Goal: Answer question/provide support: Share knowledge or assist other users

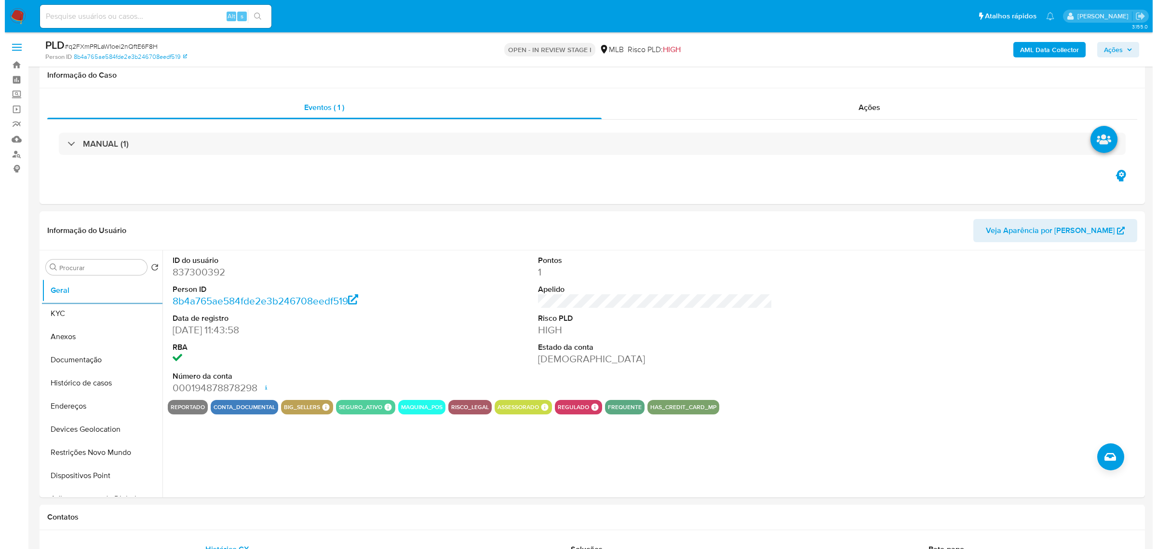
scroll to position [121, 0]
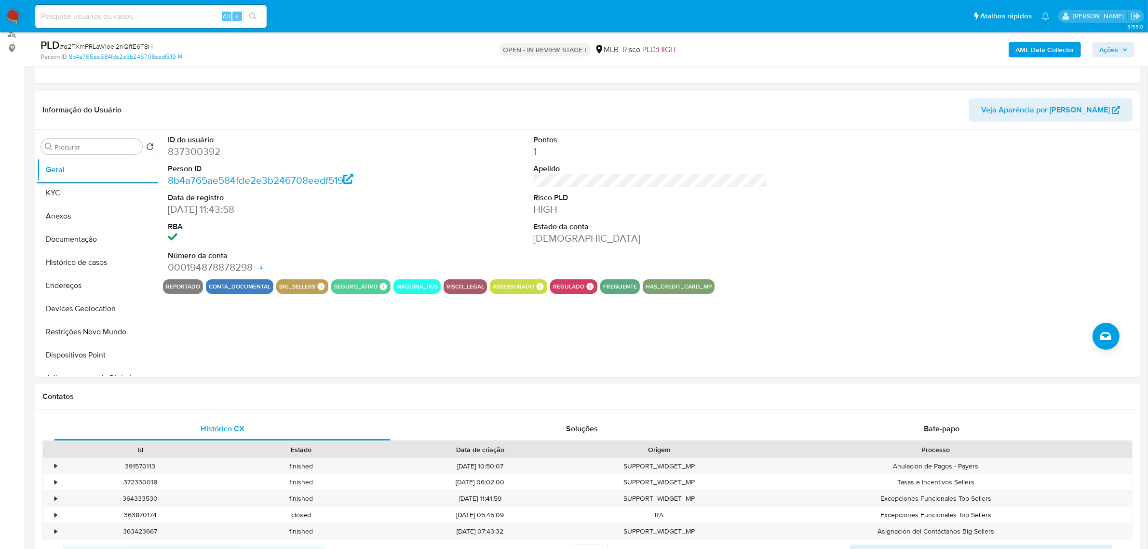
click at [1110, 47] on span "Ações" at bounding box center [1108, 49] width 19 height 15
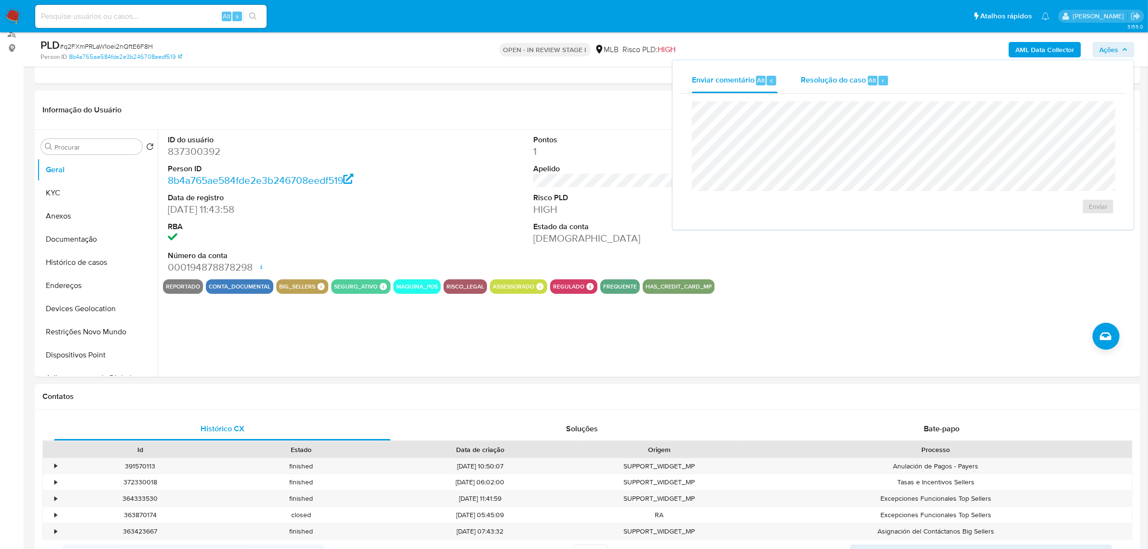
click at [858, 84] on span "Resolução do caso" at bounding box center [833, 79] width 65 height 11
click at [88, 256] on button "Histórico de casos" at bounding box center [93, 262] width 113 height 23
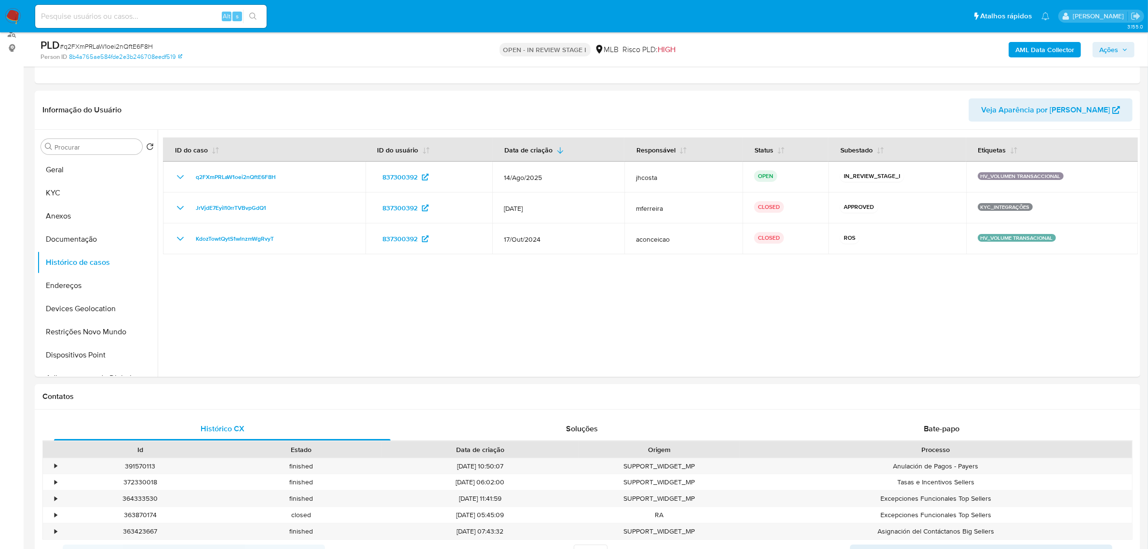
click at [1113, 46] on span "Ações" at bounding box center [1108, 49] width 19 height 15
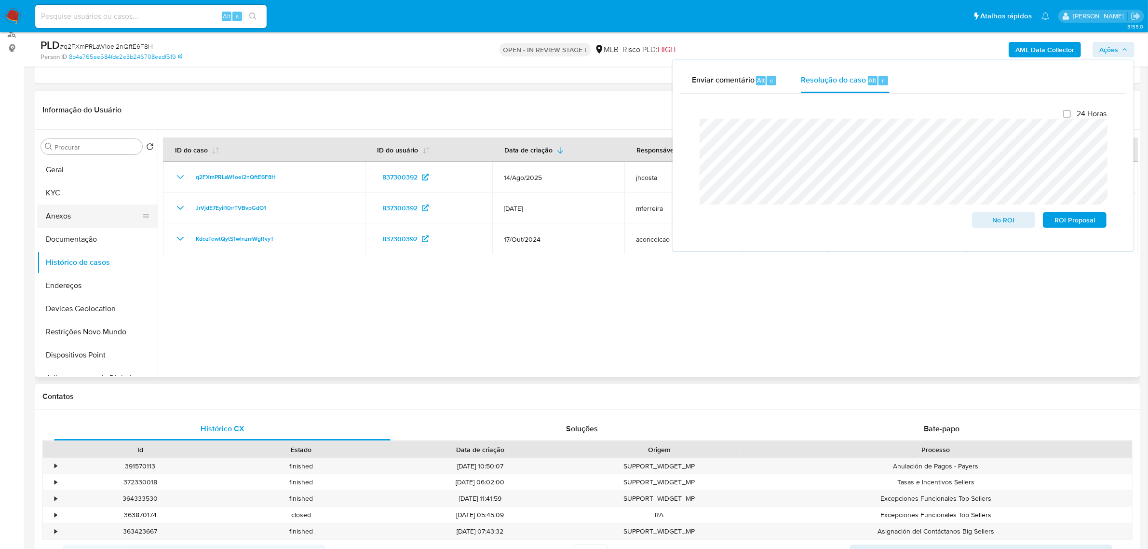
click at [83, 213] on button "Anexos" at bounding box center [93, 215] width 113 height 23
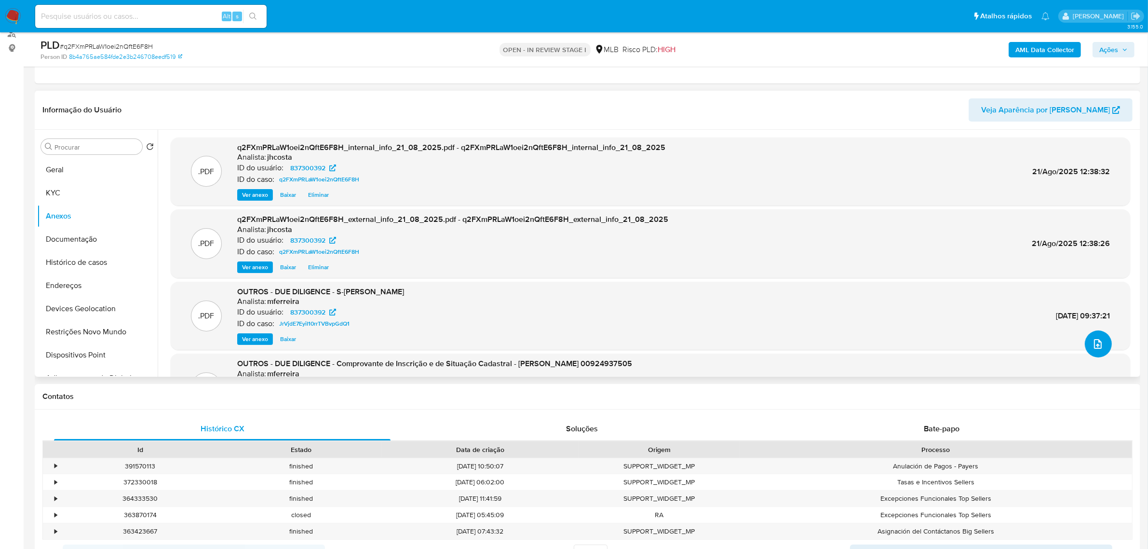
click at [1094, 342] on icon "upload-file" at bounding box center [1098, 344] width 12 height 12
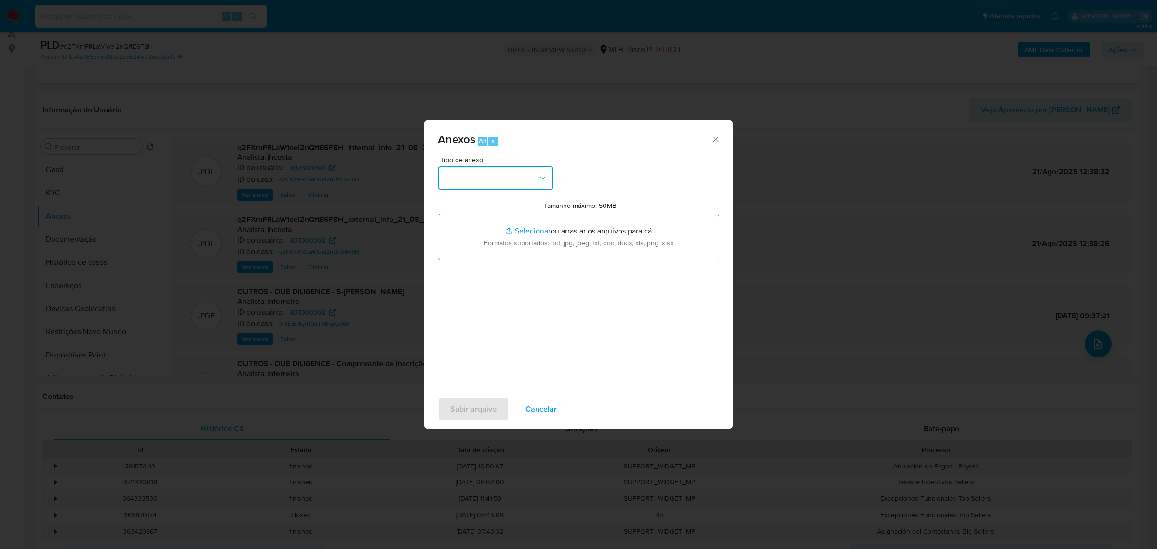
click at [505, 176] on button "button" at bounding box center [496, 177] width 116 height 23
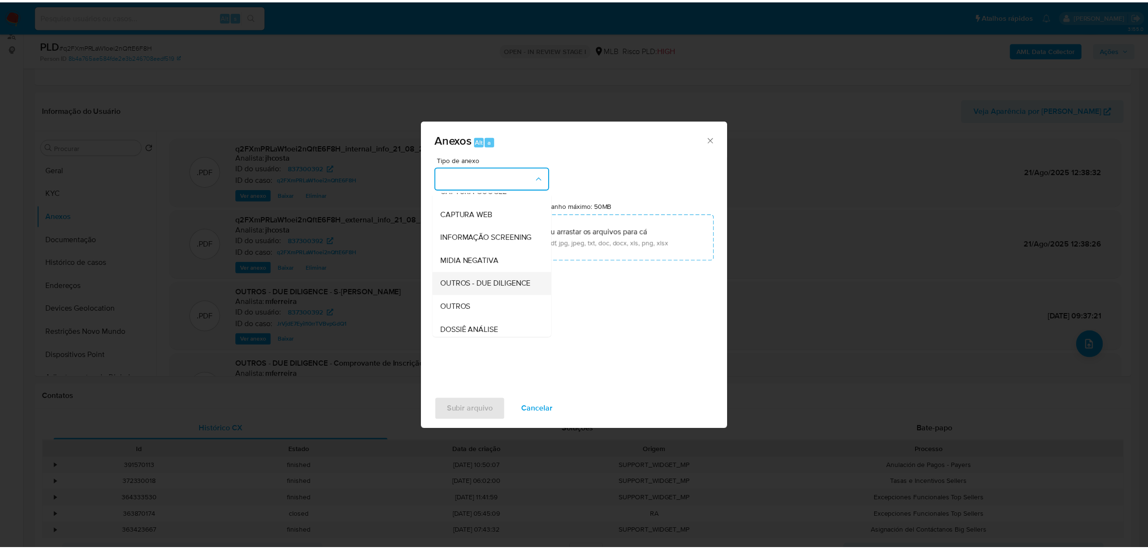
scroll to position [60, 0]
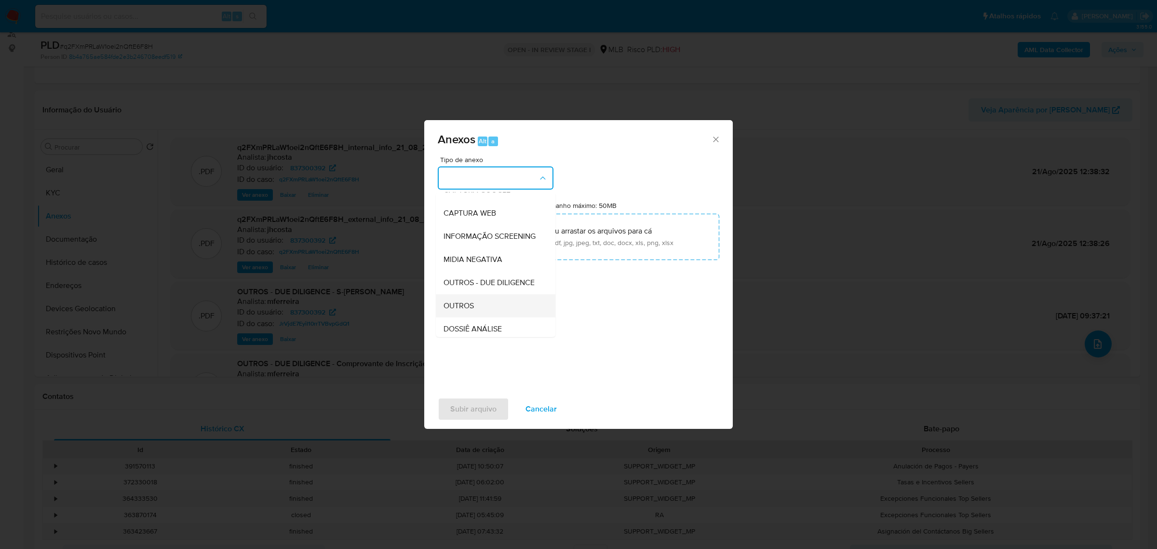
click at [481, 317] on div "OUTROS" at bounding box center [493, 305] width 98 height 23
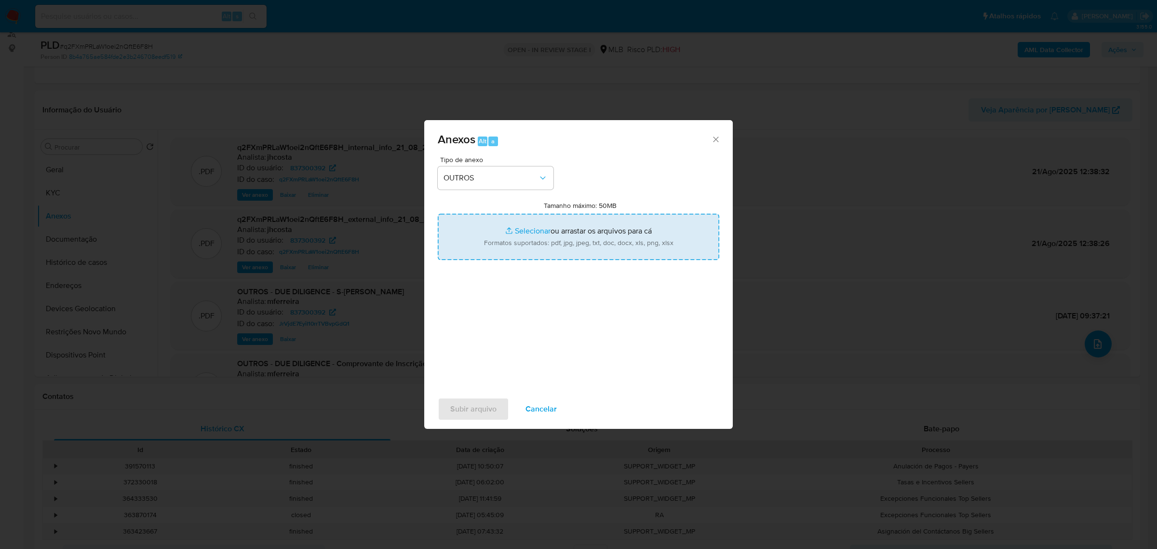
click at [549, 231] on input "Tamanho máximo: 50MB Selecionar arquivos" at bounding box center [579, 237] width 282 height 46
type input "C:\fakepath\Mulan 7728272_2025_08_21_08_06_40 (2).xlsx"
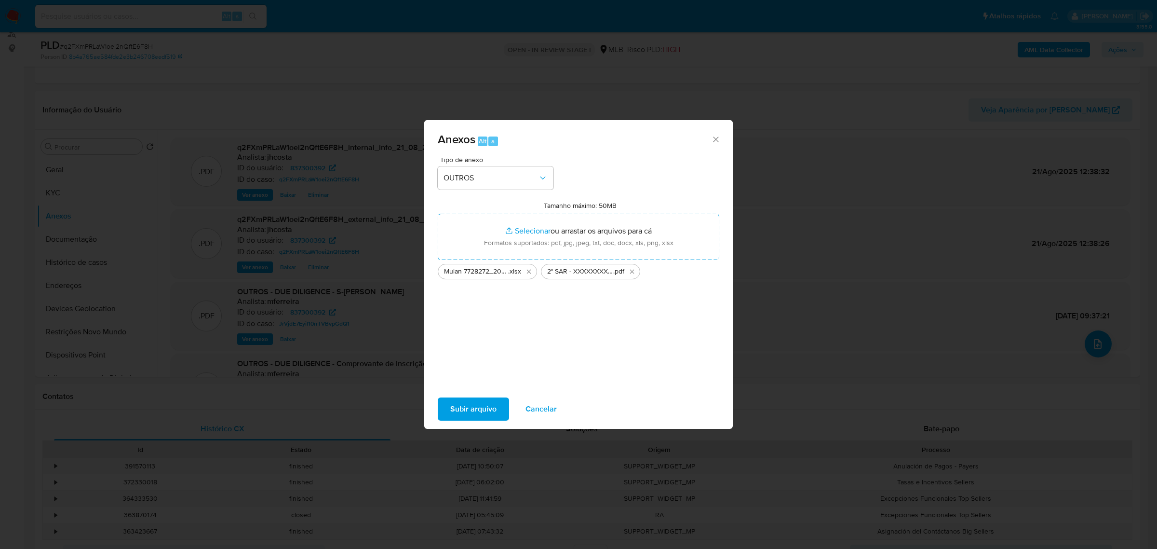
click at [485, 408] on span "Subir arquivo" at bounding box center [473, 408] width 46 height 21
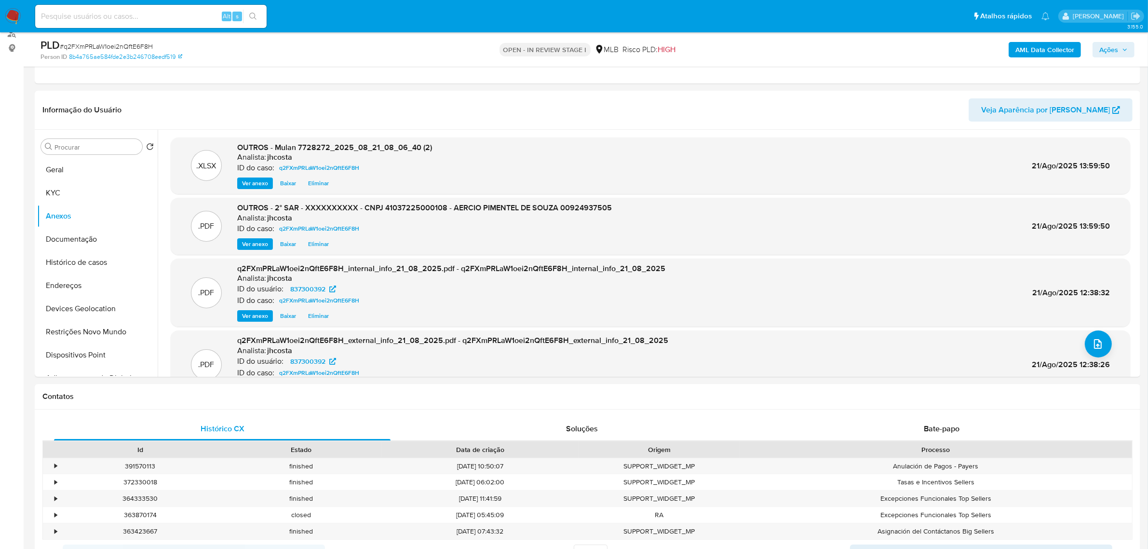
click at [1115, 51] on span "Ações" at bounding box center [1108, 49] width 19 height 15
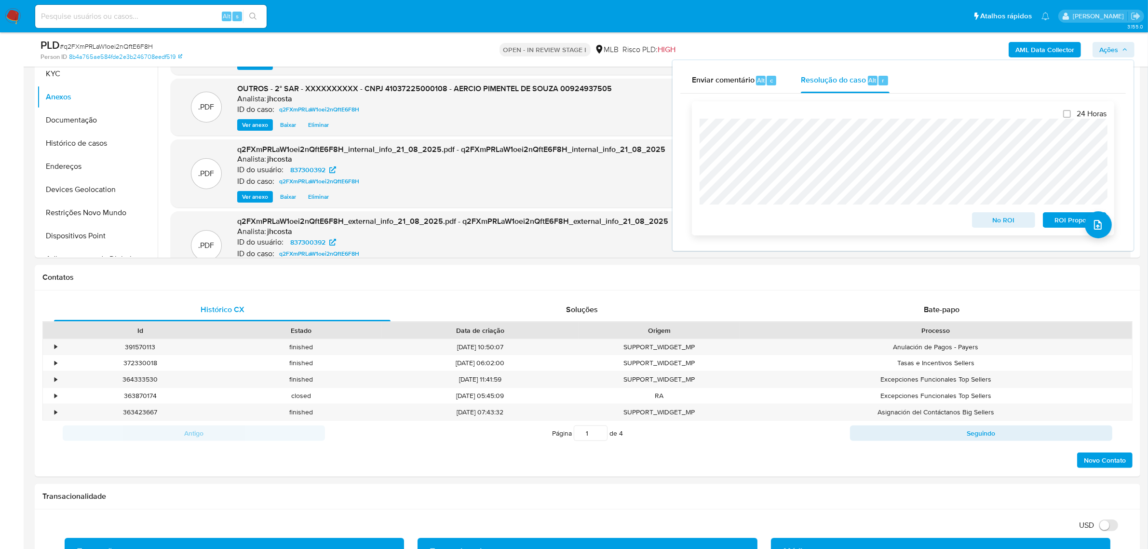
scroll to position [241, 0]
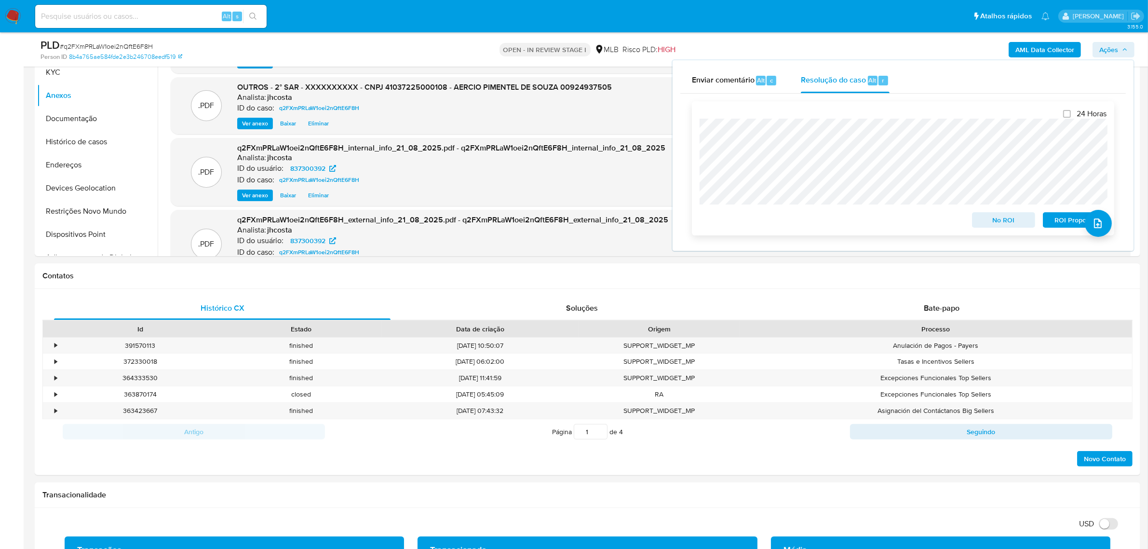
click at [1059, 221] on span "ROI Proposal" at bounding box center [1075, 220] width 50 height 14
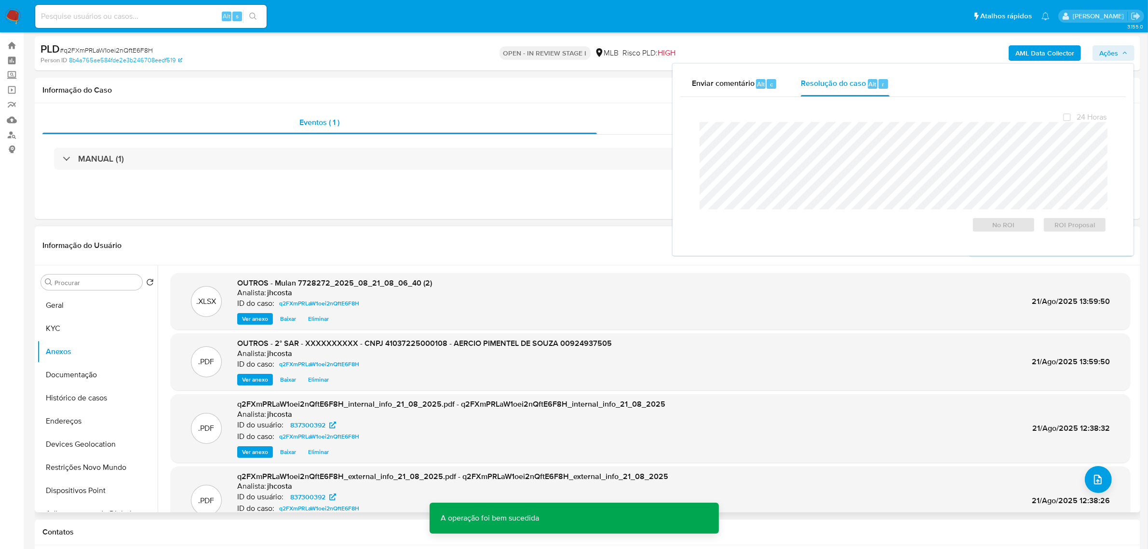
scroll to position [0, 0]
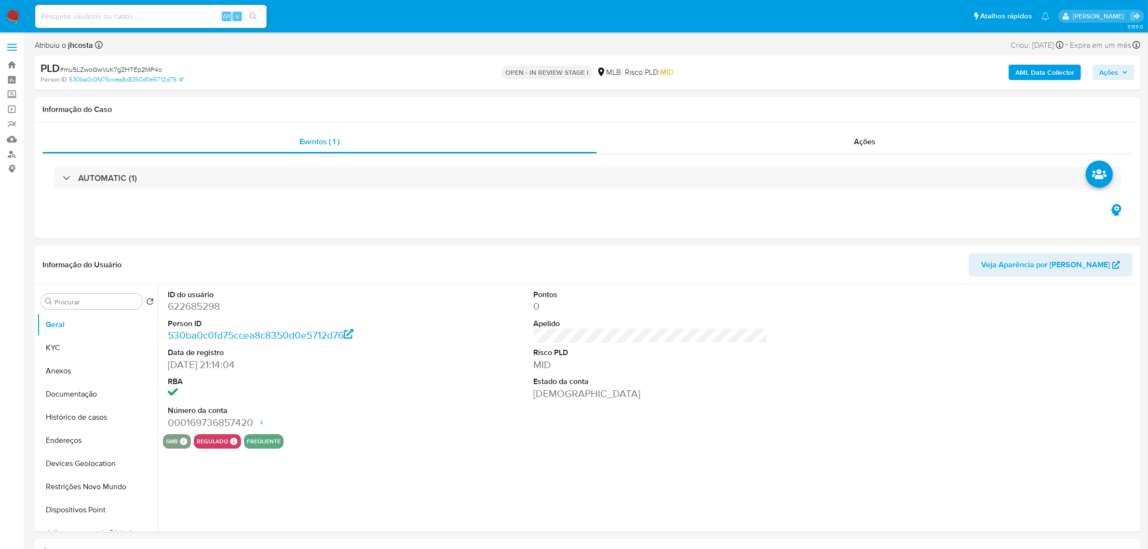
select select "10"
click at [13, 153] on link "Localizador de pessoas" at bounding box center [57, 154] width 115 height 15
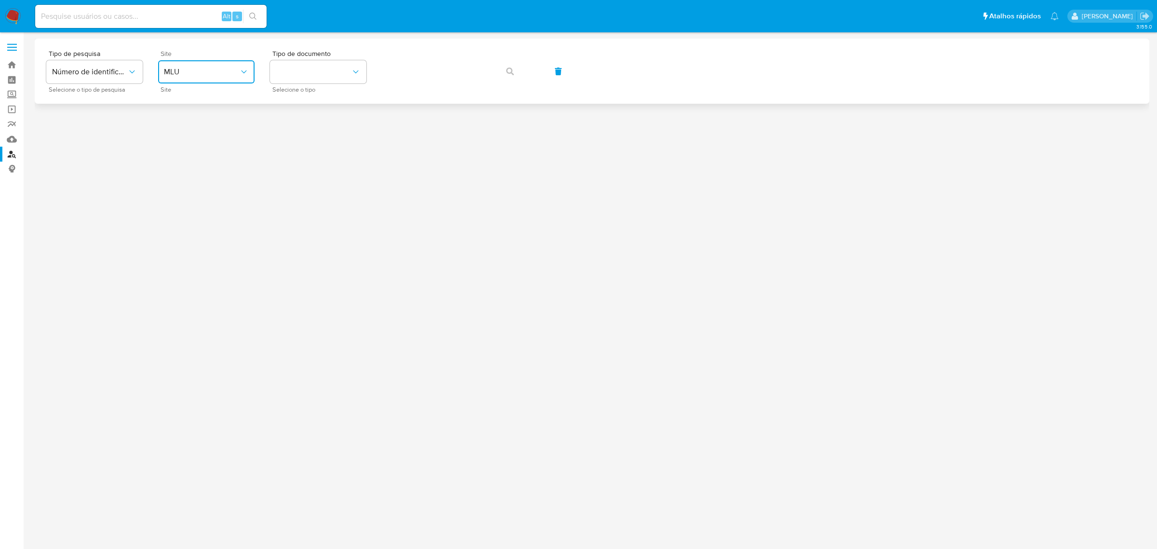
click at [239, 76] on icon "site_id" at bounding box center [244, 72] width 10 height 10
click at [198, 143] on div "MLB" at bounding box center [203, 144] width 79 height 23
click at [314, 75] on button "identificationType" at bounding box center [318, 71] width 96 height 23
click at [303, 128] on div "CPF CPF" at bounding box center [315, 135] width 79 height 33
click at [497, 72] on button "button" at bounding box center [510, 71] width 33 height 23
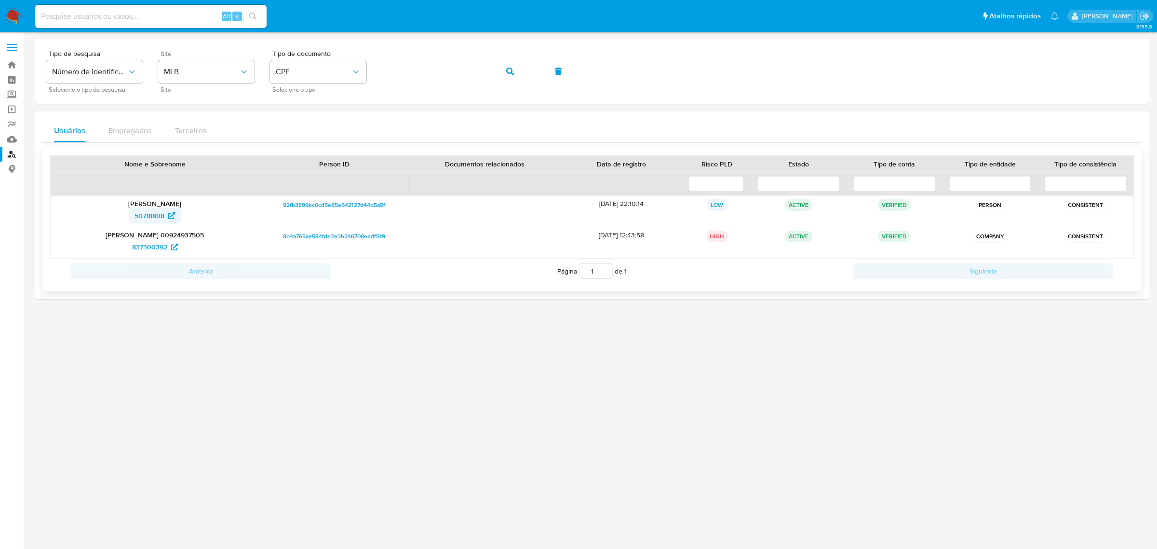
click at [145, 216] on span "50718808" at bounding box center [150, 215] width 30 height 15
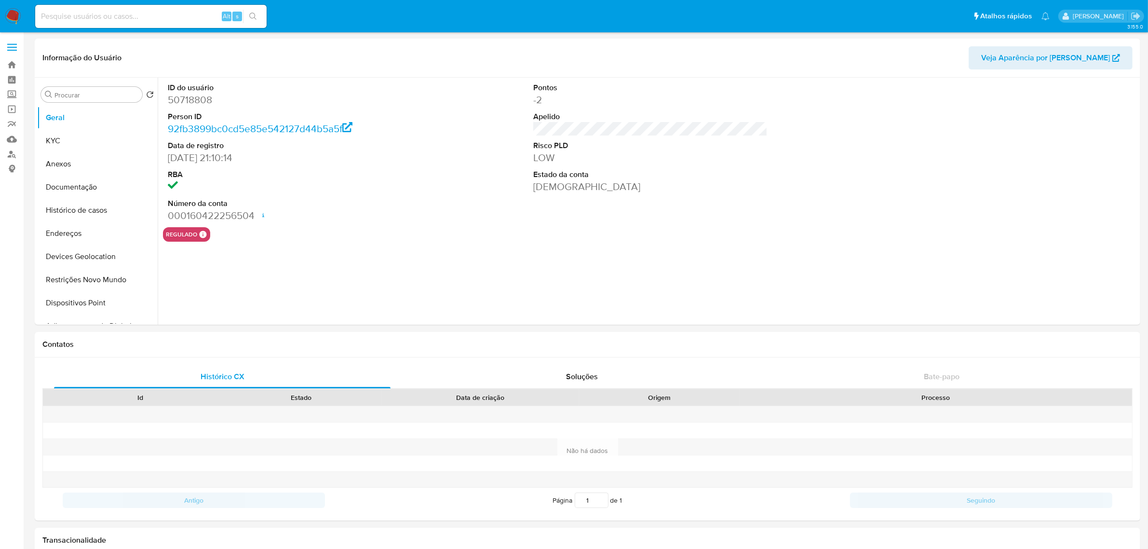
select select "10"
click at [98, 140] on button "KYC" at bounding box center [93, 140] width 113 height 23
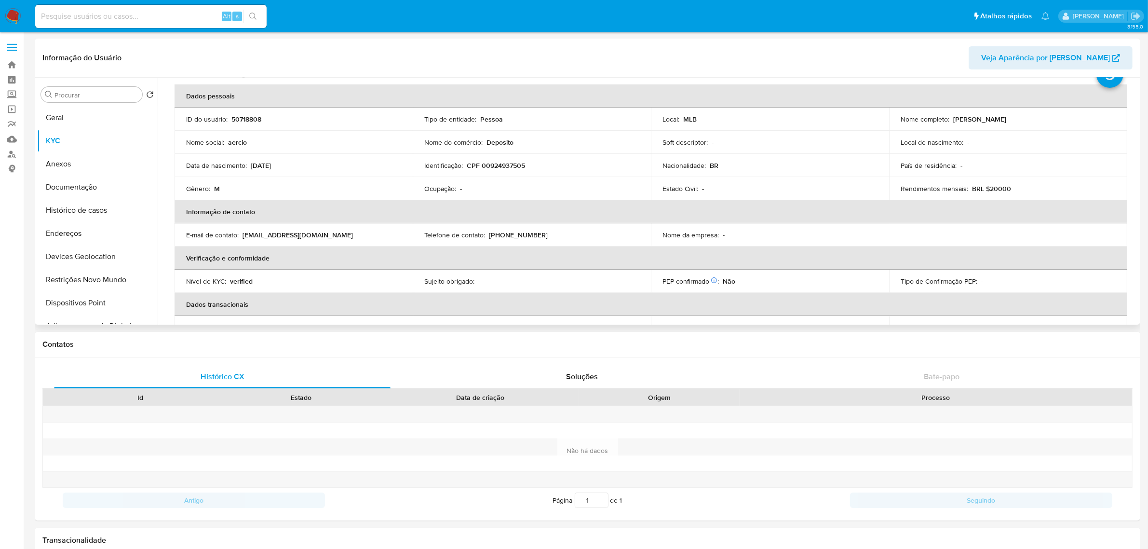
scroll to position [60, 0]
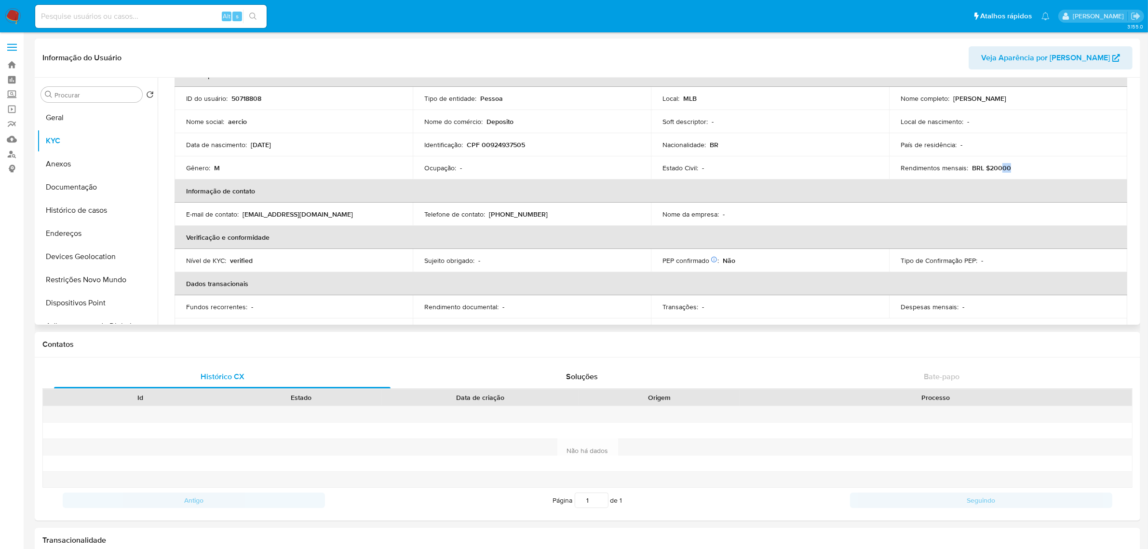
drag, startPoint x: 996, startPoint y: 167, endPoint x: 1006, endPoint y: 172, distance: 11.2
click at [1010, 168] on div "Rendimentos mensais : BRL $20000" at bounding box center [1008, 167] width 215 height 9
click at [85, 186] on button "Documentação" at bounding box center [93, 187] width 113 height 23
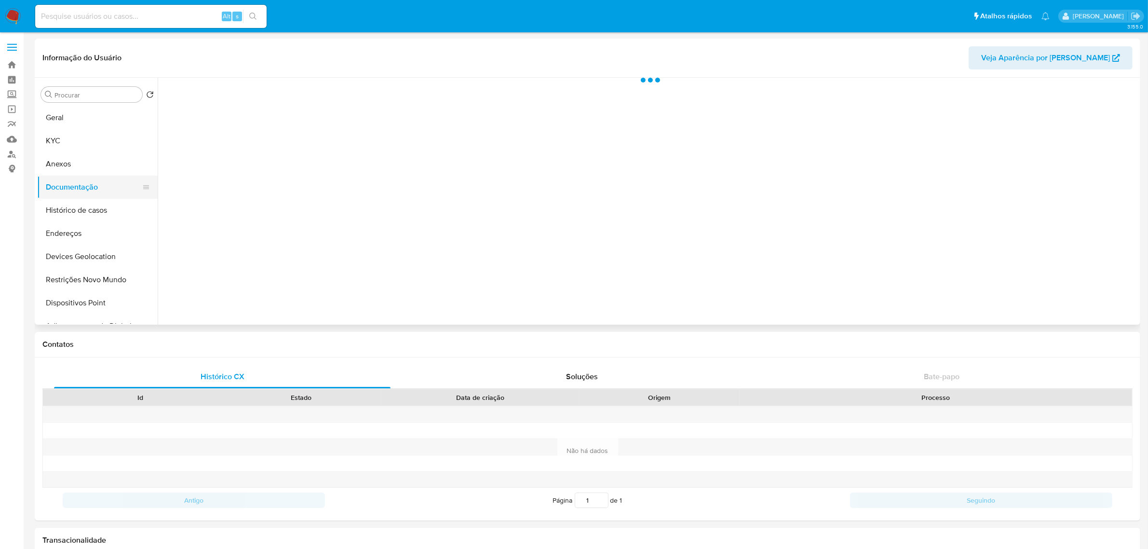
scroll to position [0, 0]
click at [91, 118] on button "Geral" at bounding box center [93, 117] width 113 height 23
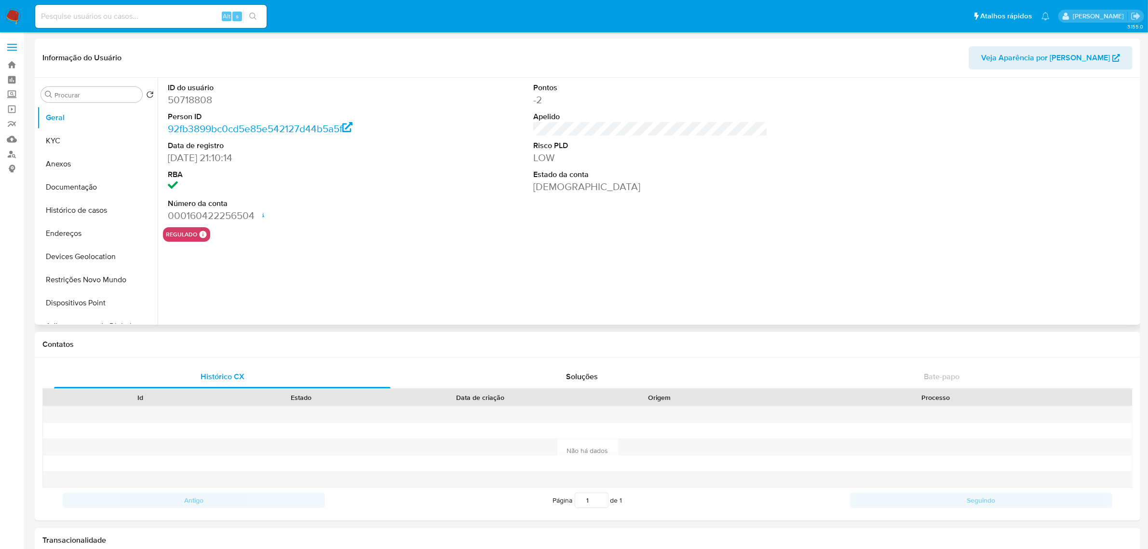
click at [186, 103] on dd "50718808" at bounding box center [285, 100] width 234 height 14
copy dd "50718808"
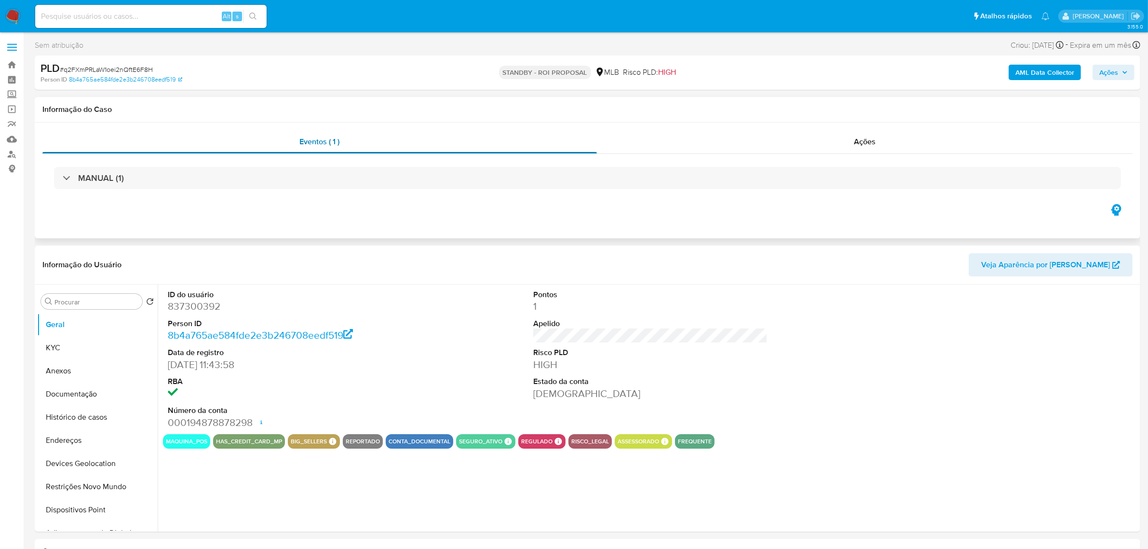
select select "10"
click at [95, 344] on button "KYC" at bounding box center [93, 347] width 113 height 23
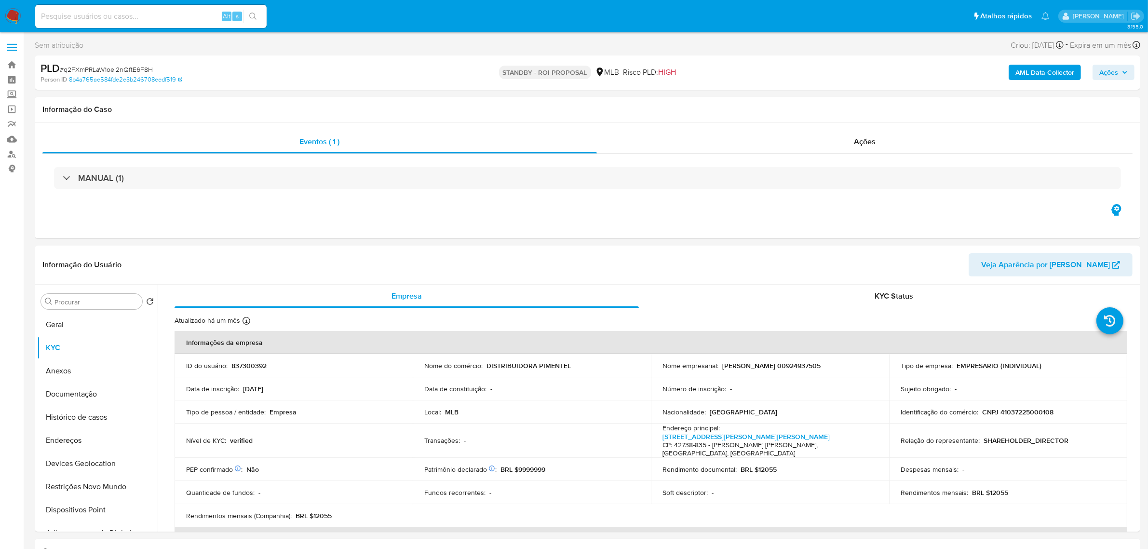
click at [102, 70] on span "# q2FXmPRLaW1oei2nQftE6F8H" at bounding box center [106, 70] width 93 height 10
copy span "q2FXmPRLaW1oei2nQftE6F8H"
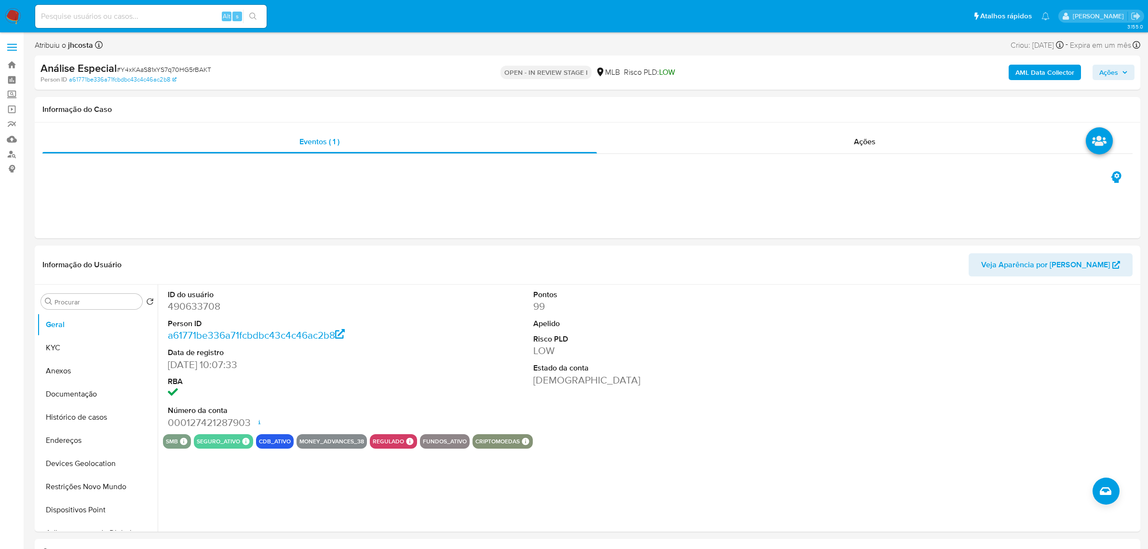
select select "10"
click at [91, 420] on button "Histórico de casos" at bounding box center [93, 417] width 113 height 23
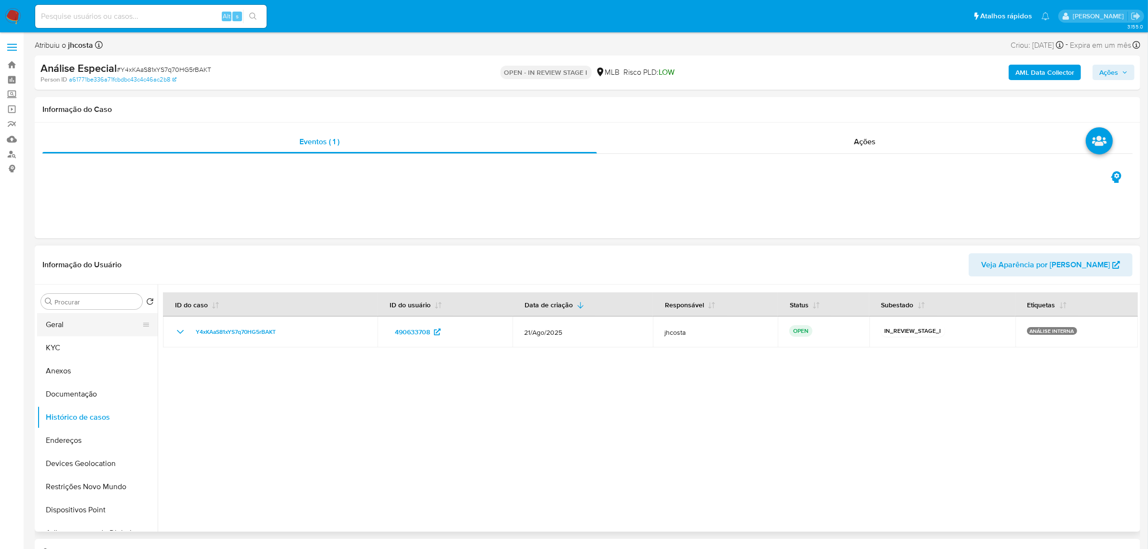
click at [87, 333] on button "Geral" at bounding box center [93, 324] width 113 height 23
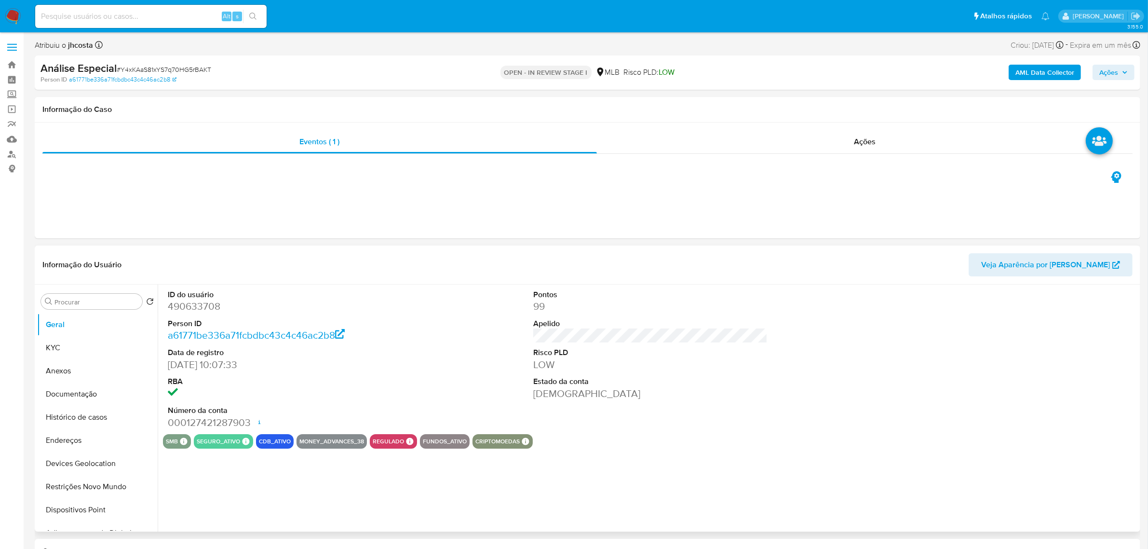
click at [195, 312] on dd "490633708" at bounding box center [285, 306] width 234 height 14
copy dd "490633708"
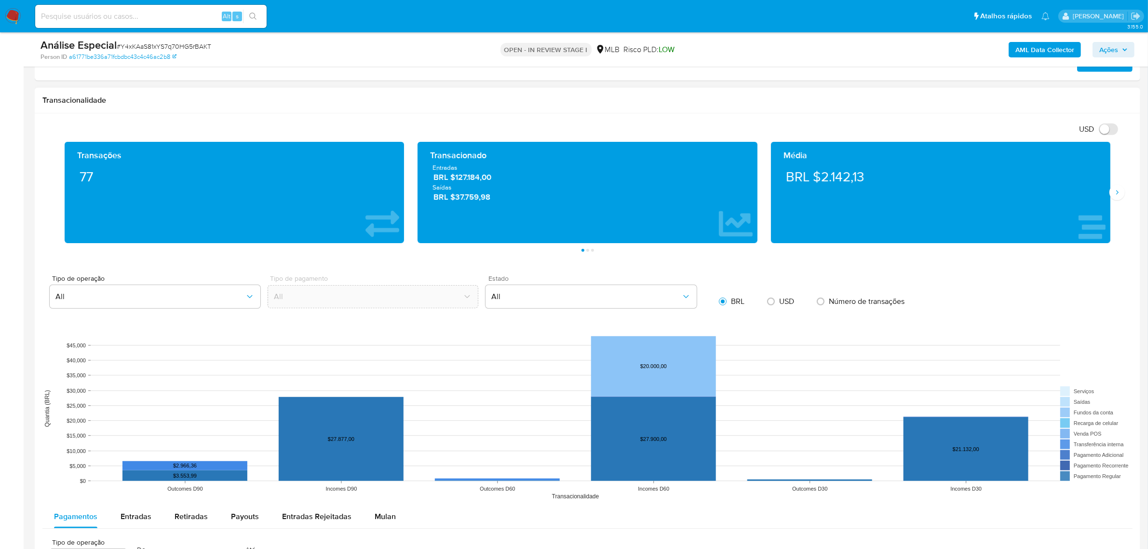
scroll to position [784, 0]
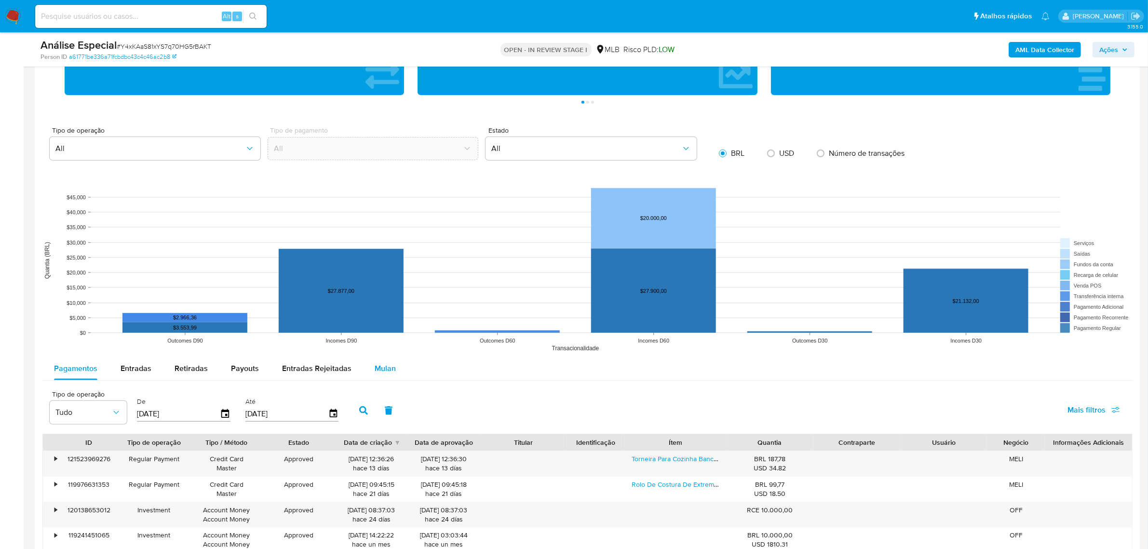
click at [383, 368] on span "Mulan" at bounding box center [385, 368] width 21 height 11
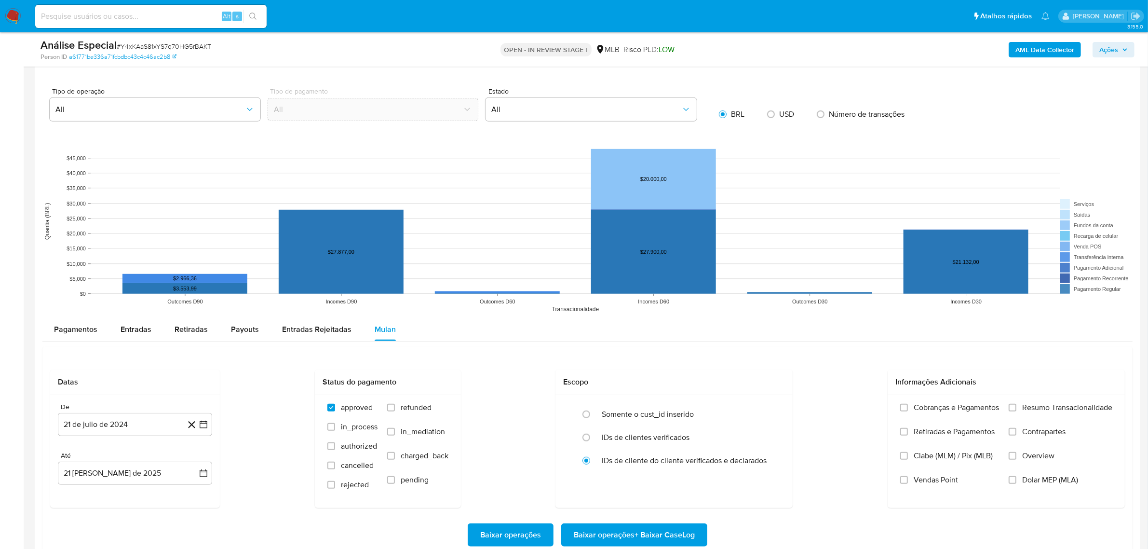
scroll to position [844, 0]
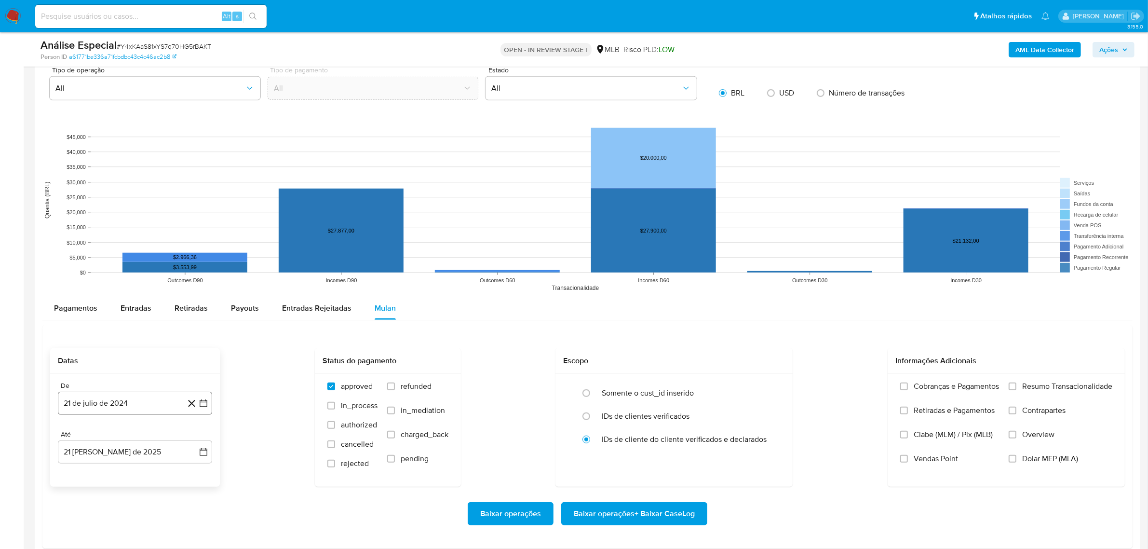
click at [133, 407] on button "21 de julio de 2024" at bounding box center [135, 403] width 154 height 23
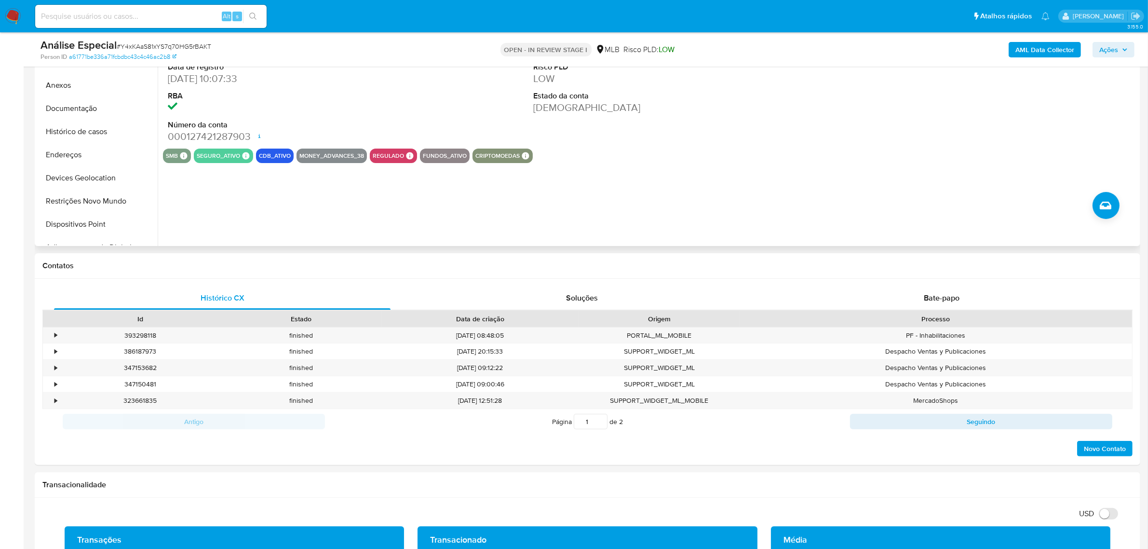
scroll to position [121, 0]
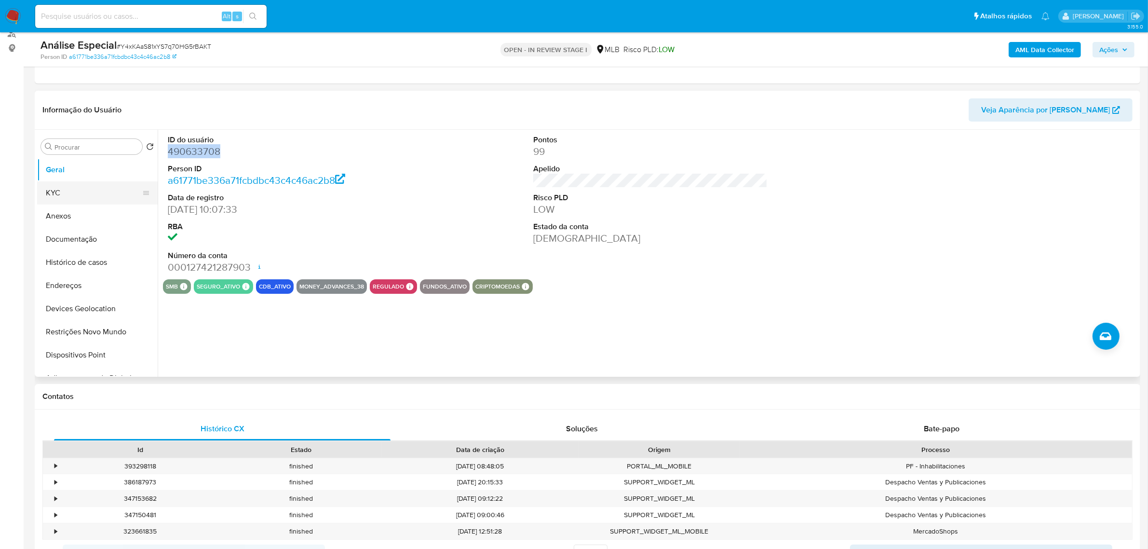
click at [80, 191] on button "KYC" at bounding box center [93, 192] width 113 height 23
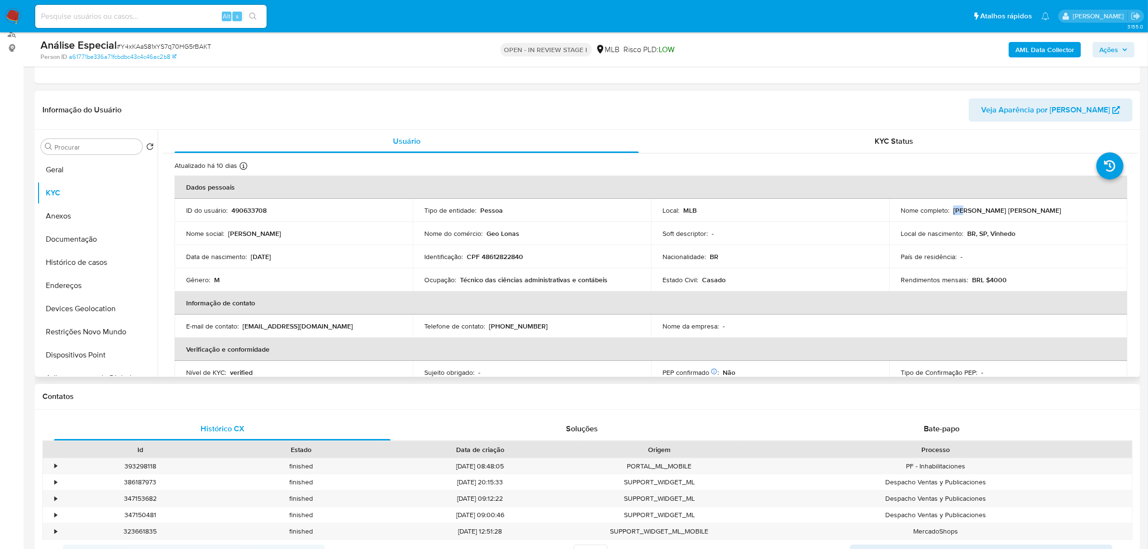
drag, startPoint x: 951, startPoint y: 211, endPoint x: 959, endPoint y: 211, distance: 7.7
click at [959, 211] on p "Isaac Jeferson Pereira de Souza" at bounding box center [1007, 210] width 108 height 9
click at [955, 209] on p "Isaac Jeferson Pereira de Souza" at bounding box center [1007, 210] width 108 height 9
drag, startPoint x: 951, startPoint y: 209, endPoint x: 1066, endPoint y: 214, distance: 115.4
click at [1066, 214] on div "Nome completo : Isaac Jeferson Pereira de Souza" at bounding box center [1008, 210] width 215 height 9
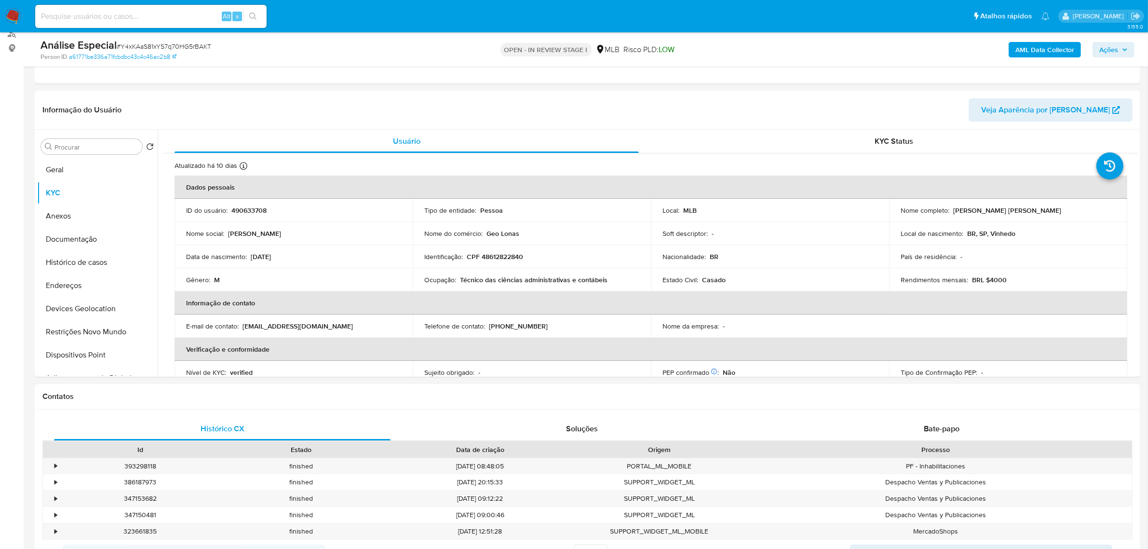
copy p "Isaac Jeferson Pereira de Souza"
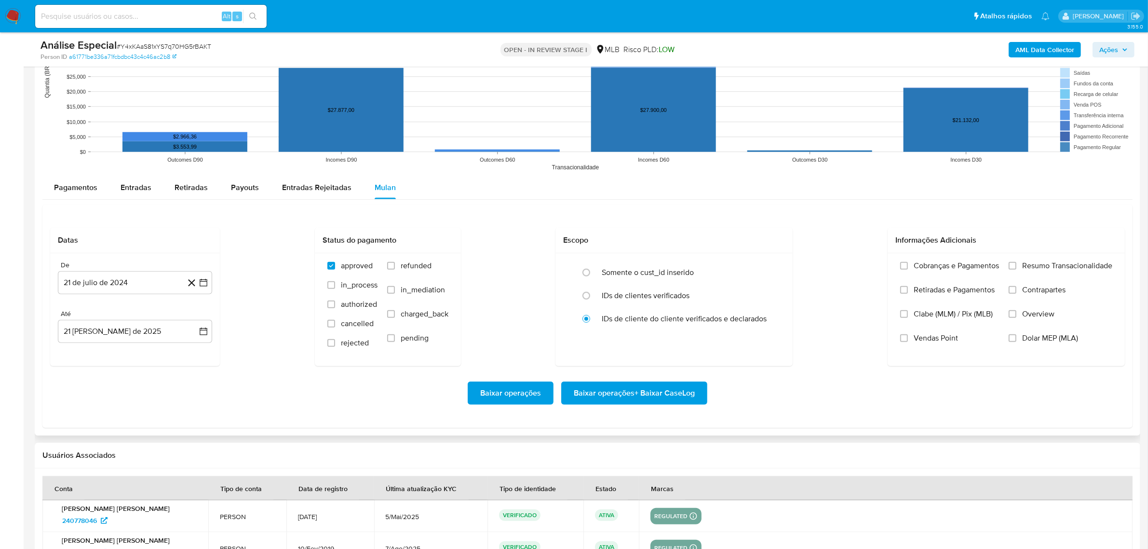
scroll to position [1145, 0]
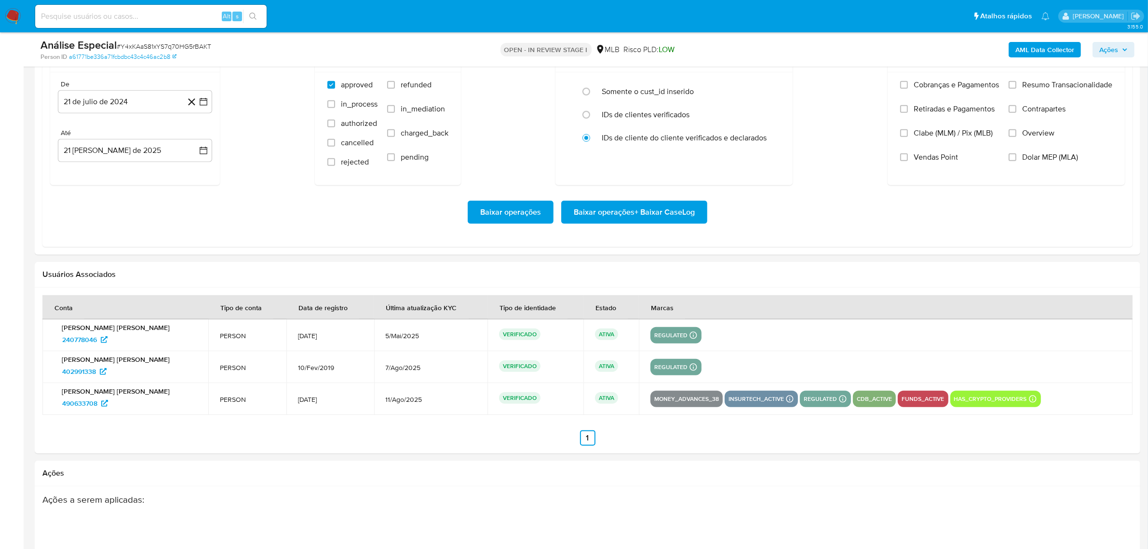
drag, startPoint x: 47, startPoint y: 406, endPoint x: 96, endPoint y: 415, distance: 50.1
click at [96, 415] on td "Isaac Jeferson Pereira de Souza 490633708" at bounding box center [125, 399] width 166 height 32
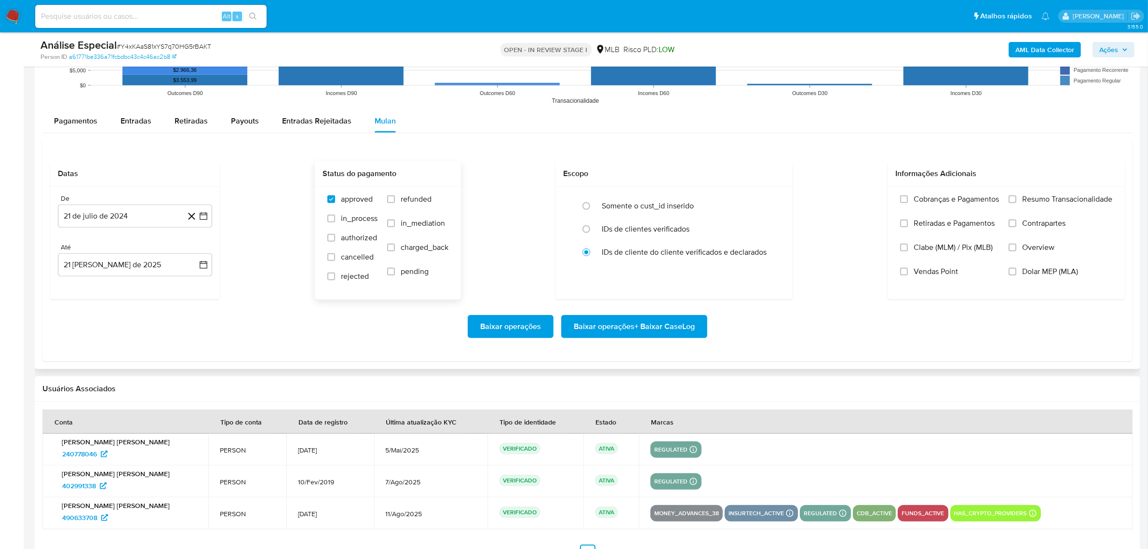
scroll to position [1081, 0]
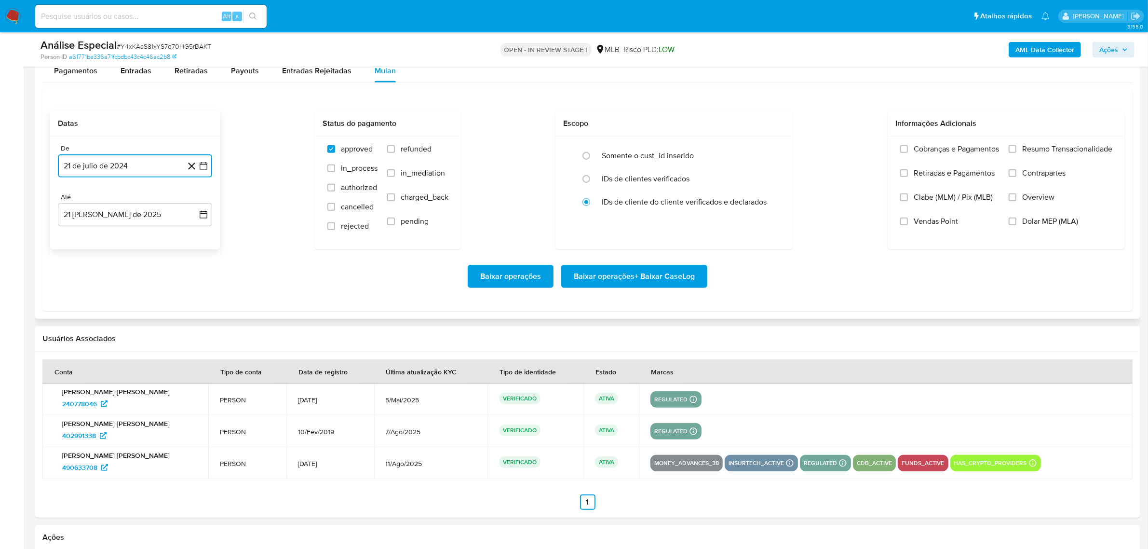
click at [120, 167] on button "21 de julio de 2024" at bounding box center [135, 165] width 154 height 23
click at [138, 202] on span "julio 2024" at bounding box center [130, 200] width 36 height 10
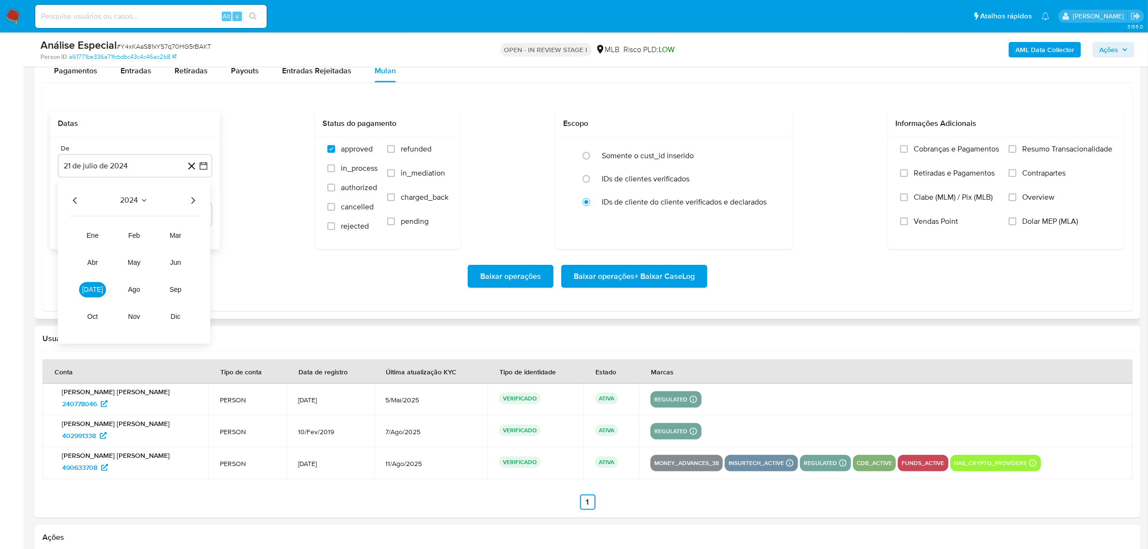
click at [190, 201] on icon "Año siguiente" at bounding box center [193, 200] width 12 height 12
click at [176, 261] on span "jun" at bounding box center [175, 262] width 11 height 8
click at [188, 234] on button "1" at bounding box center [192, 235] width 15 height 15
click at [1033, 146] on span "Resumo Transacionalidade" at bounding box center [1067, 149] width 90 height 10
click at [1017, 146] on input "Resumo Transacionalidade" at bounding box center [1013, 149] width 8 height 8
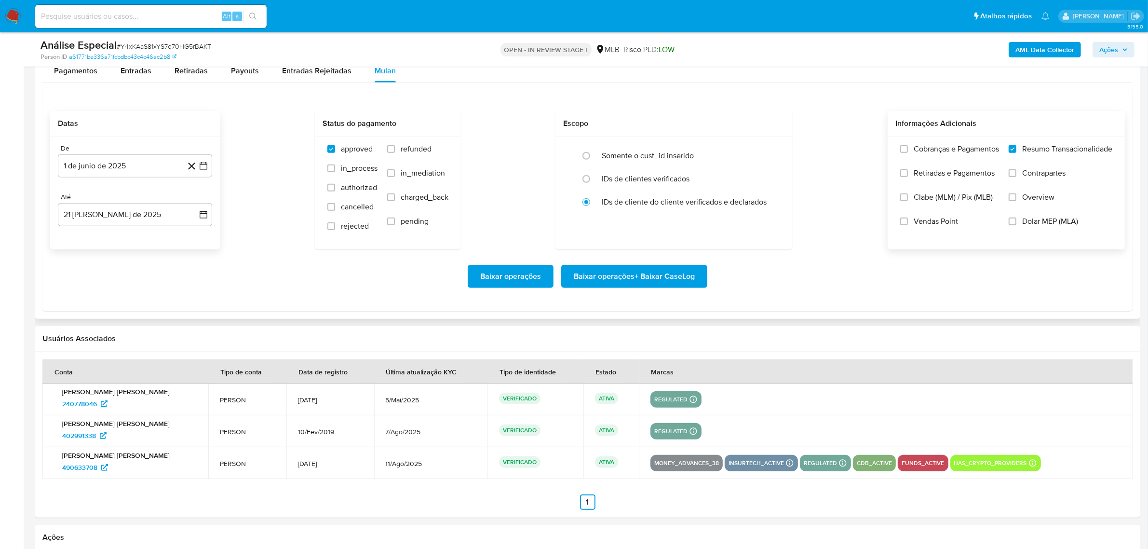
click at [941, 221] on span "Vendas Point" at bounding box center [936, 222] width 44 height 10
click at [908, 221] on input "Vendas Point" at bounding box center [904, 221] width 8 height 8
click at [608, 284] on span "Baixar operações + Baixar CaseLog" at bounding box center [634, 276] width 121 height 21
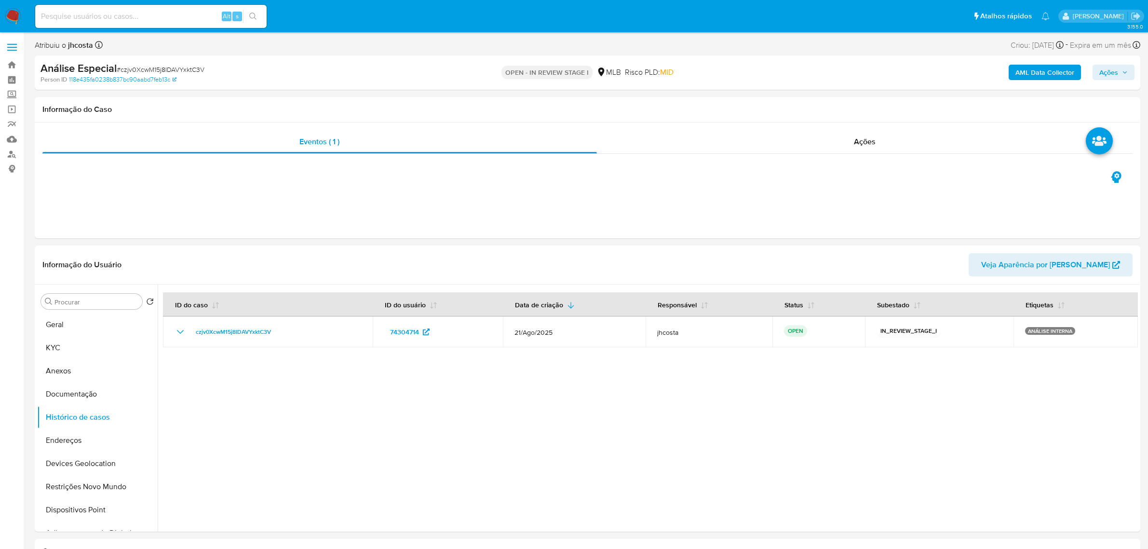
select select "10"
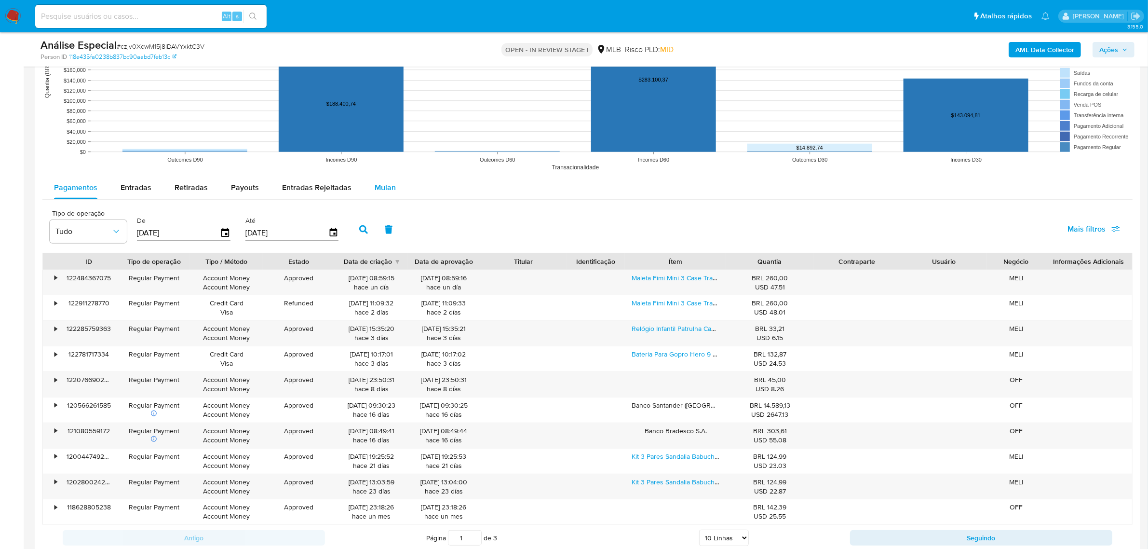
click at [382, 184] on span "Mulan" at bounding box center [385, 187] width 21 height 11
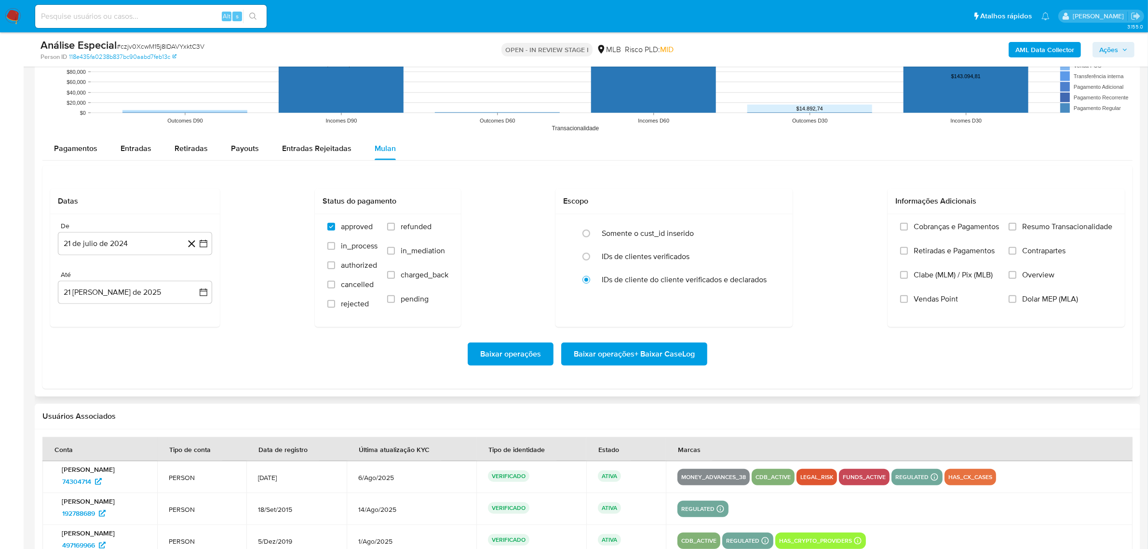
scroll to position [1025, 0]
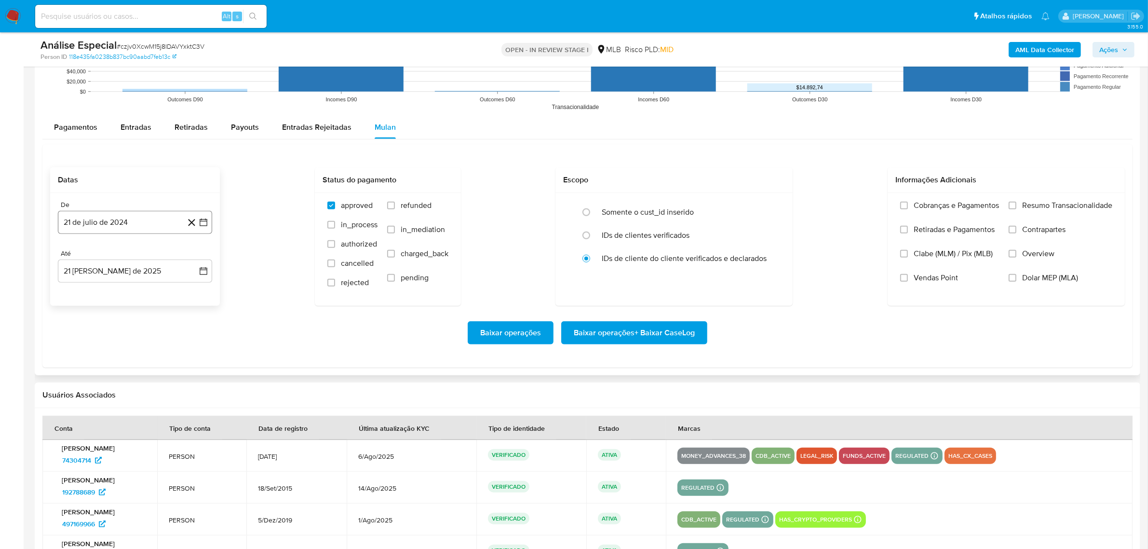
click at [96, 225] on button "21 de julio de 2024" at bounding box center [135, 222] width 154 height 23
click at [124, 257] on span "julio 2024" at bounding box center [130, 257] width 36 height 10
click at [194, 257] on icon "Año siguiente" at bounding box center [193, 256] width 4 height 7
click at [176, 322] on span "jun" at bounding box center [175, 319] width 11 height 8
click at [191, 294] on button "1" at bounding box center [192, 292] width 15 height 15
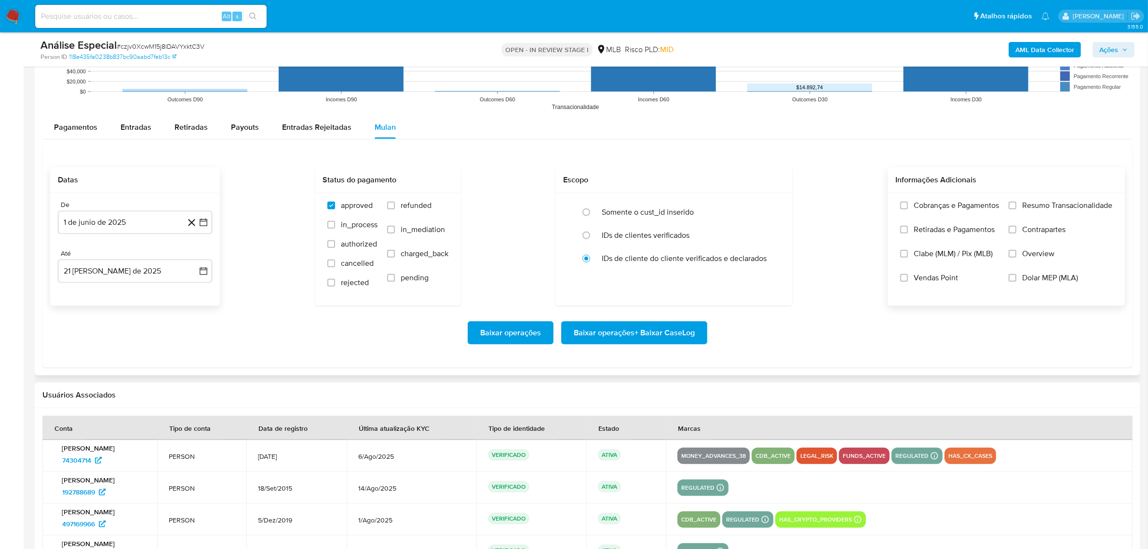
click at [1026, 206] on span "Resumo Transacionalidade" at bounding box center [1067, 206] width 90 height 10
click at [1017, 206] on input "Resumo Transacionalidade" at bounding box center [1013, 206] width 8 height 8
click at [917, 278] on span "Vendas Point" at bounding box center [936, 278] width 44 height 10
click at [908, 278] on input "Vendas Point" at bounding box center [904, 278] width 8 height 8
click at [647, 343] on span "Baixar operações + Baixar CaseLog" at bounding box center [634, 332] width 121 height 21
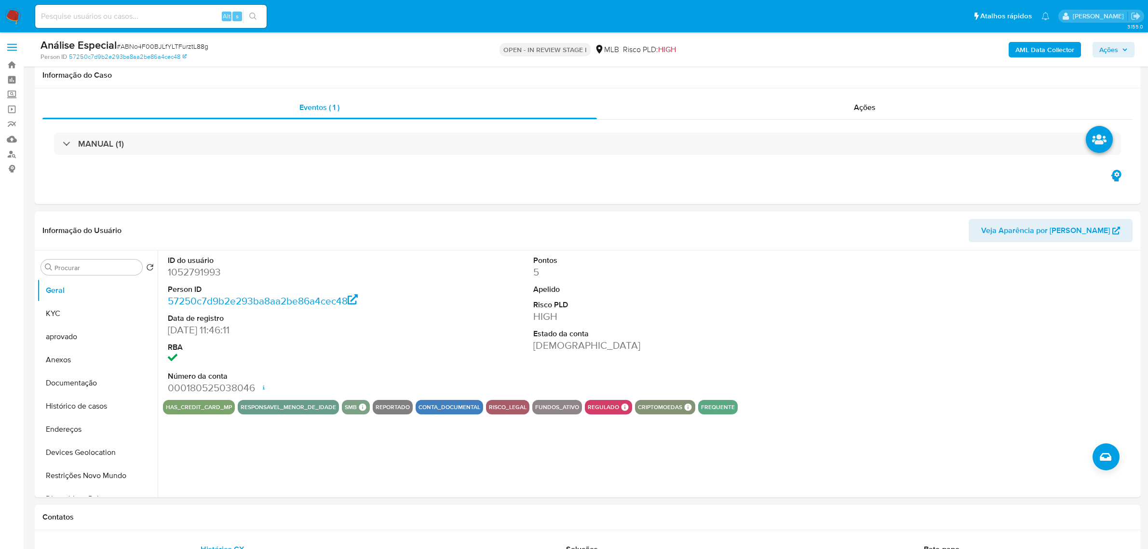
select select "10"
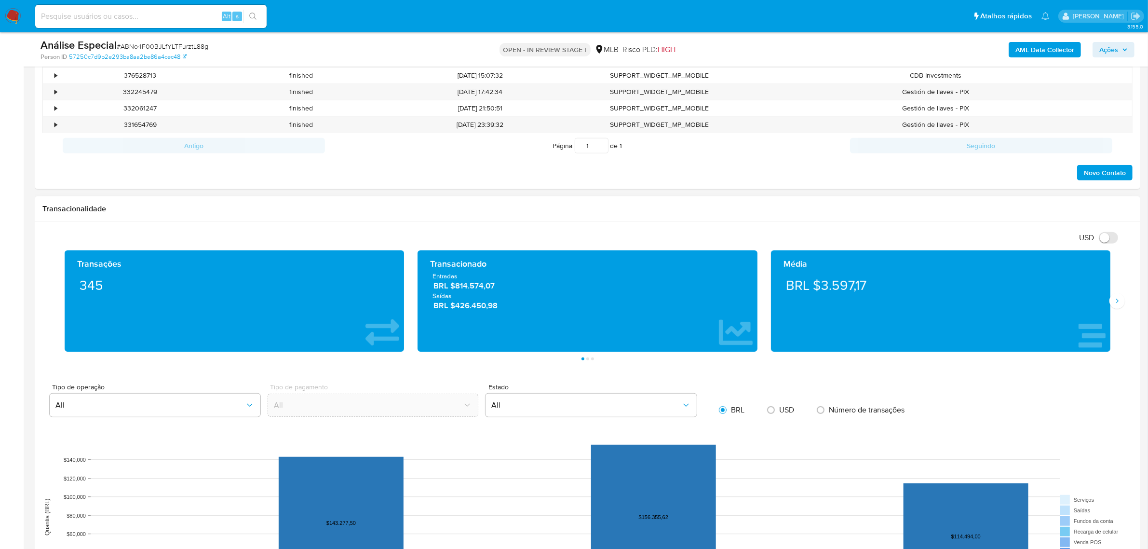
scroll to position [844, 0]
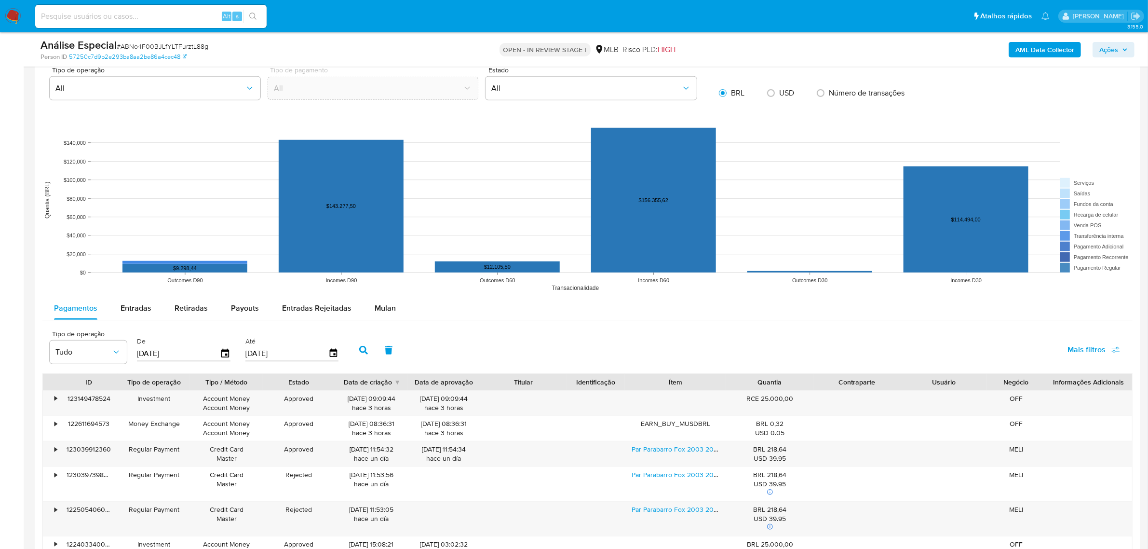
click at [380, 309] on span "Mulan" at bounding box center [385, 307] width 21 height 11
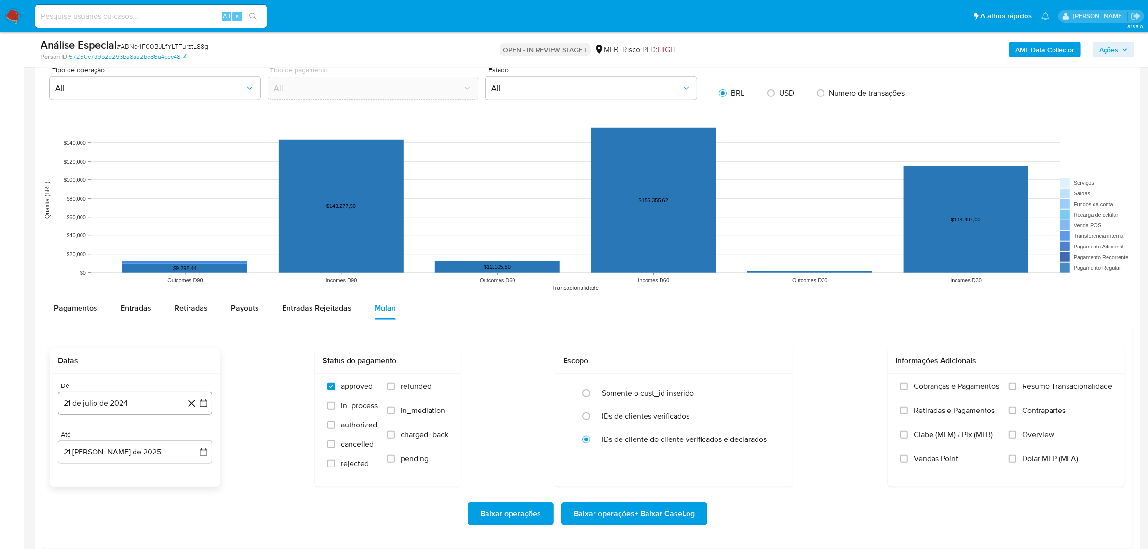
click at [133, 406] on button "21 de julio de 2024" at bounding box center [135, 403] width 154 height 23
click at [153, 258] on icon "Seleccionar mes y año" at bounding box center [154, 256] width 4 height 2
click at [181, 307] on span "jun" at bounding box center [175, 308] width 11 height 8
click at [178, 291] on button "1" at bounding box center [173, 292] width 15 height 15
click at [1067, 387] on span "Resumo Transacionalidade" at bounding box center [1067, 386] width 90 height 10
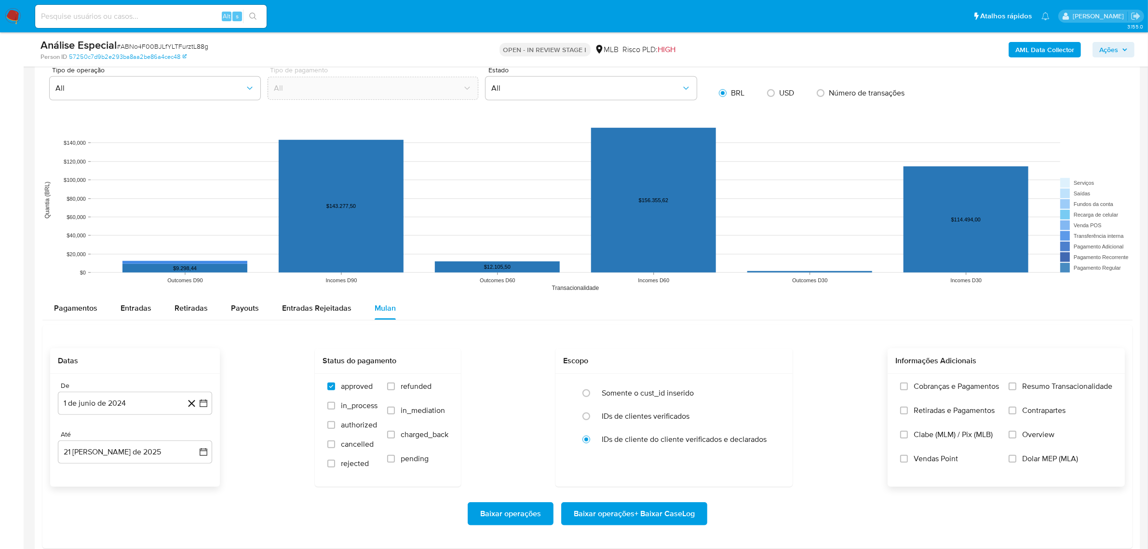
click at [1017, 387] on input "Resumo Transacionalidade" at bounding box center [1013, 386] width 8 height 8
click at [922, 465] on label "Vendas Point" at bounding box center [949, 466] width 99 height 24
click at [908, 462] on input "Vendas Point" at bounding box center [904, 459] width 8 height 8
click at [654, 507] on span "Baixar operações + Baixar CaseLog" at bounding box center [634, 513] width 121 height 21
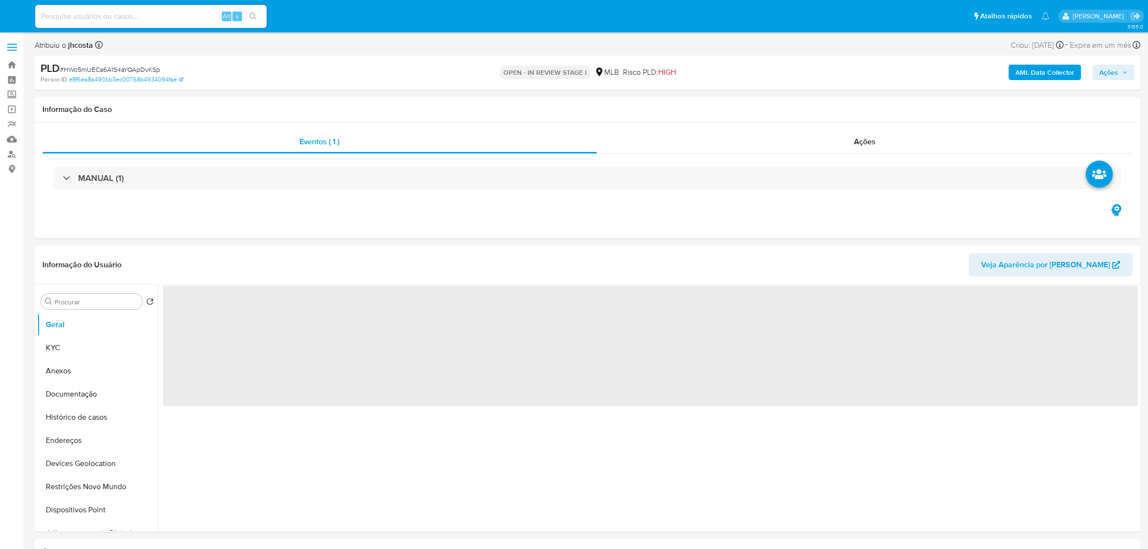
select select "10"
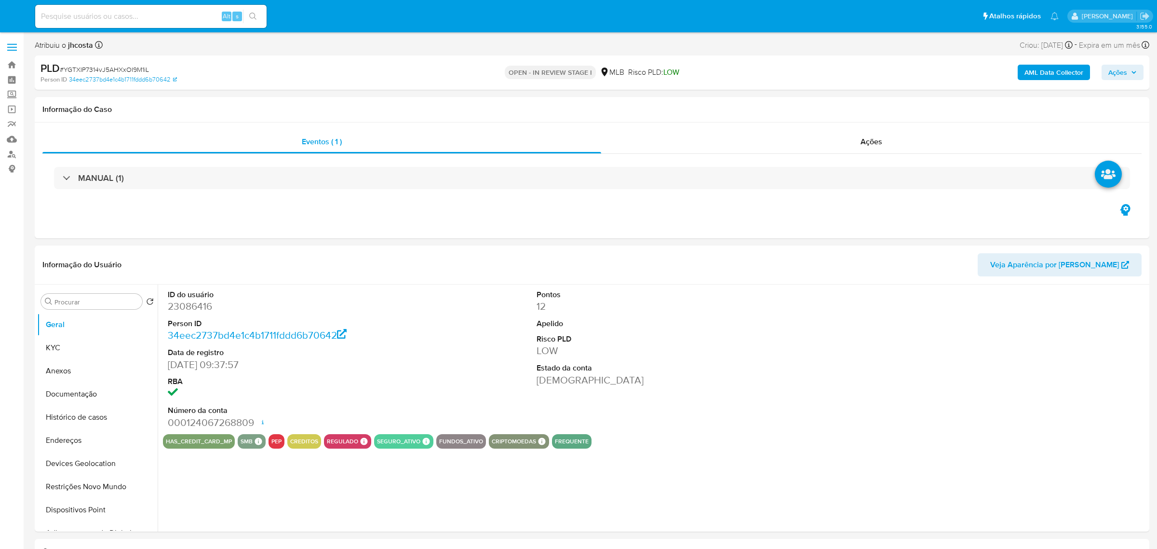
select select "10"
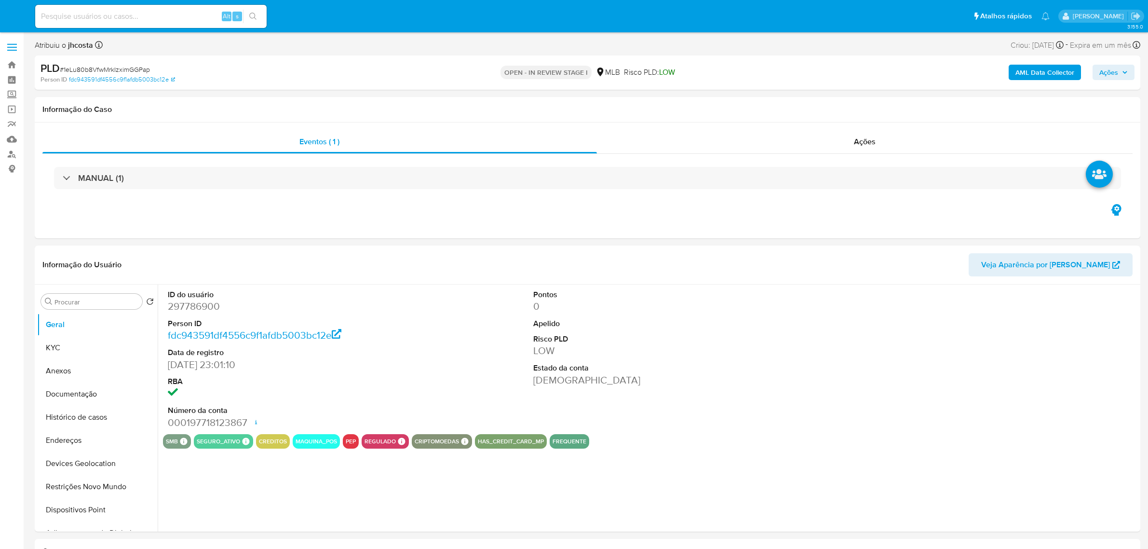
select select "10"
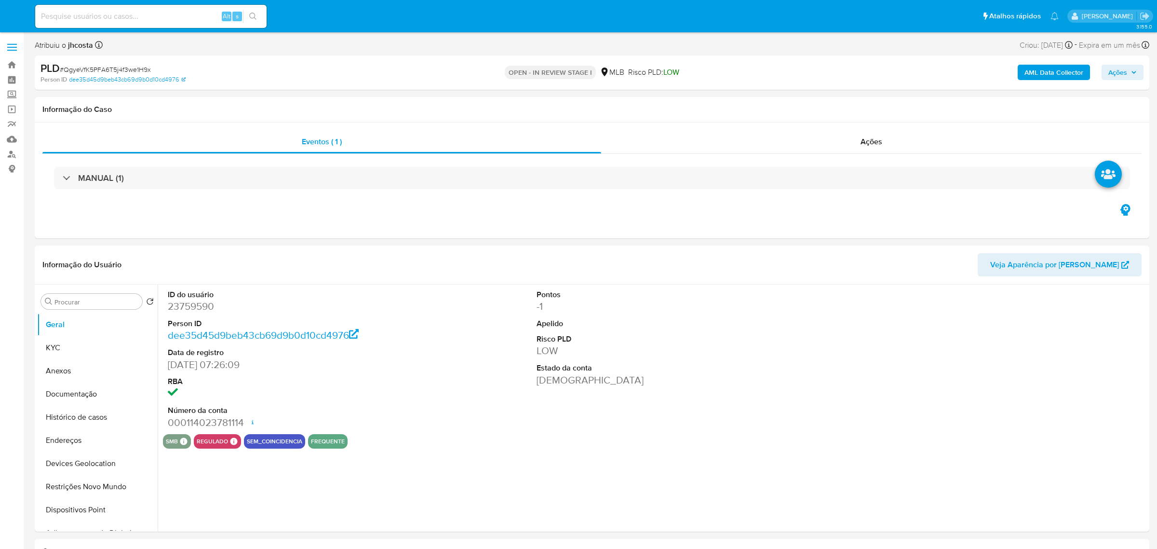
select select "10"
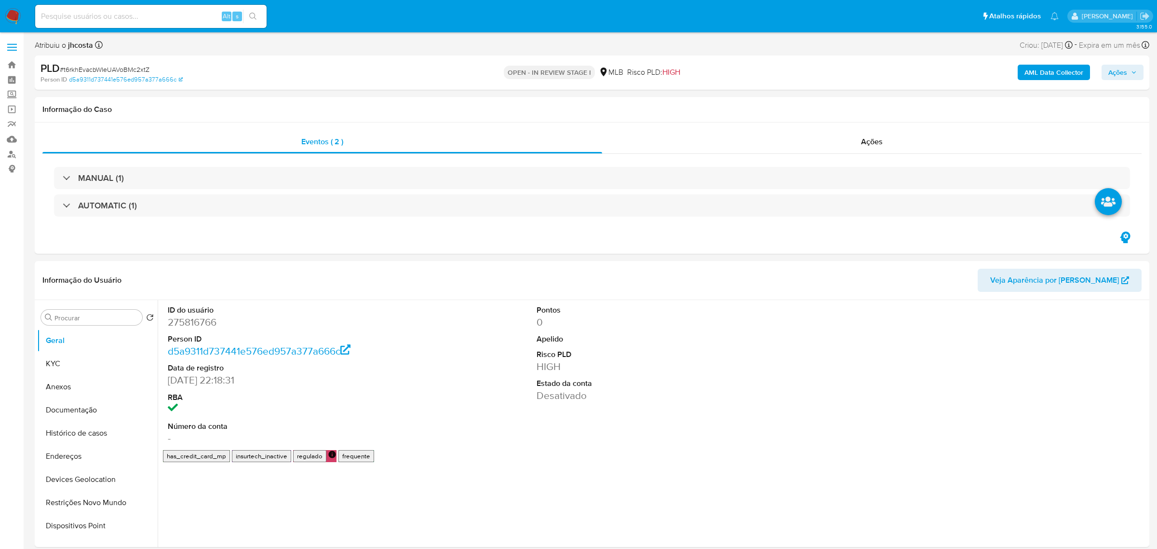
select select "10"
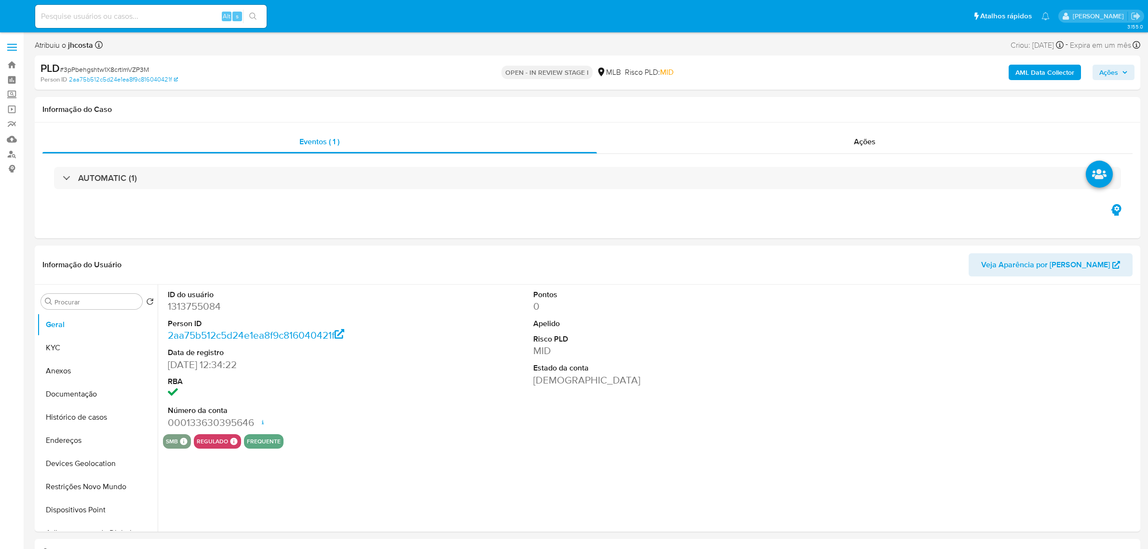
select select "10"
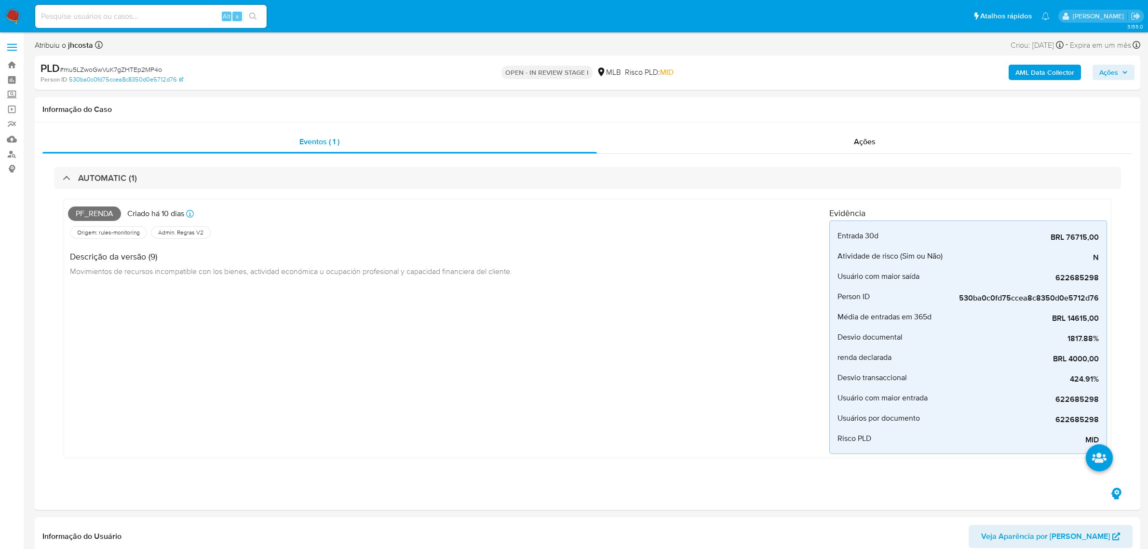
select select "10"
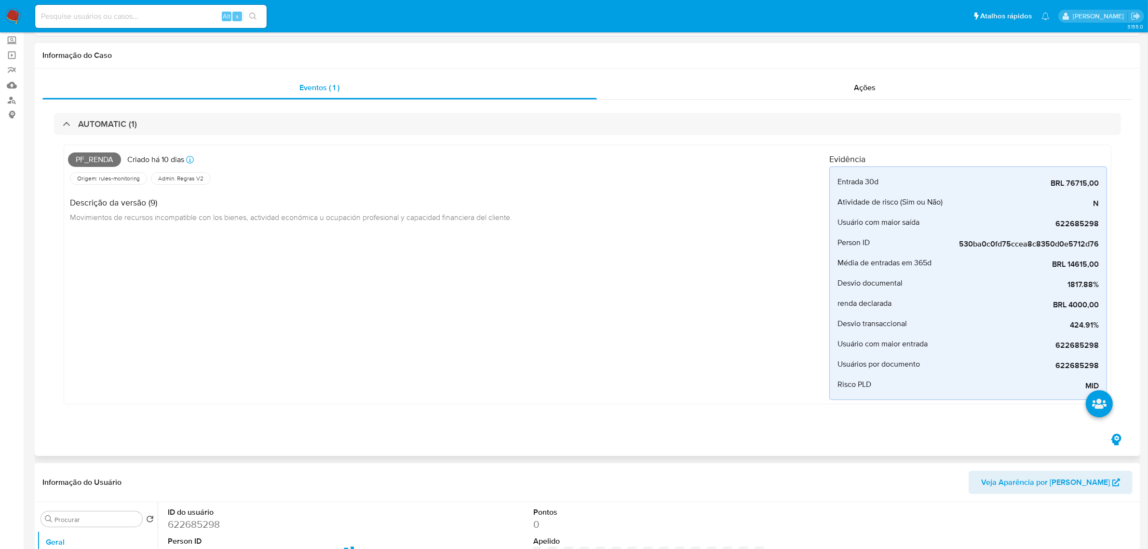
scroll to position [60, 0]
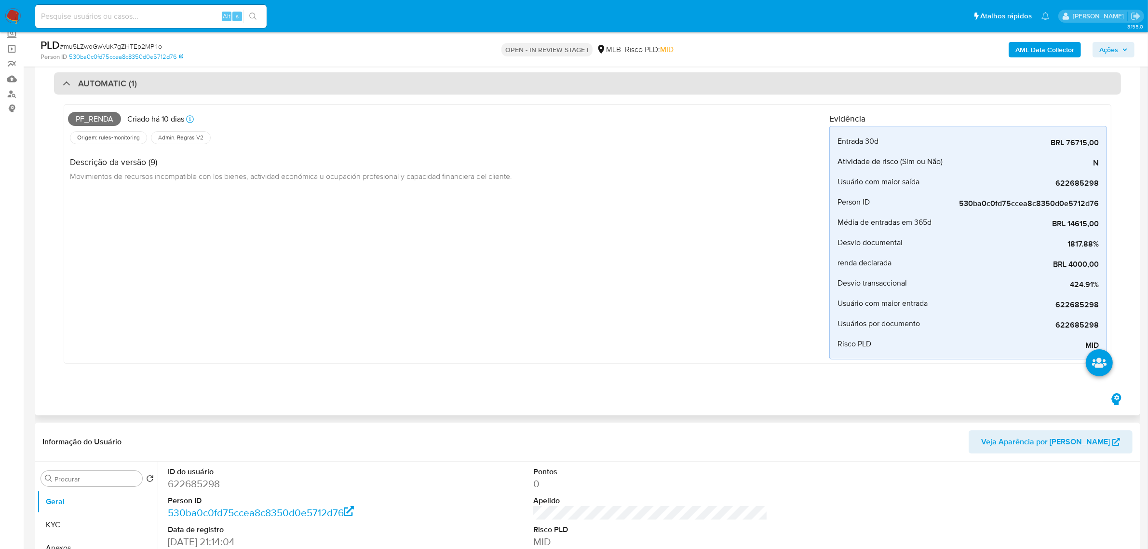
click at [300, 86] on div "AUTOMATIC (1)" at bounding box center [587, 83] width 1067 height 22
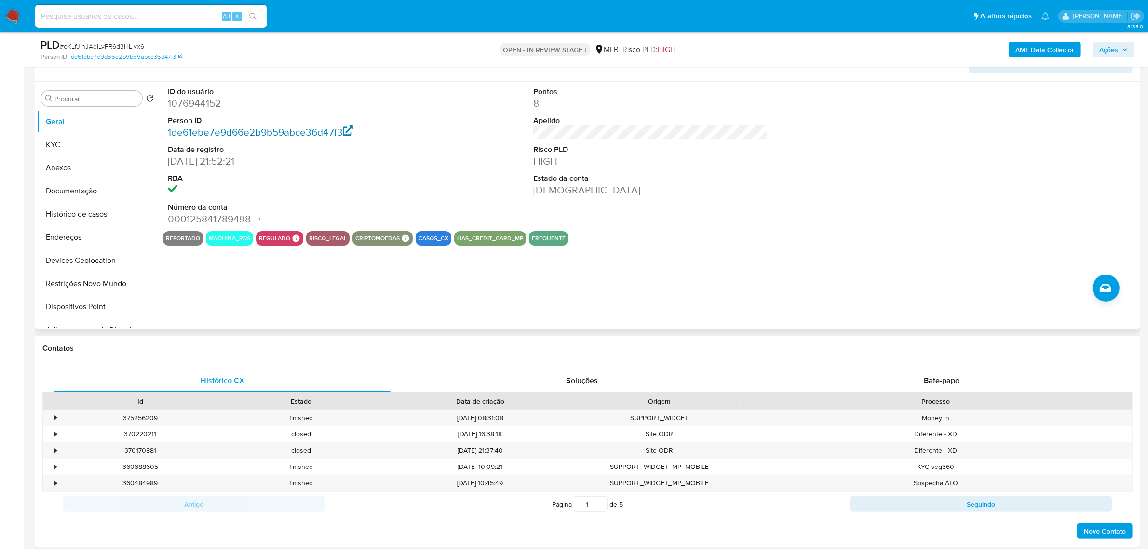
scroll to position [60, 0]
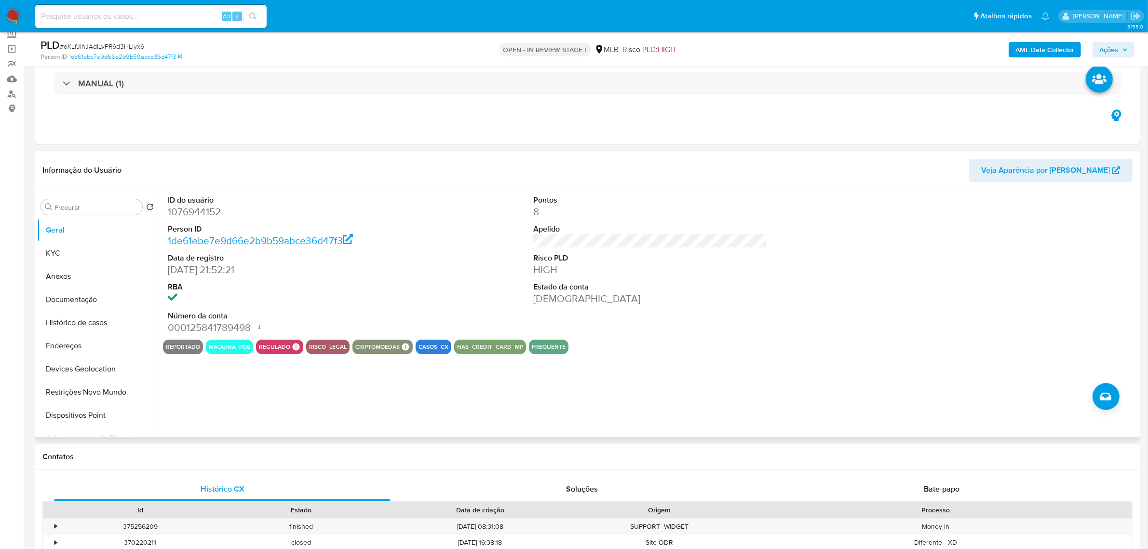
click at [187, 218] on dd "1076944152" at bounding box center [285, 212] width 234 height 14
copy dd "1076944152"
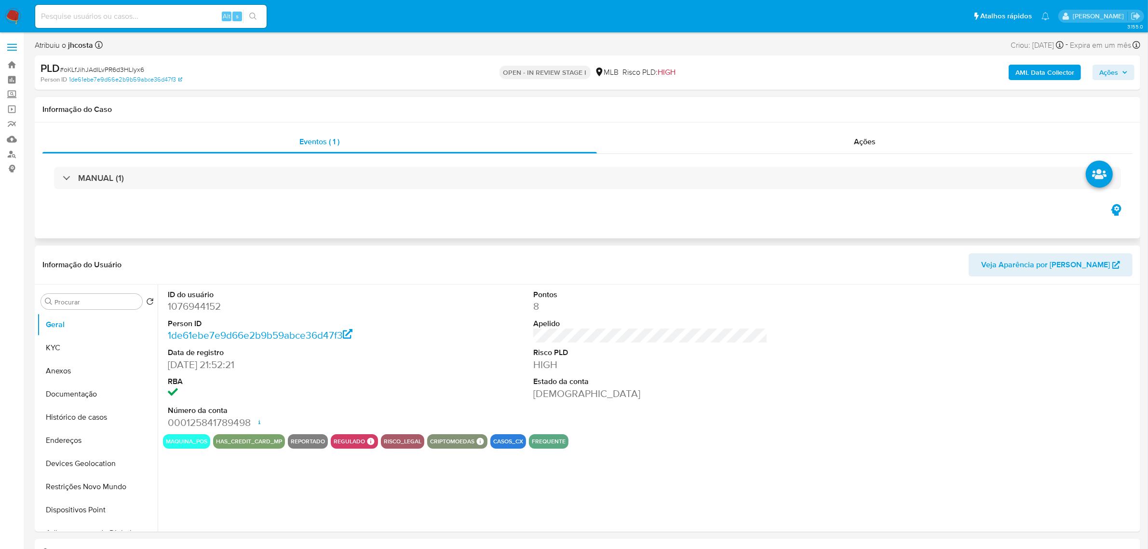
select select "10"
click at [195, 312] on dd "1076944152" at bounding box center [285, 306] width 234 height 14
copy dd "1076944152"
click at [207, 309] on dd "1076944152" at bounding box center [285, 306] width 234 height 14
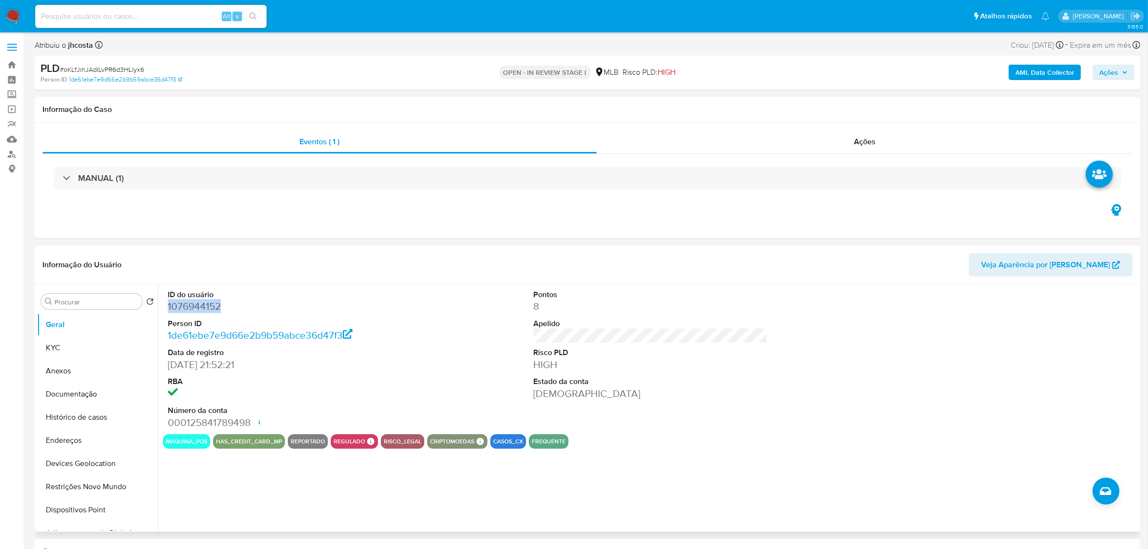
click at [208, 309] on dd "1076944152" at bounding box center [285, 306] width 234 height 14
click at [375, 339] on dd "1de61ebe7e9d66e2b9b59abce36d47f3" at bounding box center [285, 335] width 234 height 14
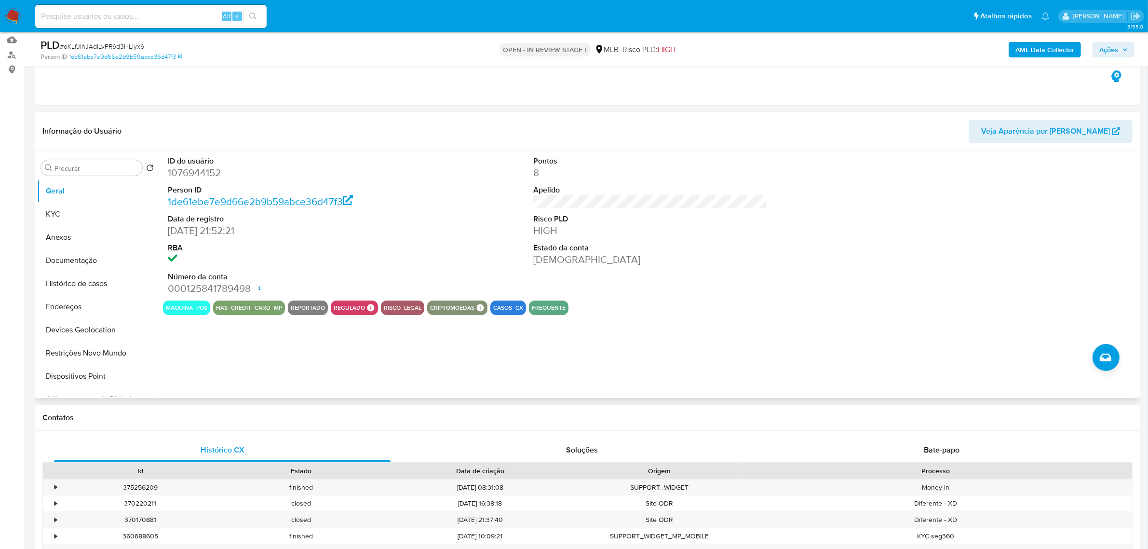
scroll to position [121, 0]
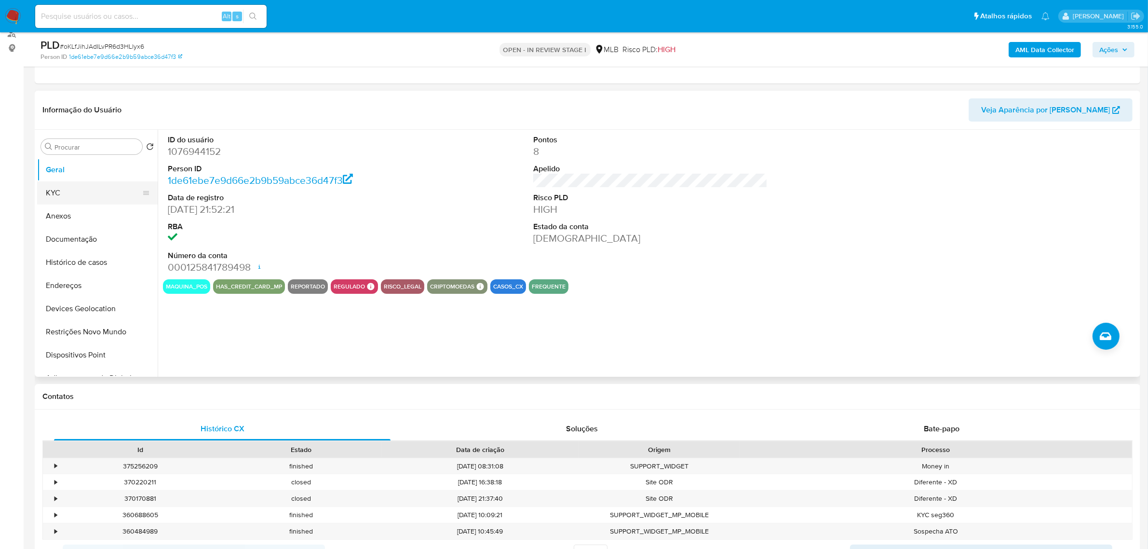
click at [70, 187] on button "KYC" at bounding box center [93, 192] width 113 height 23
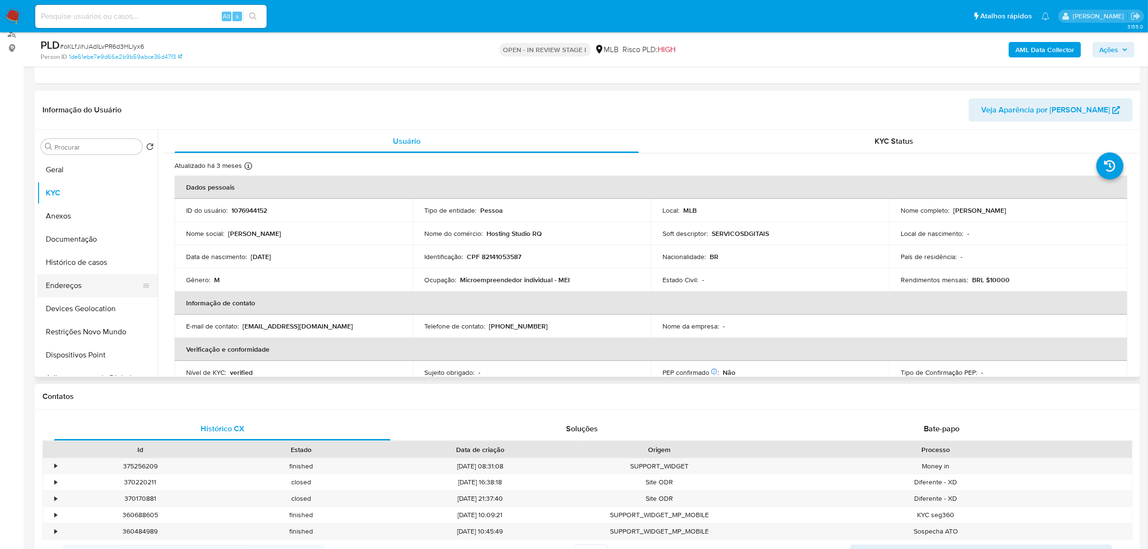
click at [93, 285] on button "Endereços" at bounding box center [93, 285] width 113 height 23
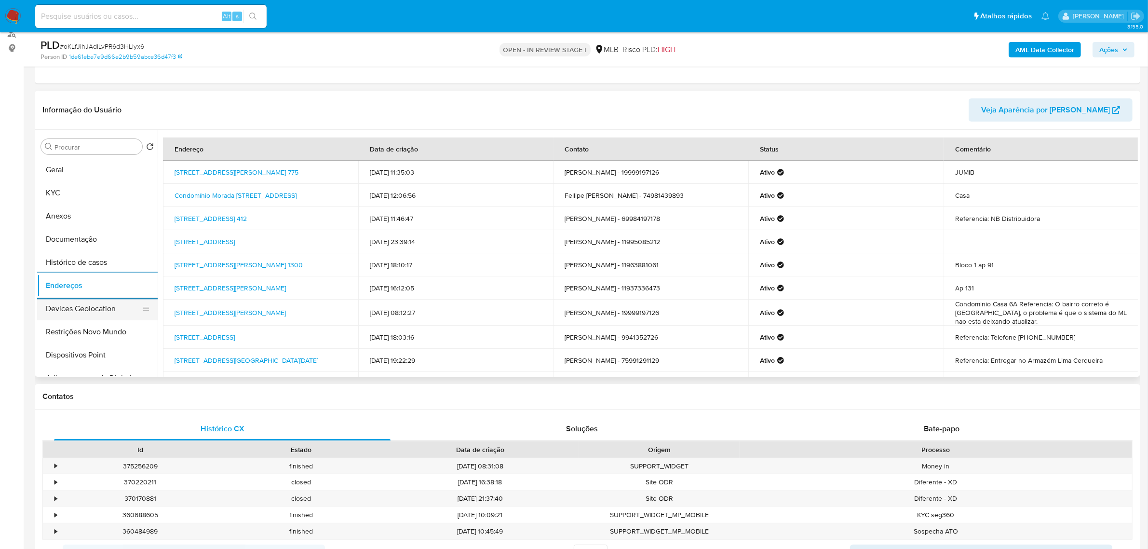
click at [108, 304] on button "Devices Geolocation" at bounding box center [93, 308] width 113 height 23
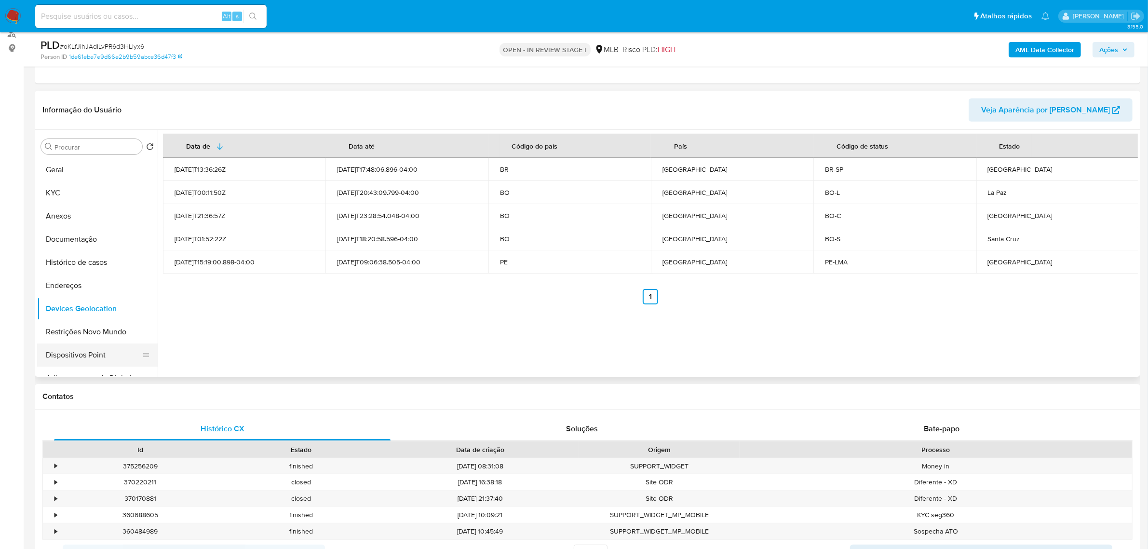
click at [105, 343] on button "Dispositivos Point" at bounding box center [93, 354] width 113 height 23
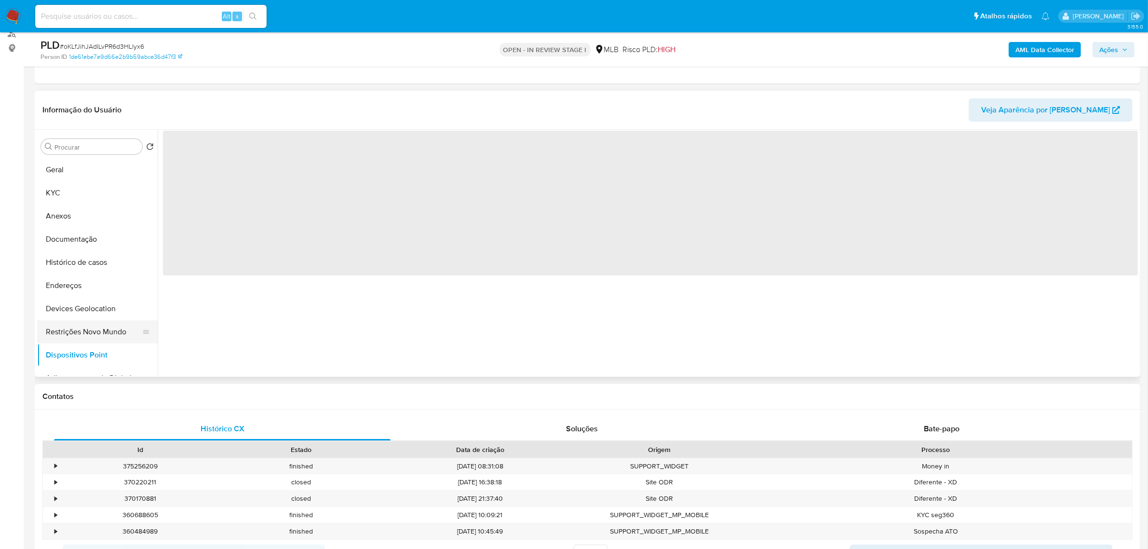
click at [100, 336] on button "Restrições Novo Mundo" at bounding box center [93, 331] width 113 height 23
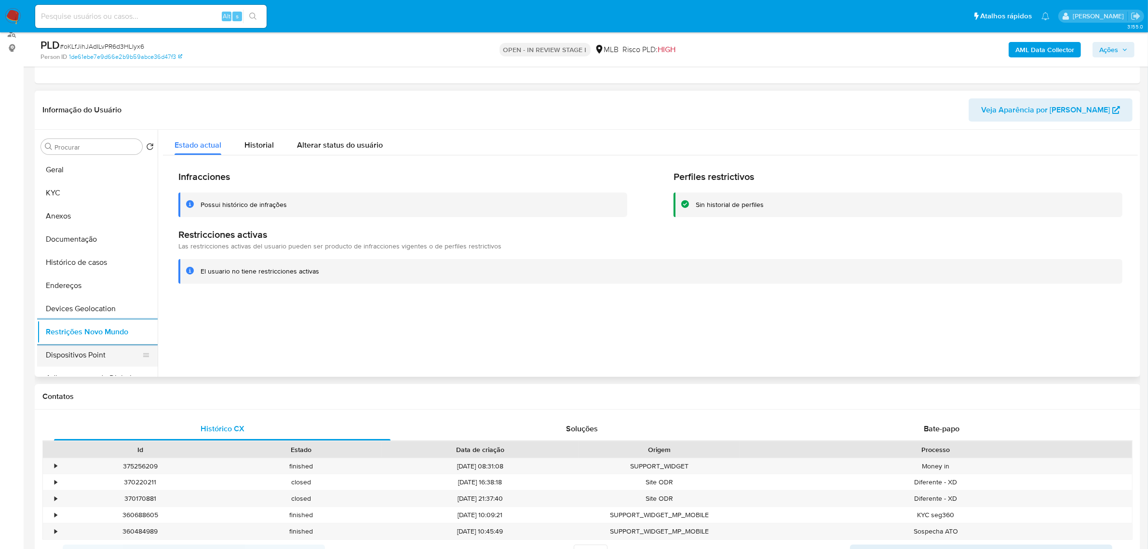
click at [63, 343] on button "Dispositivos Point" at bounding box center [93, 354] width 113 height 23
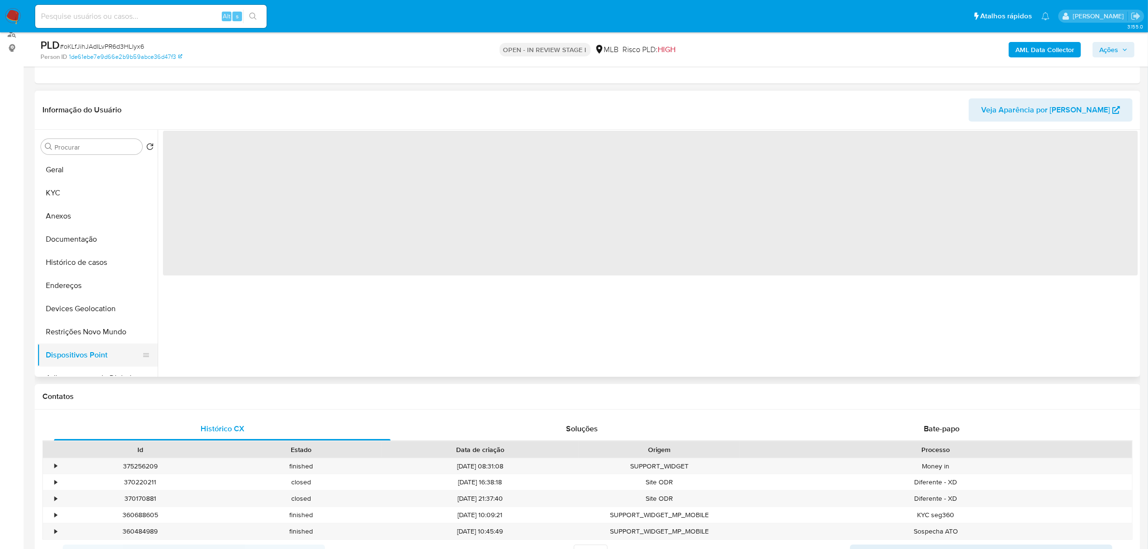
click at [68, 351] on button "Dispositivos Point" at bounding box center [93, 354] width 113 height 23
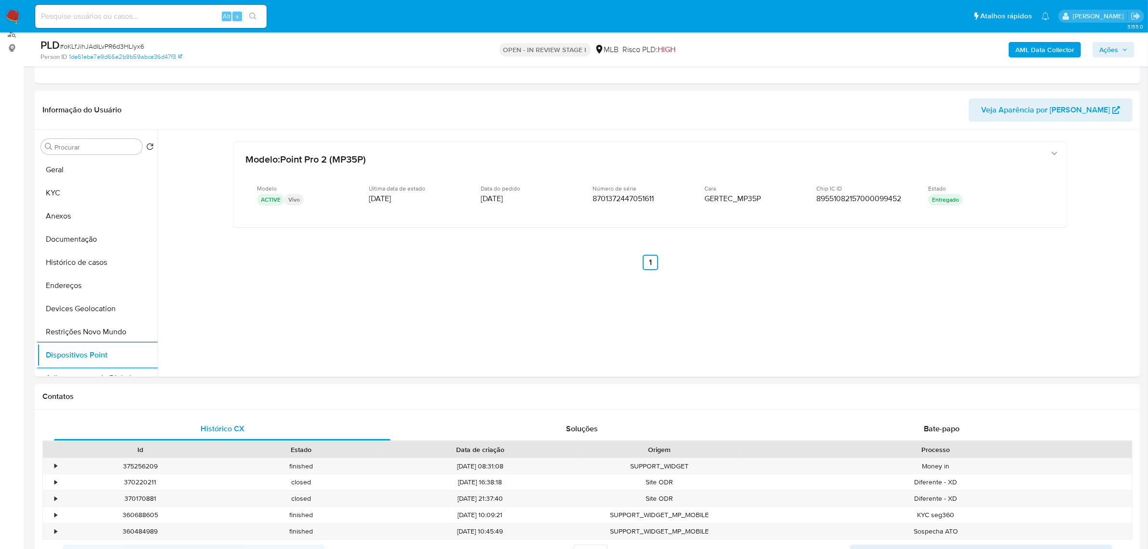
click at [1023, 51] on b "AML Data Collector" at bounding box center [1045, 49] width 59 height 15
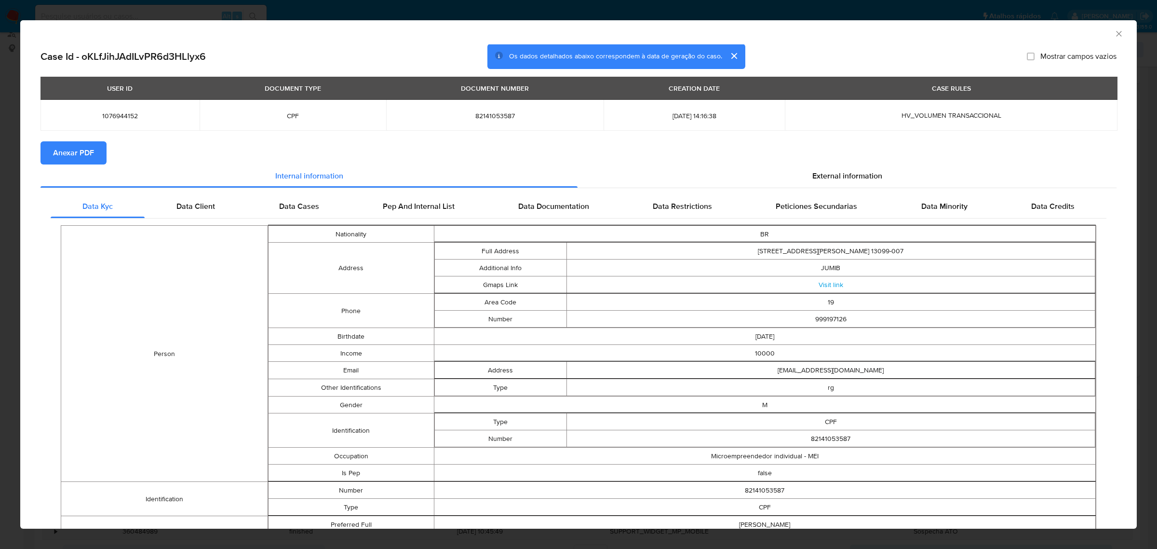
click at [85, 152] on span "Anexar PDF" at bounding box center [73, 152] width 41 height 21
click at [833, 182] on span "External information" at bounding box center [848, 177] width 70 height 11
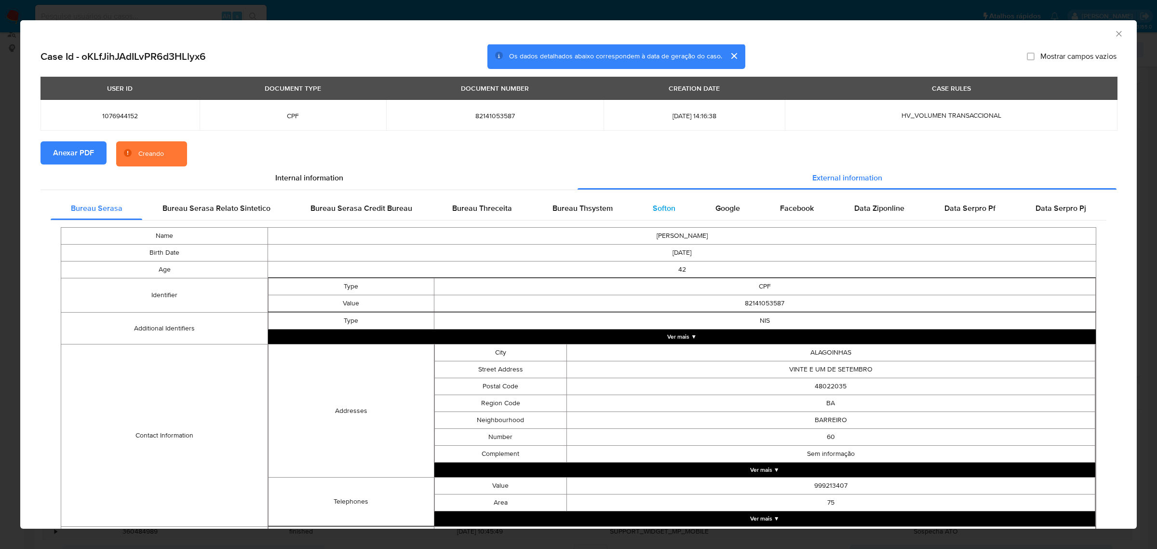
click at [668, 208] on span "Softon" at bounding box center [664, 208] width 23 height 11
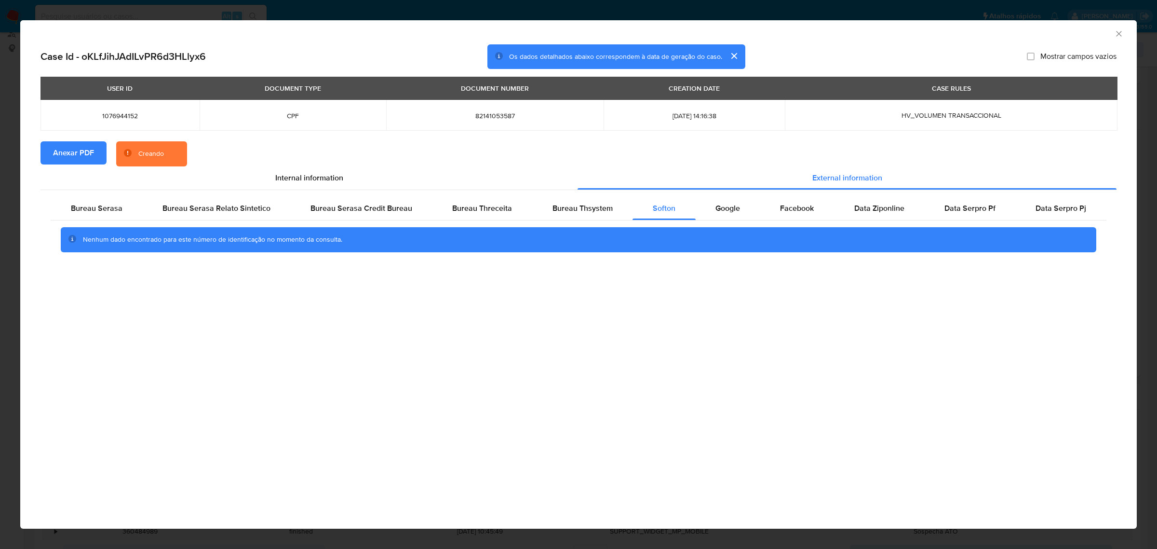
click at [953, 11] on div "AML Data Collector Case Id - oKLfJihJAdILvPR6d3HLlyx6 Os dados detalhados abaix…" at bounding box center [578, 274] width 1157 height 549
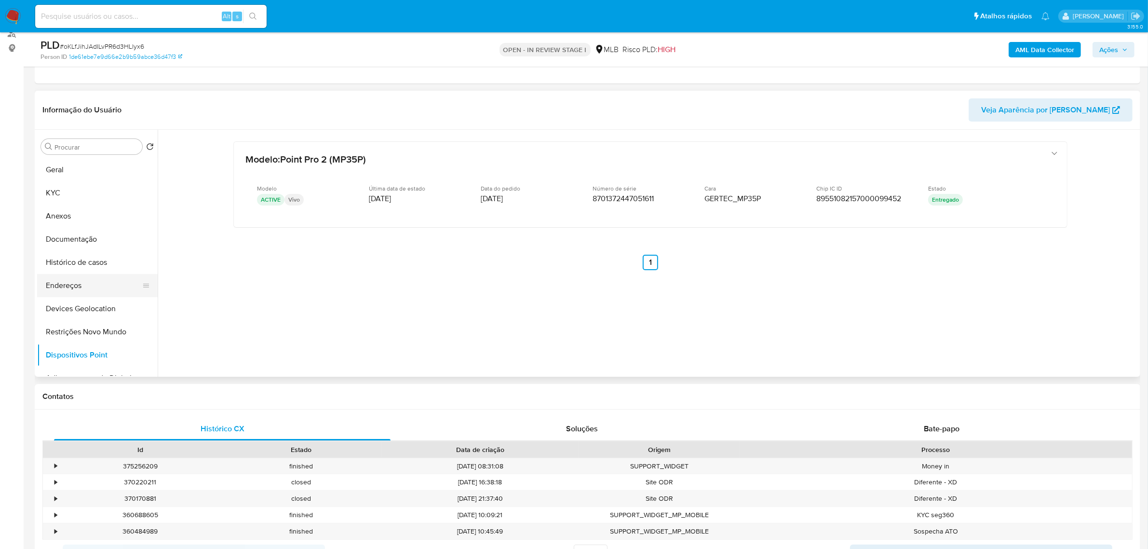
click at [83, 282] on button "Endereços" at bounding box center [93, 285] width 113 height 23
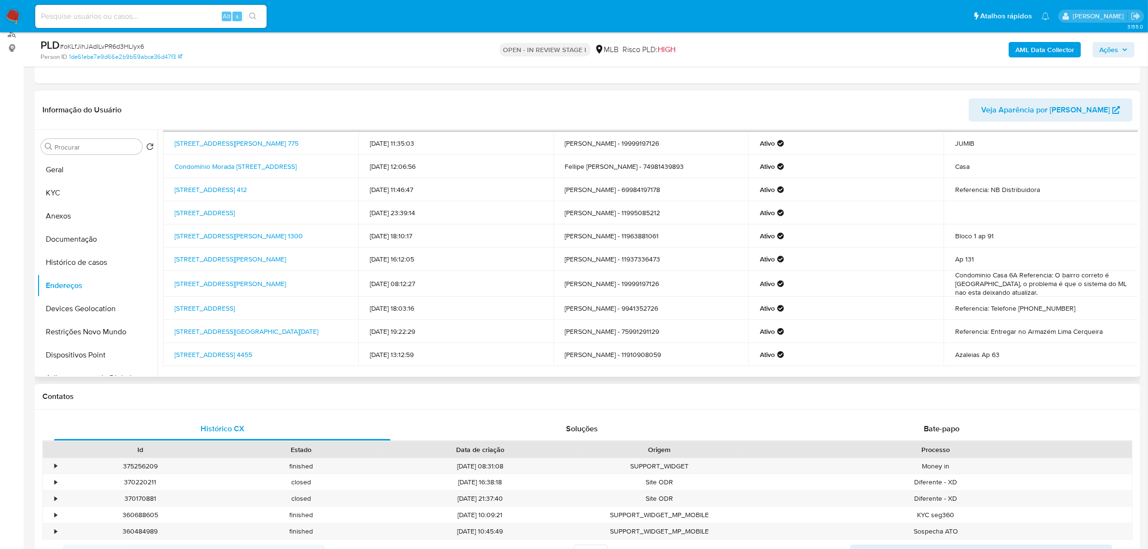
scroll to position [1, 0]
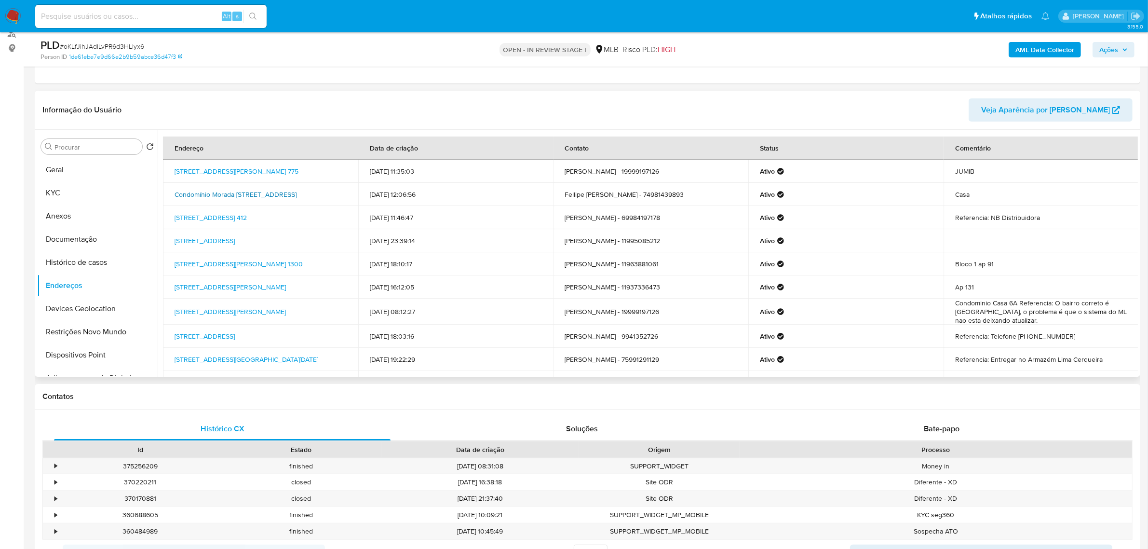
drag, startPoint x: 166, startPoint y: 189, endPoint x: 205, endPoint y: 201, distance: 40.7
click at [205, 201] on td "Condomínio Morada Das Arvores 49, Juazeiro, Bahia, 48904609, Brasil 49" at bounding box center [260, 194] width 195 height 23
copy link "Condomínio Morada Das Arvores 49, Juazeiro, Bahia, 48904609"
click at [198, 195] on link "Condomínio Morada Das Arvores 49, Juazeiro, Bahia, 48904609, Brasil 49" at bounding box center [236, 195] width 122 height 10
click at [69, 183] on button "KYC" at bounding box center [93, 192] width 113 height 23
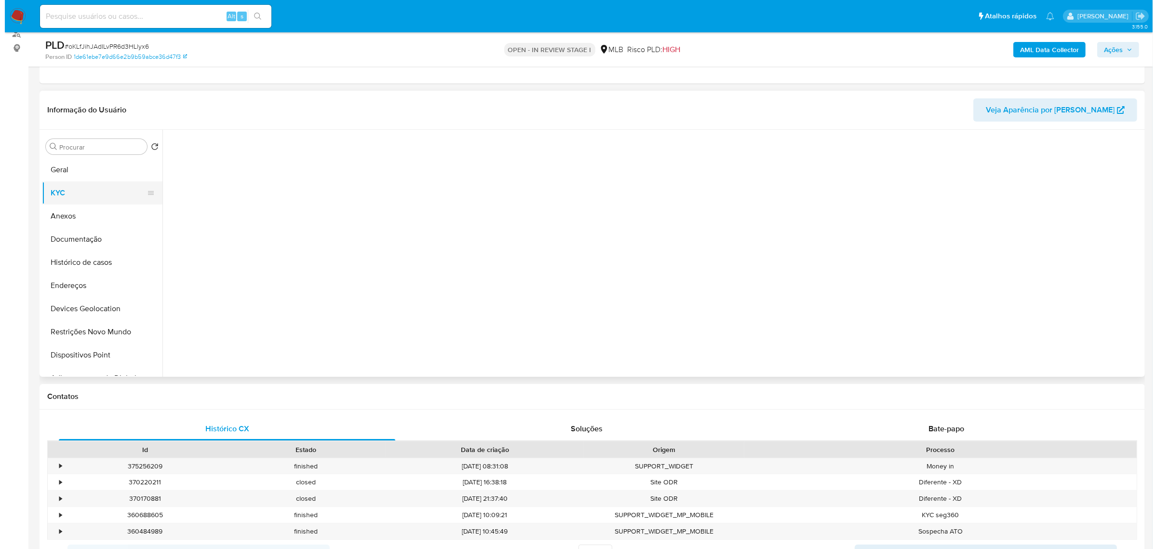
scroll to position [0, 0]
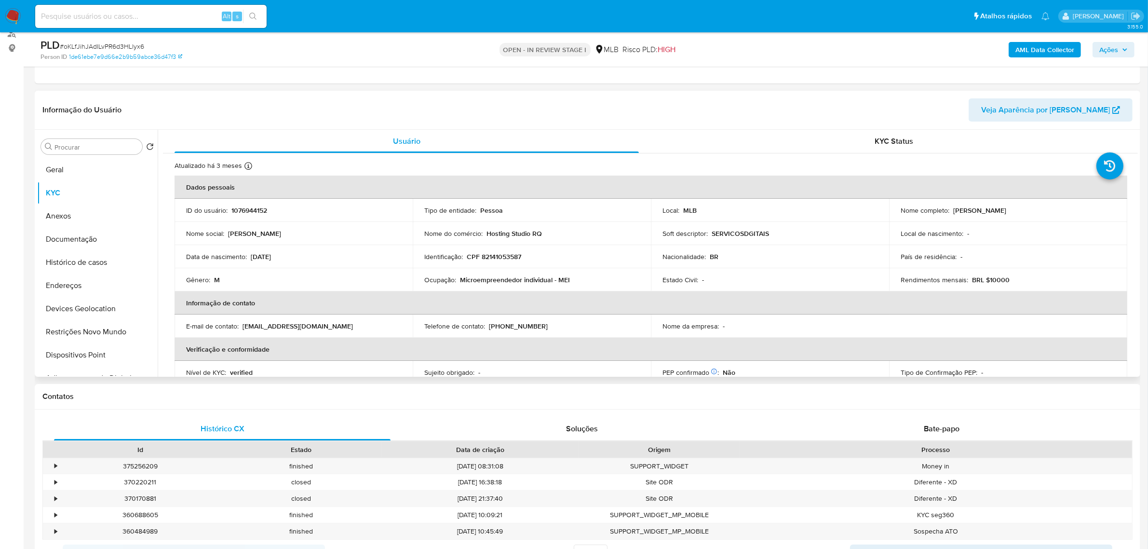
click at [490, 257] on p "CPF 82141053587" at bounding box center [494, 256] width 54 height 9
copy p "82141053587"
click at [87, 236] on button "Documentação" at bounding box center [93, 239] width 113 height 23
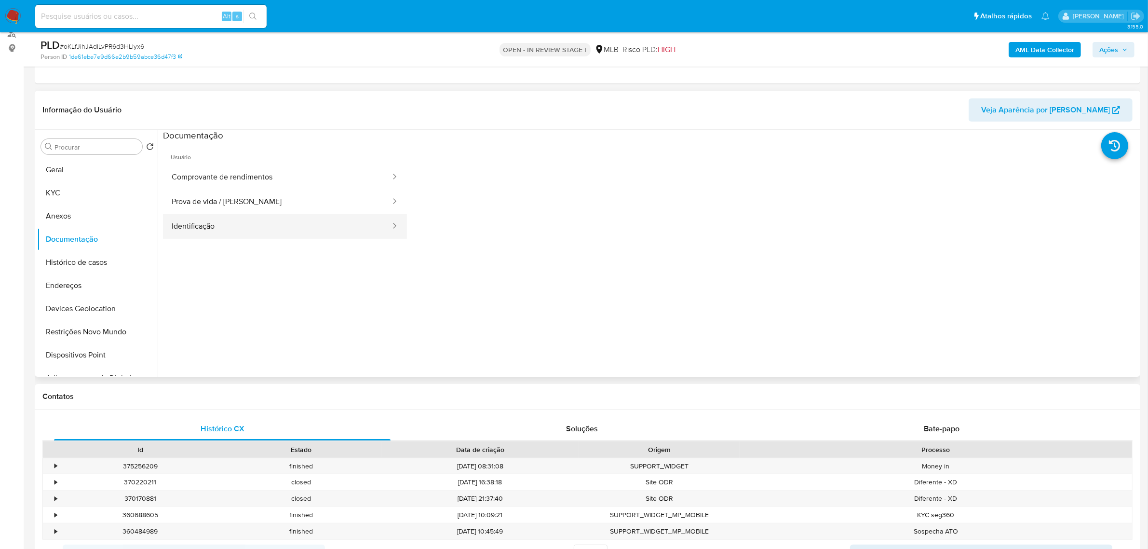
click at [290, 228] on button "Identificação" at bounding box center [277, 226] width 229 height 25
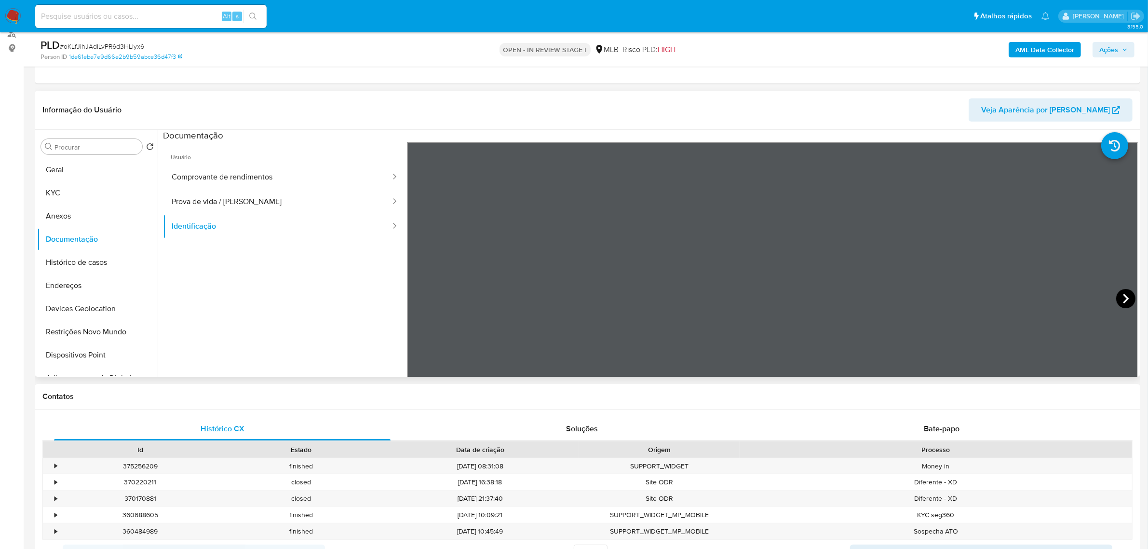
click at [1116, 292] on icon at bounding box center [1125, 298] width 19 height 19
click at [72, 194] on button "KYC" at bounding box center [93, 192] width 113 height 23
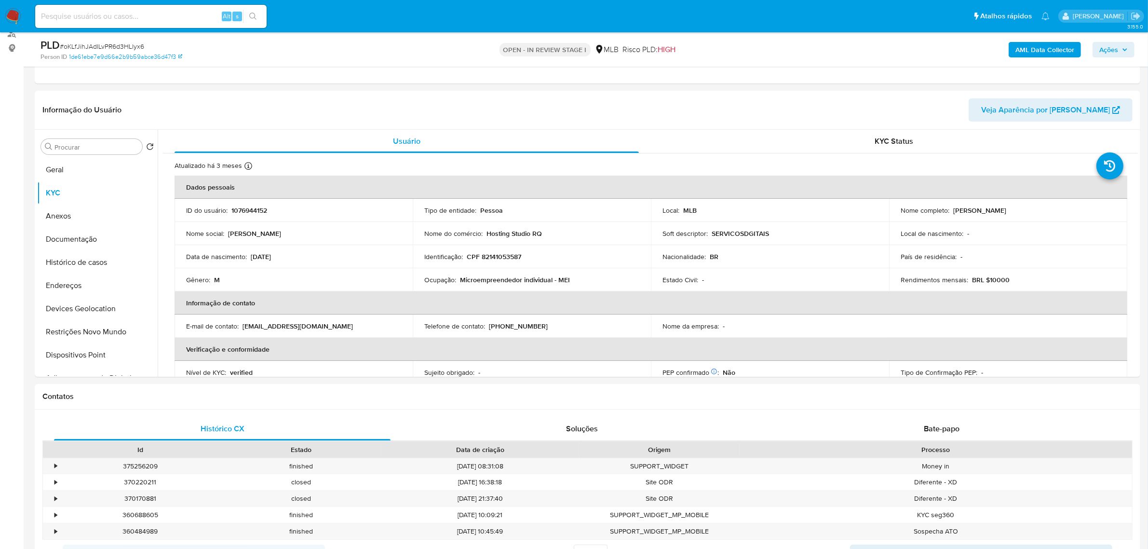
click at [508, 256] on p "CPF 82141053587" at bounding box center [494, 256] width 54 height 9
click at [508, 255] on p "CPF 82141053587" at bounding box center [494, 256] width 54 height 9
copy p "82141053587"
click at [497, 259] on p "CPF 82141053587" at bounding box center [494, 256] width 54 height 9
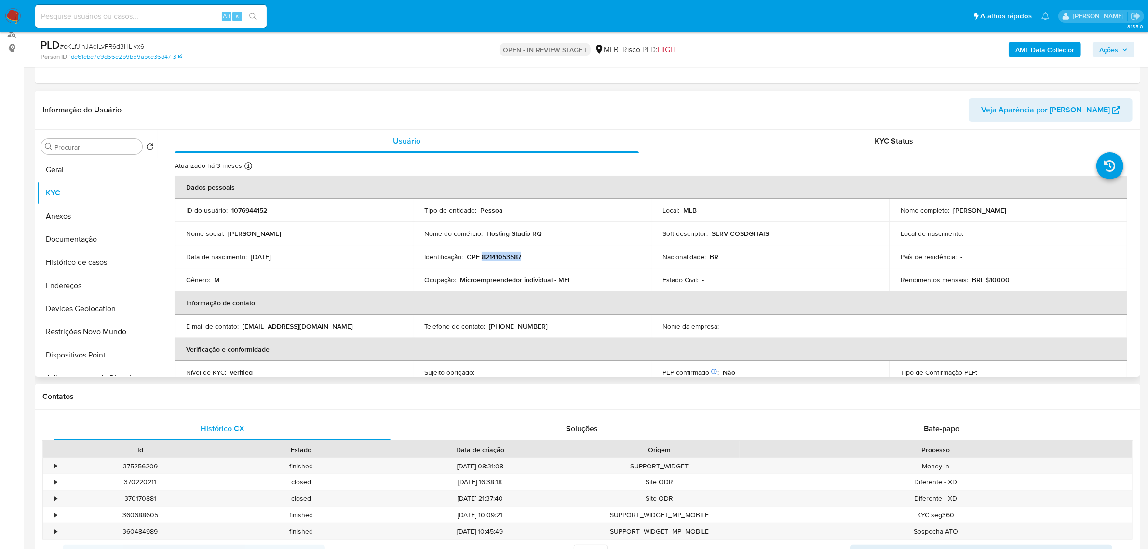
drag, startPoint x: 951, startPoint y: 208, endPoint x: 1092, endPoint y: 205, distance: 140.8
click at [1092, 205] on td "Nome completo : Rodrigo Queiroz Dos Santos" at bounding box center [1008, 210] width 238 height 23
copy p "Rodrigo Queiroz Dos Santos"
click at [50, 244] on button "Documentação" at bounding box center [93, 239] width 113 height 23
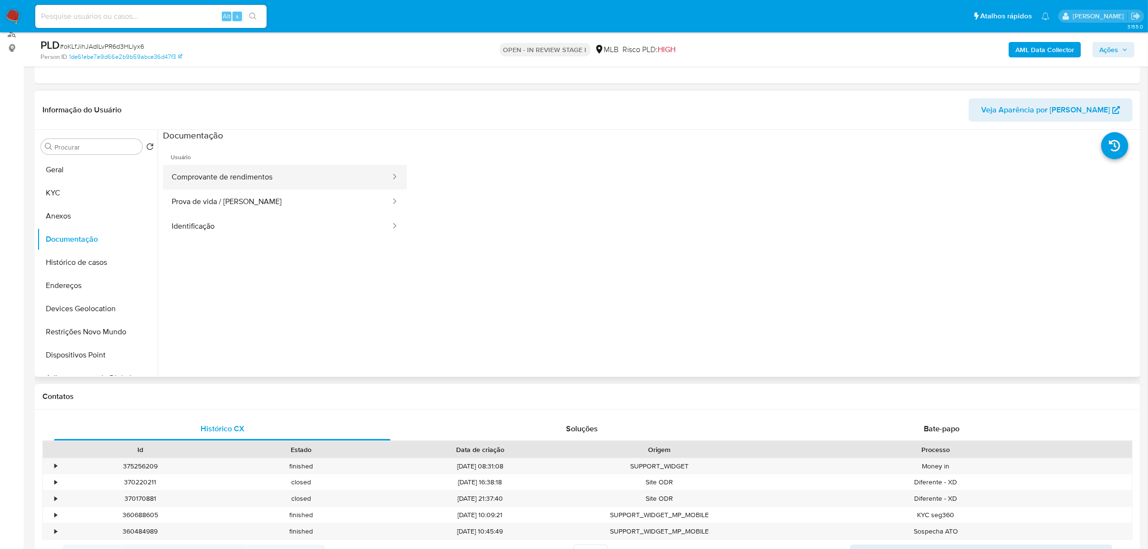
click at [268, 176] on button "Comprovante de rendimentos" at bounding box center [277, 177] width 229 height 25
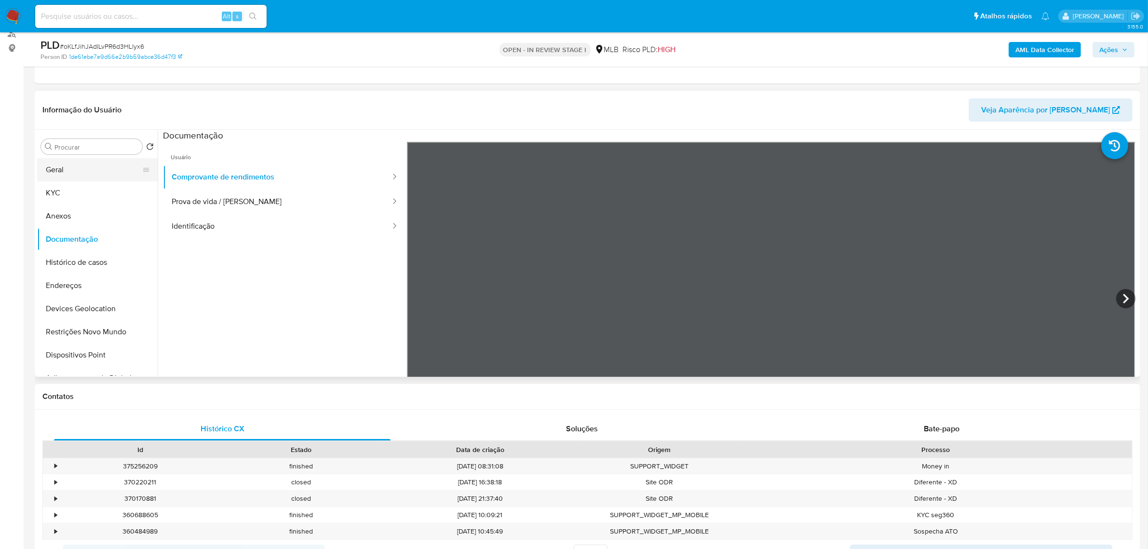
click at [56, 170] on button "Geral" at bounding box center [93, 169] width 113 height 23
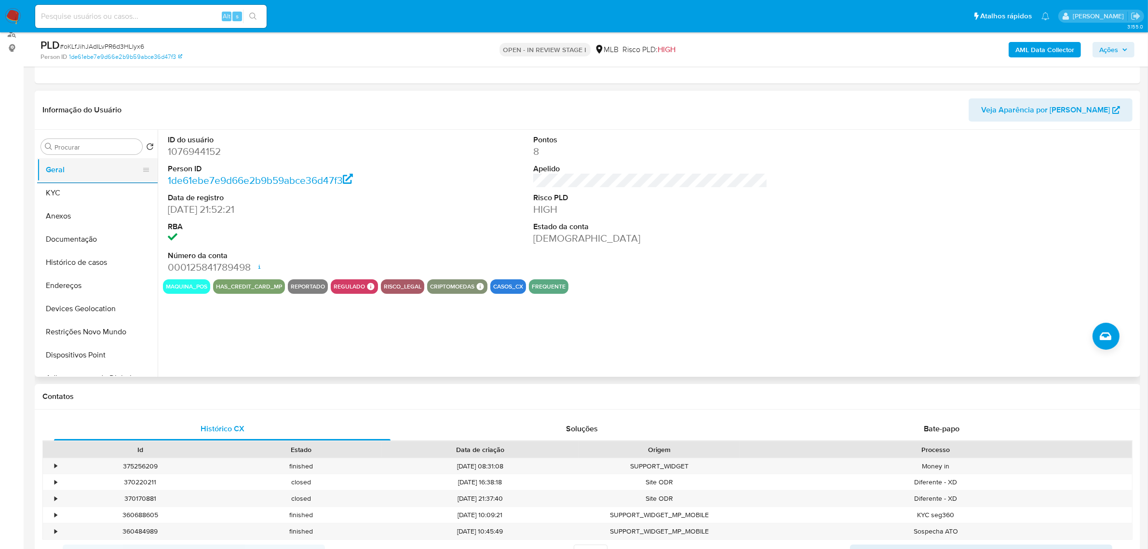
click at [90, 179] on button "Geral" at bounding box center [93, 169] width 113 height 23
click at [90, 197] on button "KYC" at bounding box center [93, 192] width 113 height 23
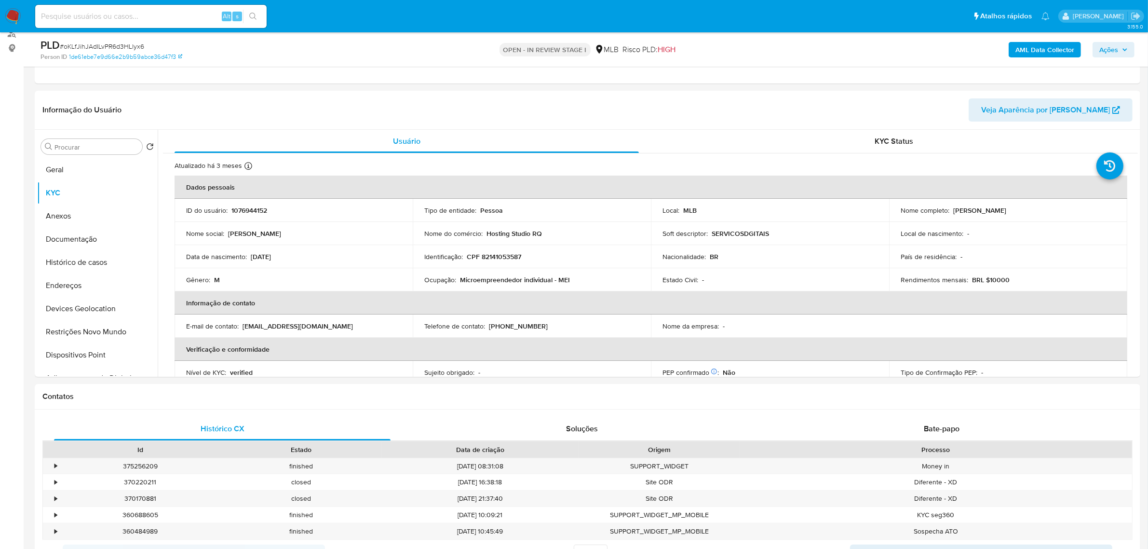
click at [1098, 49] on button "Ações" at bounding box center [1114, 49] width 42 height 15
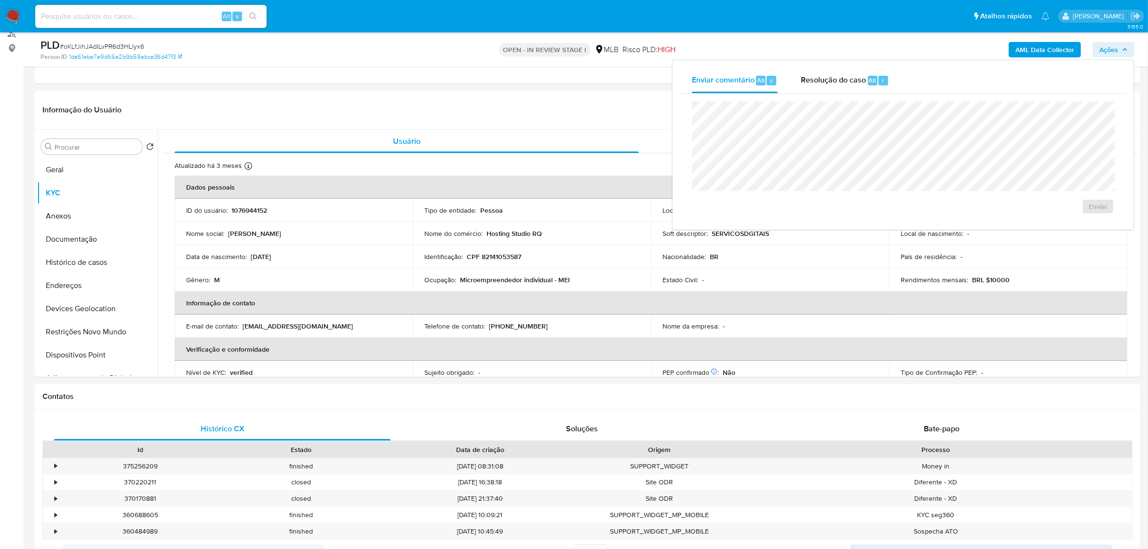
click at [841, 95] on div "Enviar comentário Alt c Resolução do caso Alt r Enviar" at bounding box center [903, 145] width 446 height 154
click at [68, 219] on button "Anexos" at bounding box center [93, 215] width 113 height 23
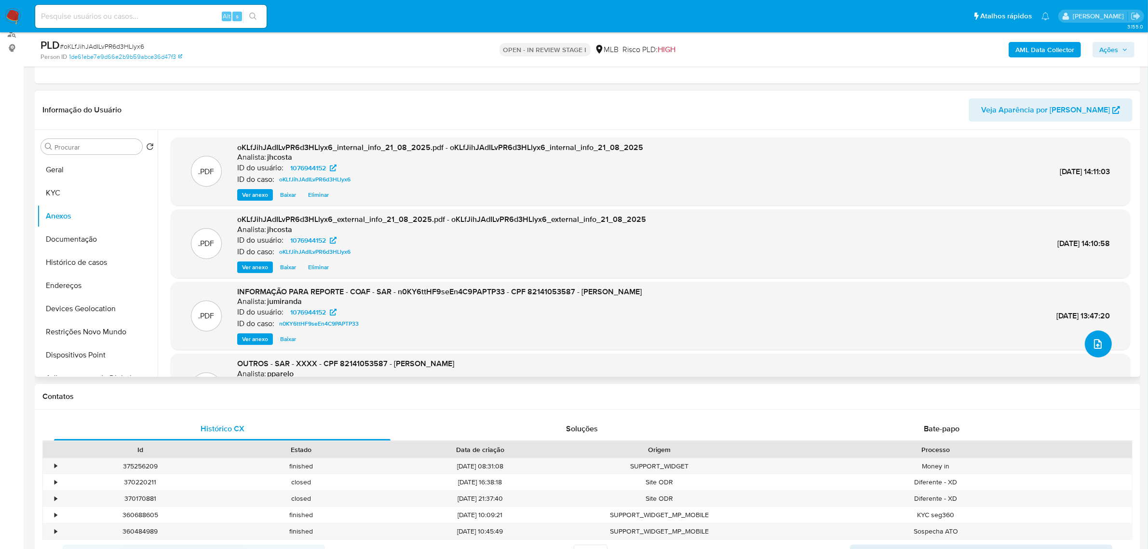
click at [1092, 341] on icon "upload-file" at bounding box center [1098, 344] width 12 height 12
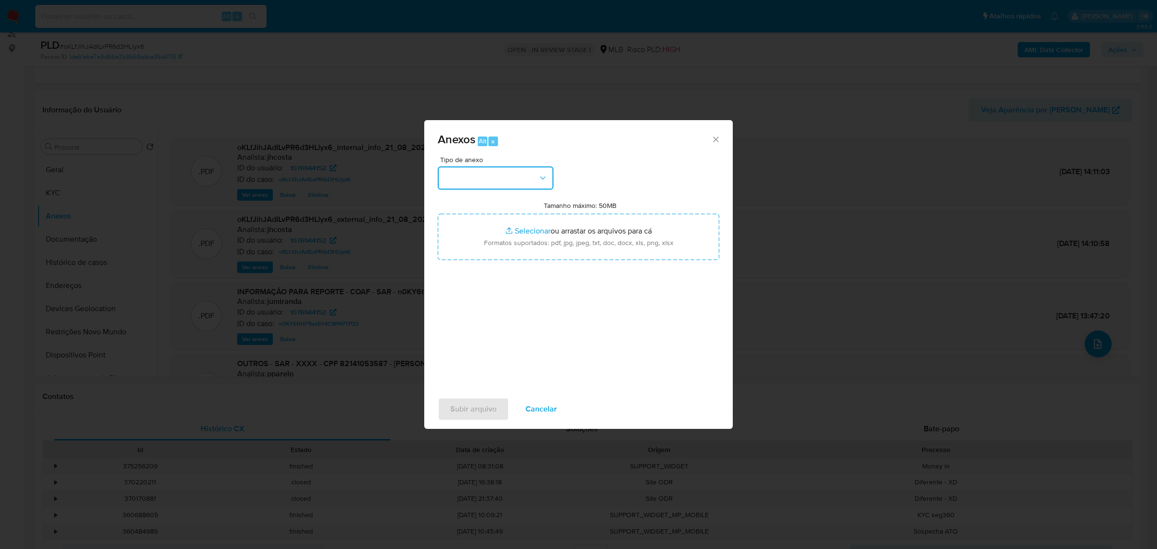
click at [529, 178] on button "button" at bounding box center [496, 177] width 116 height 23
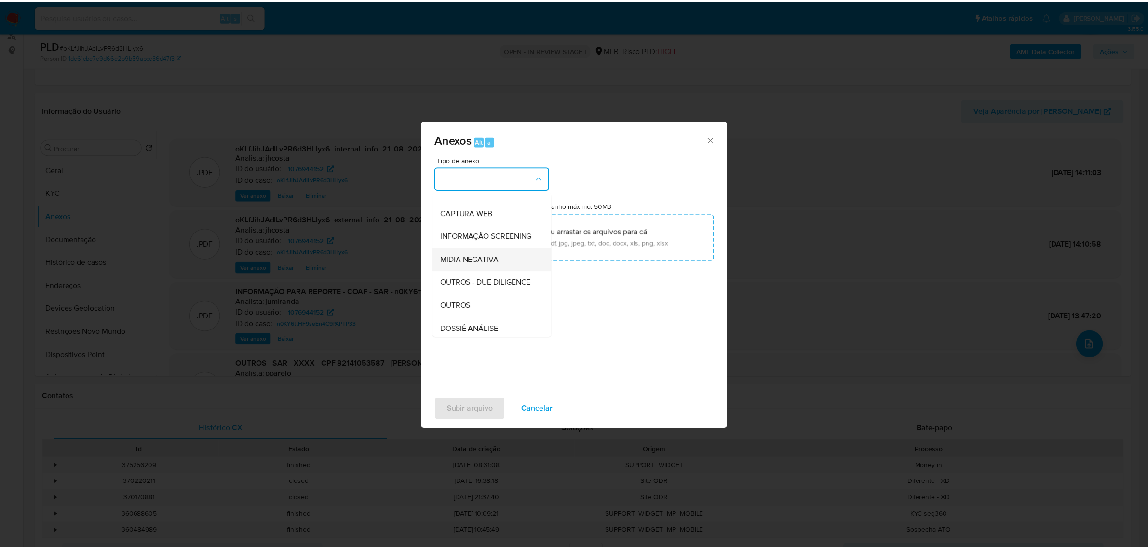
scroll to position [121, 0]
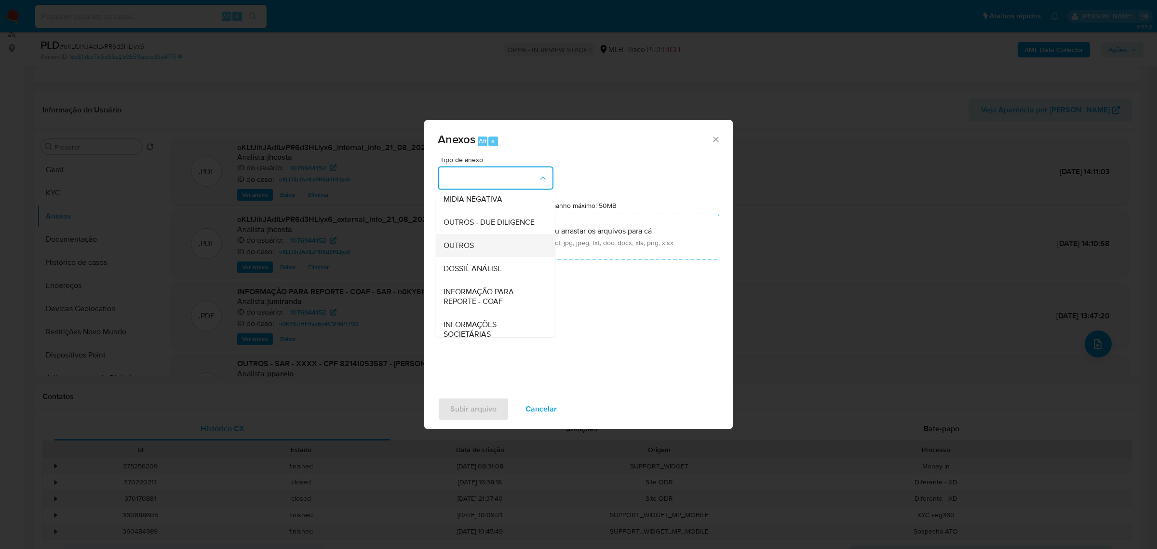
click at [463, 257] on div "OUTROS" at bounding box center [493, 244] width 98 height 23
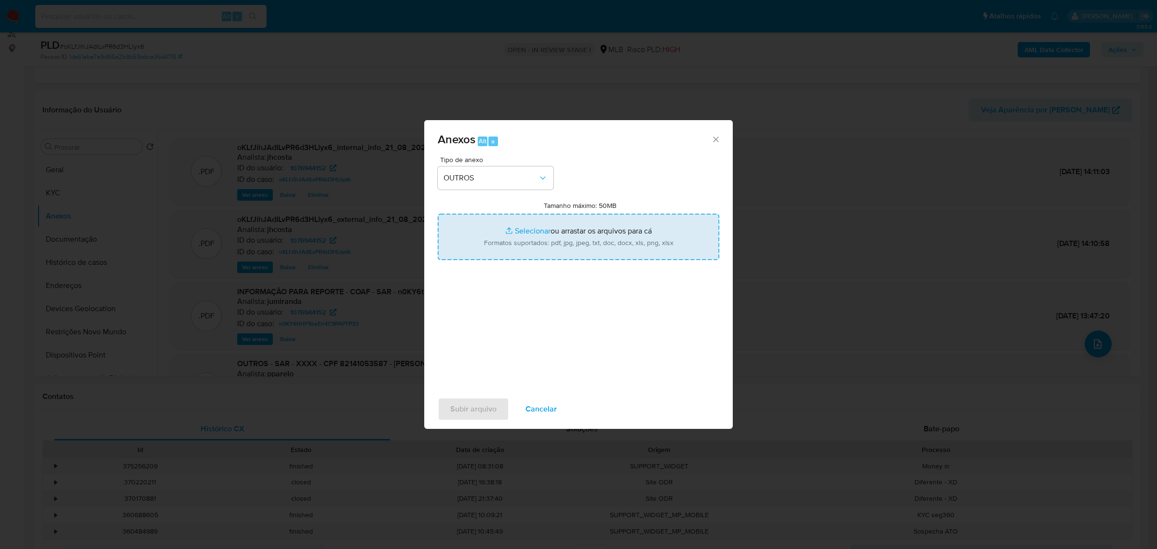
click at [569, 237] on input "Tamanho máximo: 50MB Selecionar arquivos" at bounding box center [579, 237] width 282 height 46
type input "C:\fakepath\Cópia de Mulan 1076944152_2025_08_21_08_05_57.xlsx"
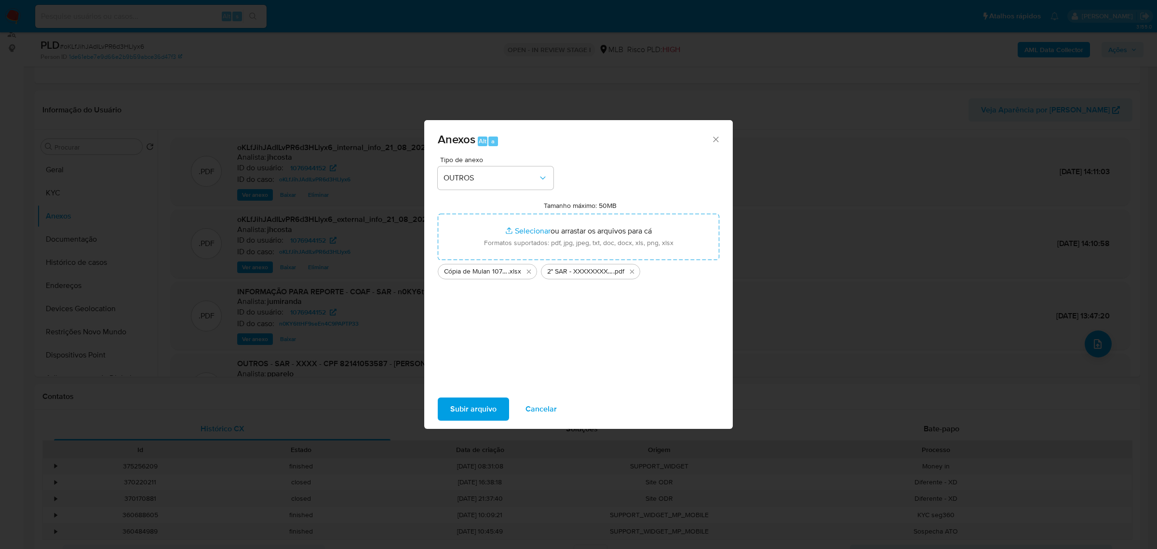
click at [490, 412] on span "Subir arquivo" at bounding box center [473, 408] width 46 height 21
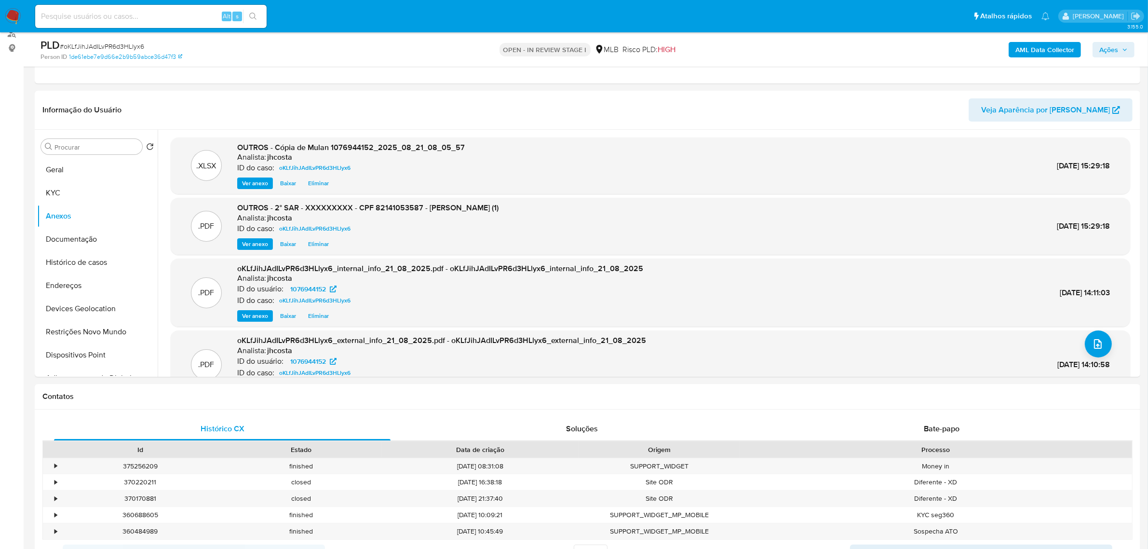
click at [1114, 56] on span "Ações" at bounding box center [1108, 49] width 19 height 15
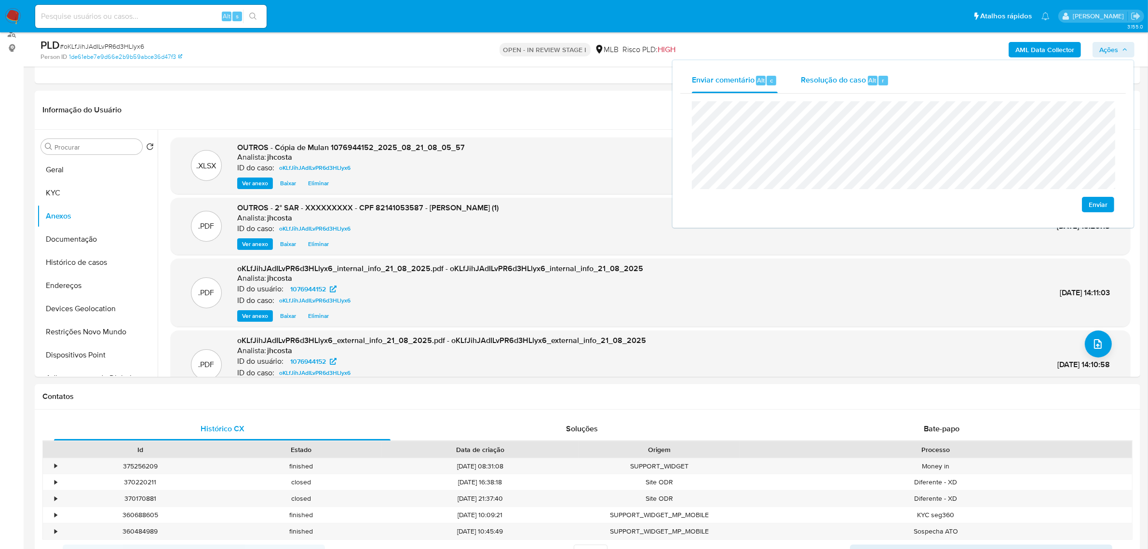
click at [837, 82] on span "Resolução do caso" at bounding box center [833, 79] width 65 height 11
click at [1068, 222] on span "ROI Proposal" at bounding box center [1075, 220] width 50 height 14
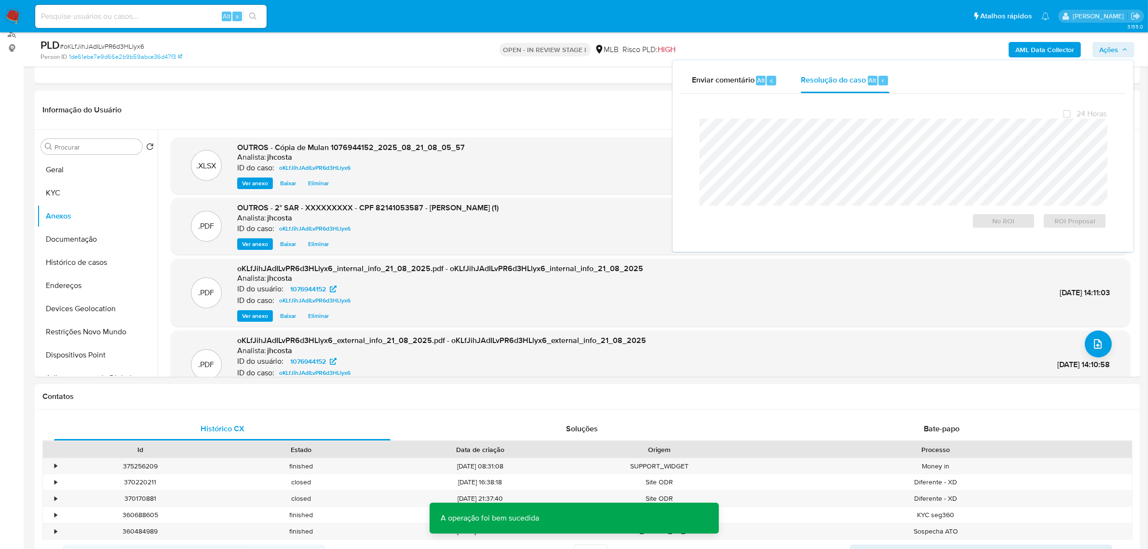
click at [124, 45] on span "# oKLfJihJAdILvPR6d3HLlyx6" at bounding box center [102, 46] width 84 height 10
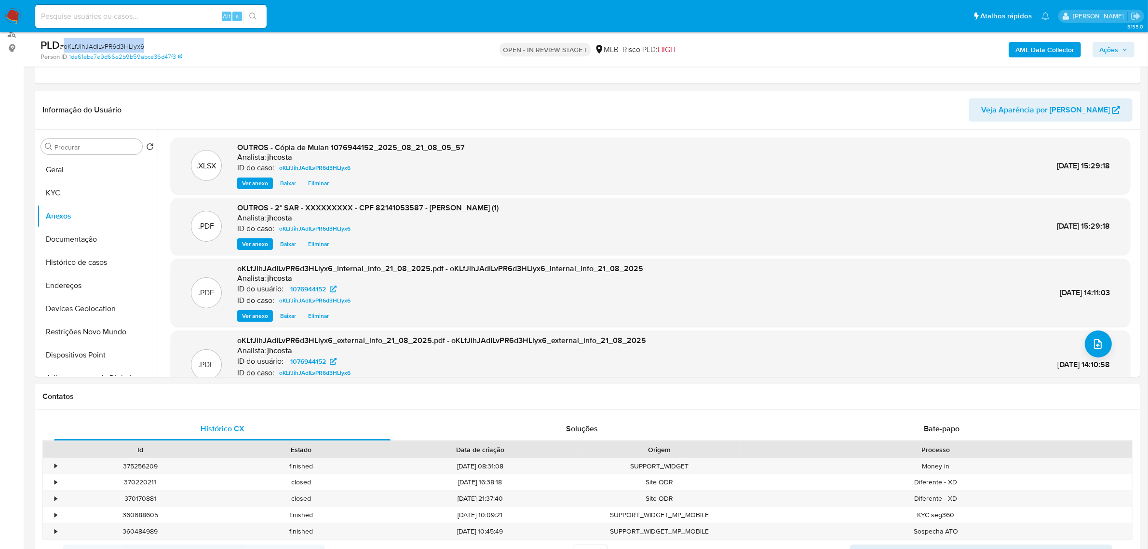
copy span "oKLfJihJAdILvPR6d3HLlyx6"
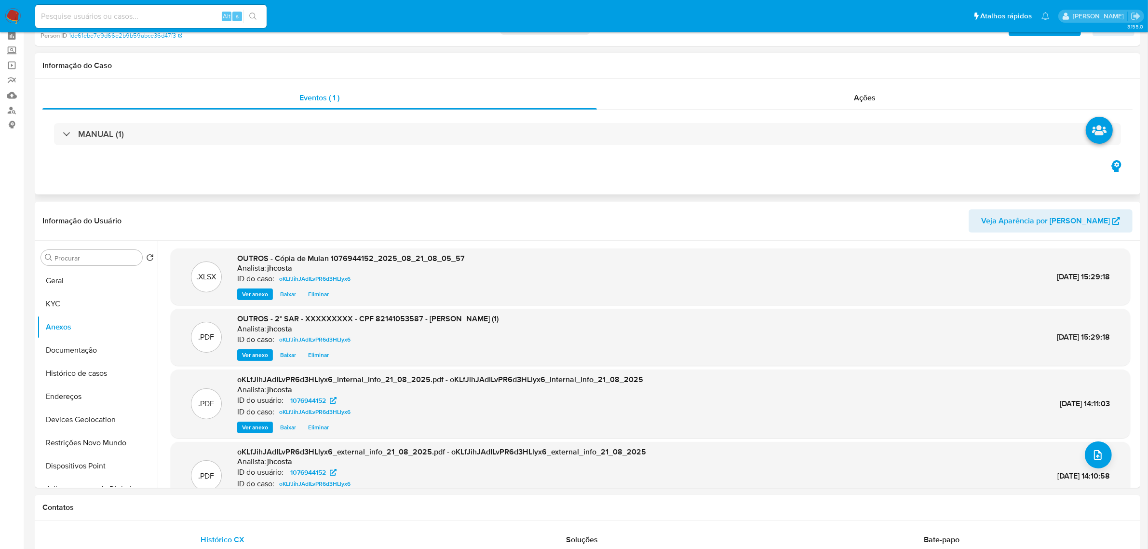
scroll to position [0, 0]
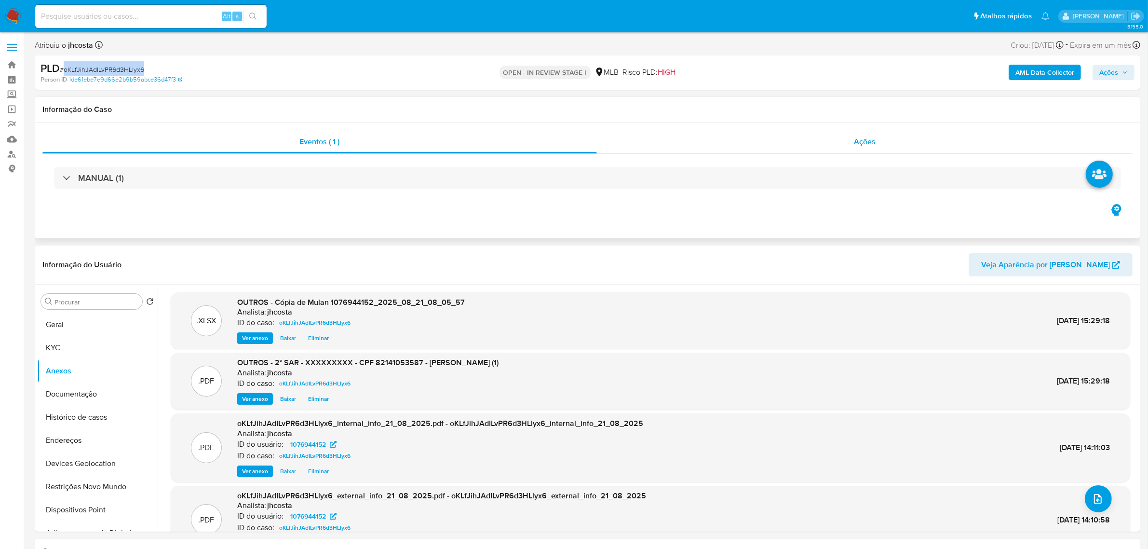
click at [827, 134] on div "Ações" at bounding box center [865, 141] width 536 height 23
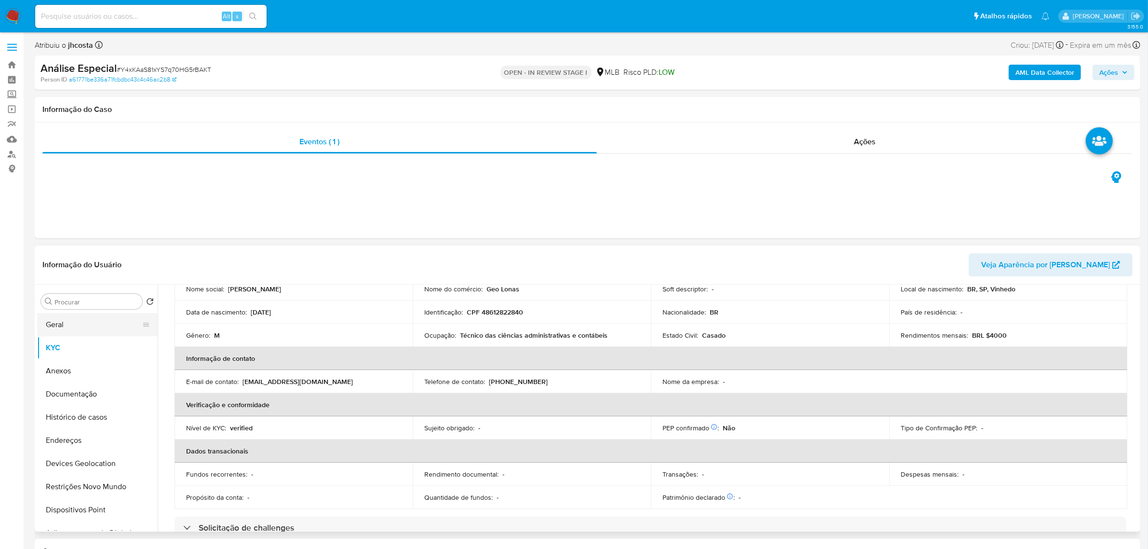
click at [73, 321] on button "Geral" at bounding box center [93, 324] width 113 height 23
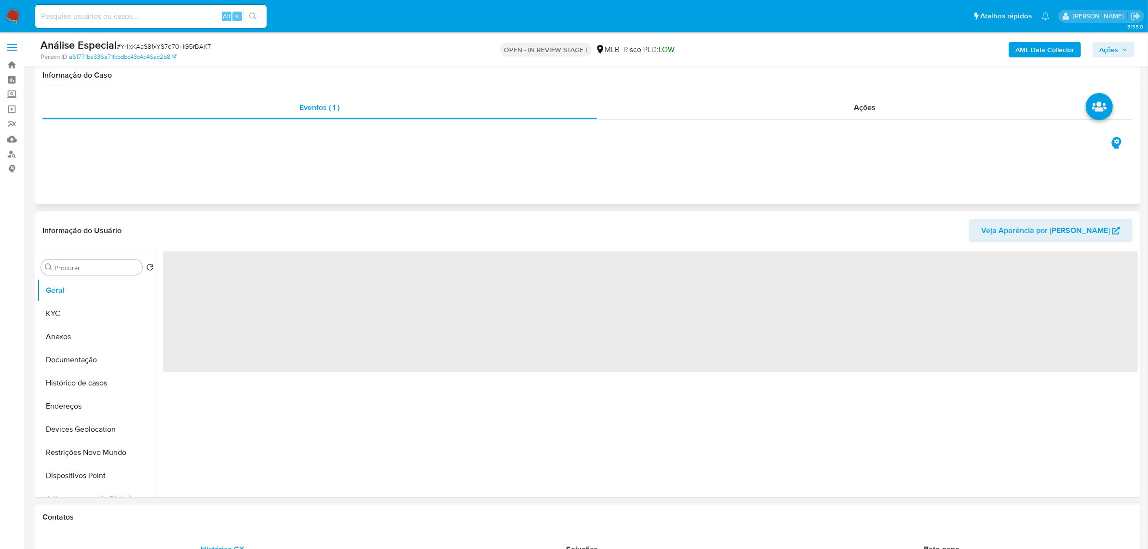
scroll to position [121, 0]
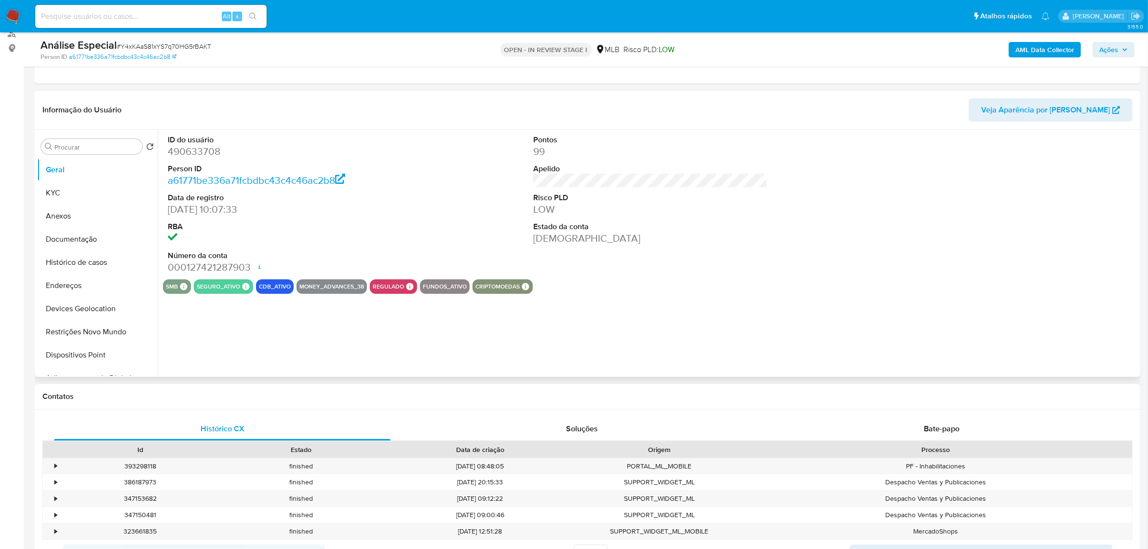
click at [187, 153] on dd "490633708" at bounding box center [285, 152] width 234 height 14
copy dd "490633708"
click at [485, 235] on div "ID do usuário 490633708 Person ID a61771be336a71fcbdbc43c4c46ac2b8 Data de regi…" at bounding box center [650, 204] width 975 height 149
click at [794, 208] on div "ID do usuário 490633708 Person ID a61771be336a71fcbdbc43c4c46ac2b8 Data de regi…" at bounding box center [650, 204] width 975 height 149
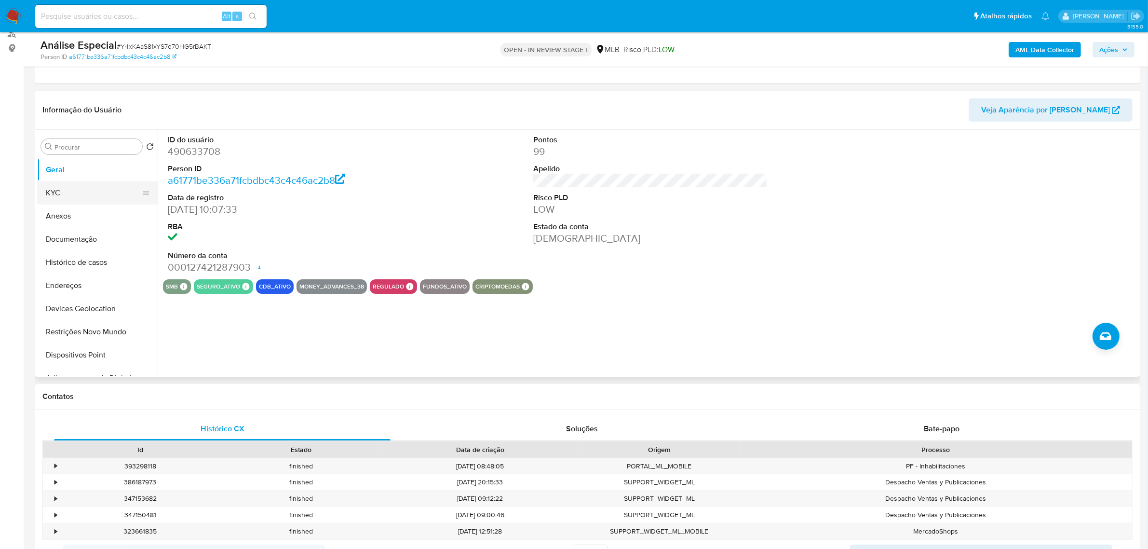
click at [74, 194] on button "KYC" at bounding box center [93, 192] width 113 height 23
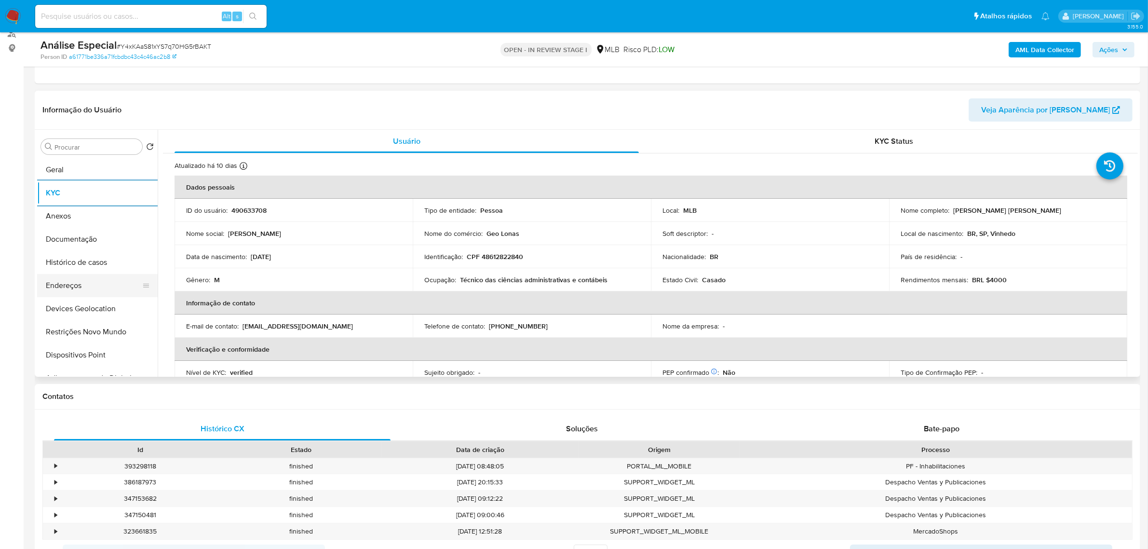
click at [68, 285] on button "Endereços" at bounding box center [93, 285] width 113 height 23
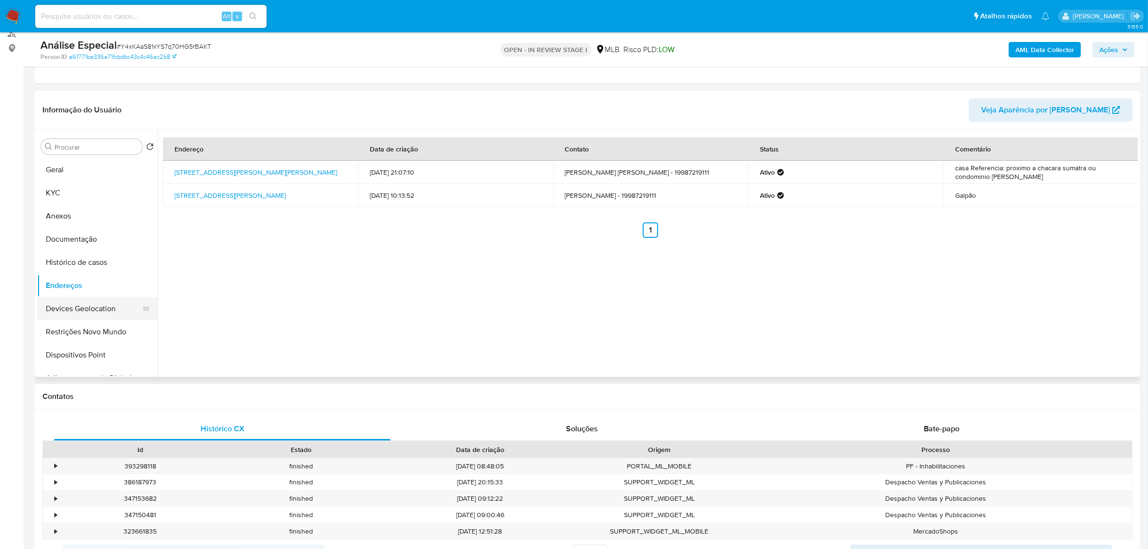
click at [92, 318] on button "Devices Geolocation" at bounding box center [93, 308] width 113 height 23
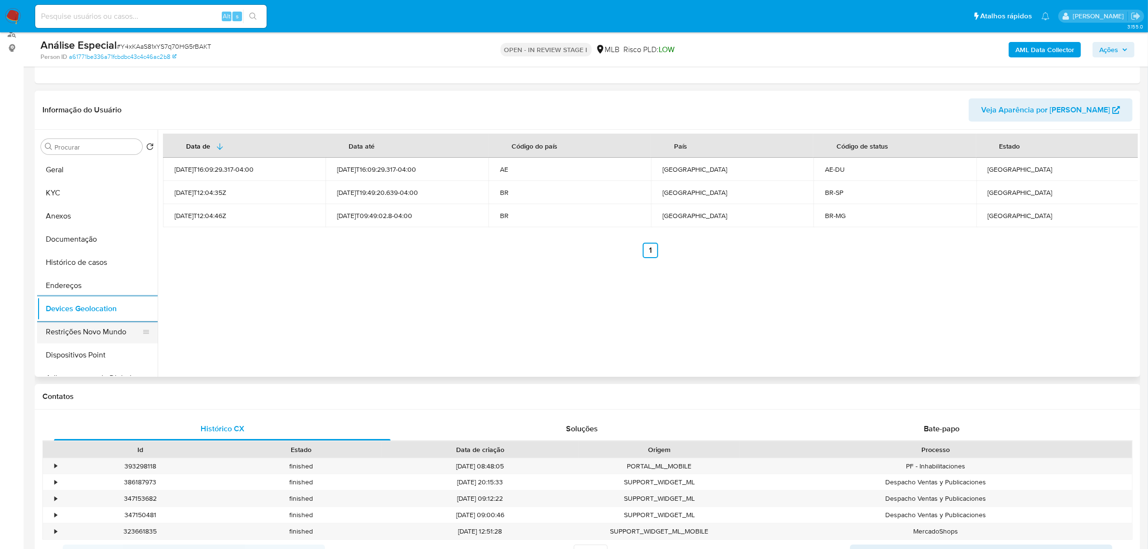
click at [85, 322] on button "Restrições Novo Mundo" at bounding box center [93, 331] width 113 height 23
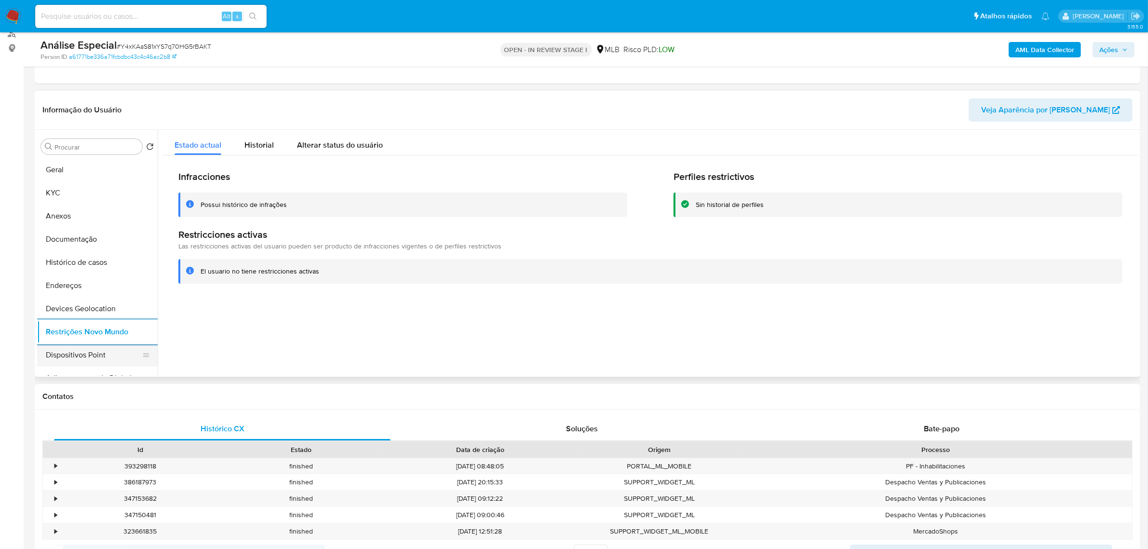
click at [123, 346] on button "Dispositivos Point" at bounding box center [93, 354] width 113 height 23
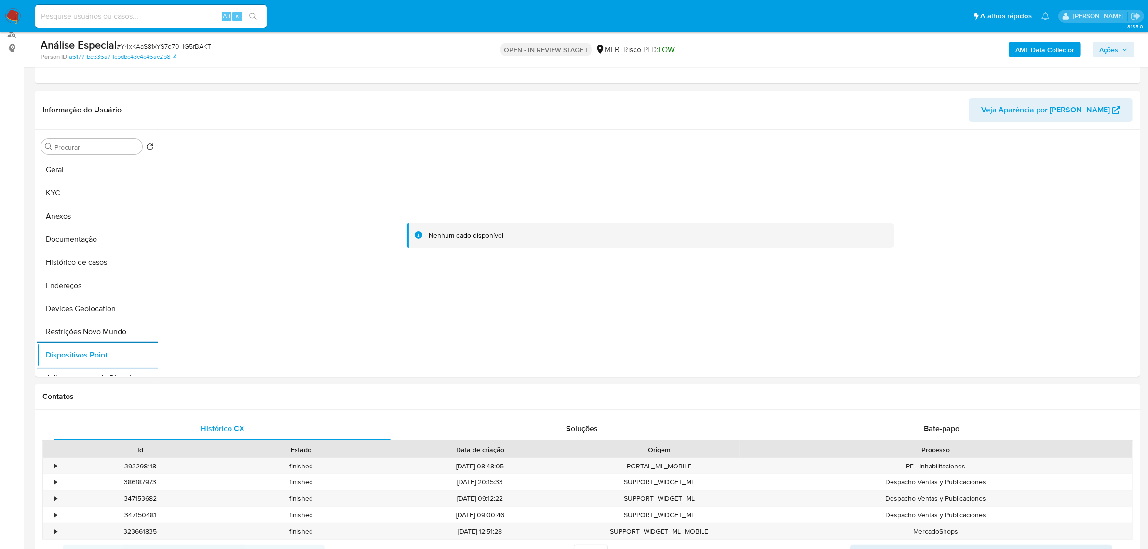
click at [1025, 49] on b "AML Data Collector" at bounding box center [1045, 49] width 59 height 15
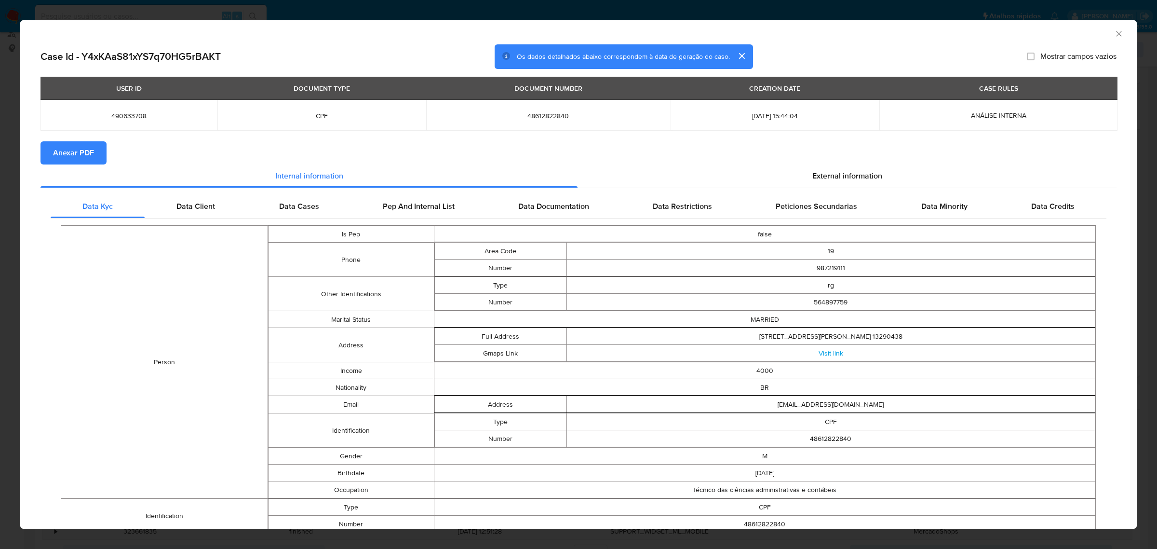
click at [81, 162] on span "Anexar PDF" at bounding box center [73, 152] width 41 height 21
click at [867, 174] on span "External information" at bounding box center [848, 177] width 70 height 11
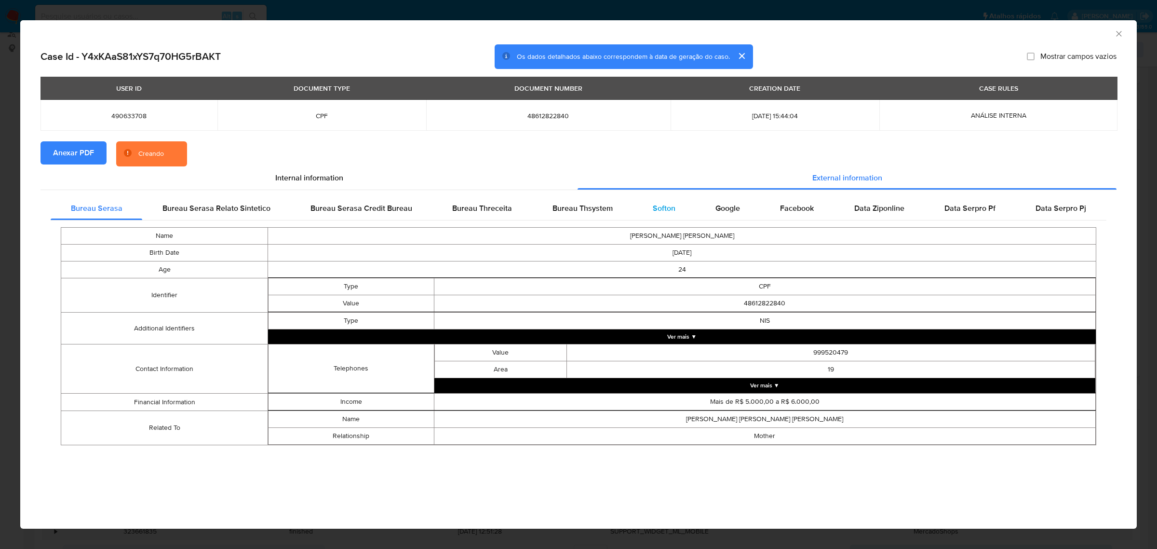
click at [669, 210] on span "Softon" at bounding box center [664, 208] width 23 height 11
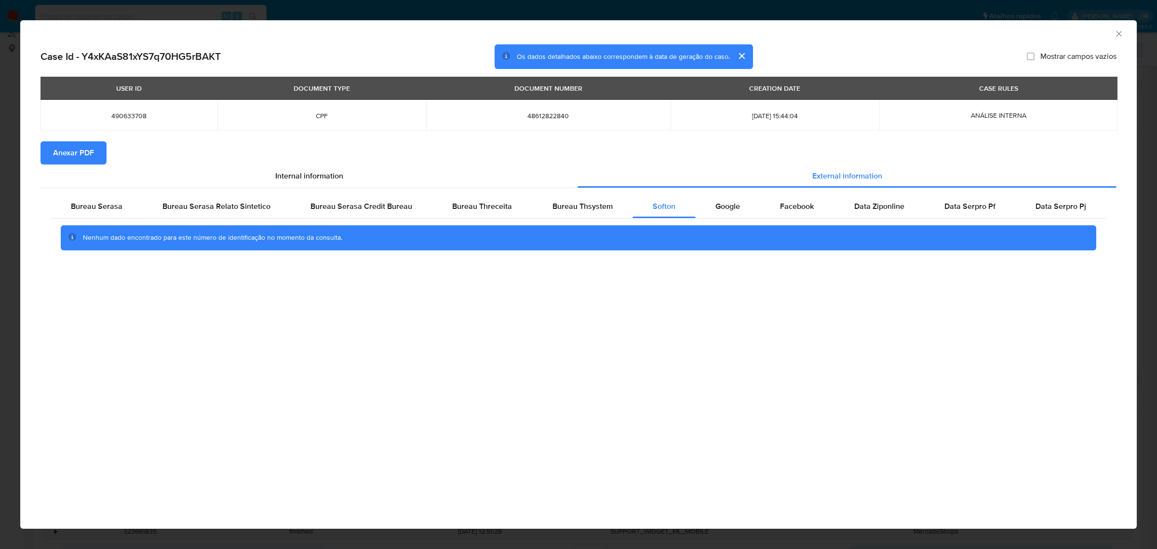
click at [419, 11] on div "AML Data Collector Case Id - Y4xKAaS81xYS7q70HG5rBAKT Os dados detalhados abaix…" at bounding box center [578, 274] width 1157 height 549
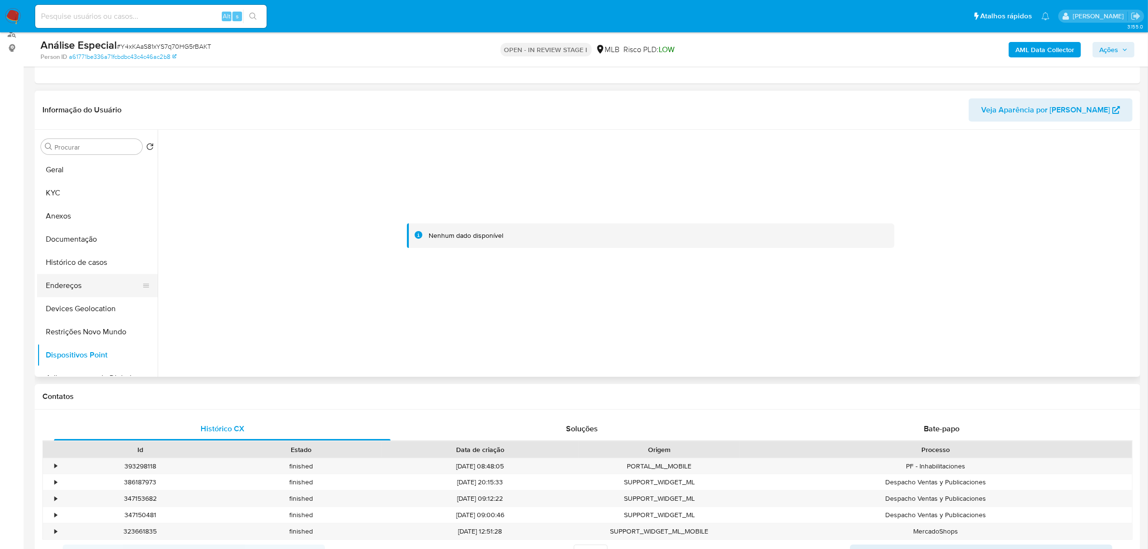
drag, startPoint x: 61, startPoint y: 280, endPoint x: 72, endPoint y: 283, distance: 11.8
click at [61, 280] on button "Endereços" at bounding box center [93, 285] width 113 height 23
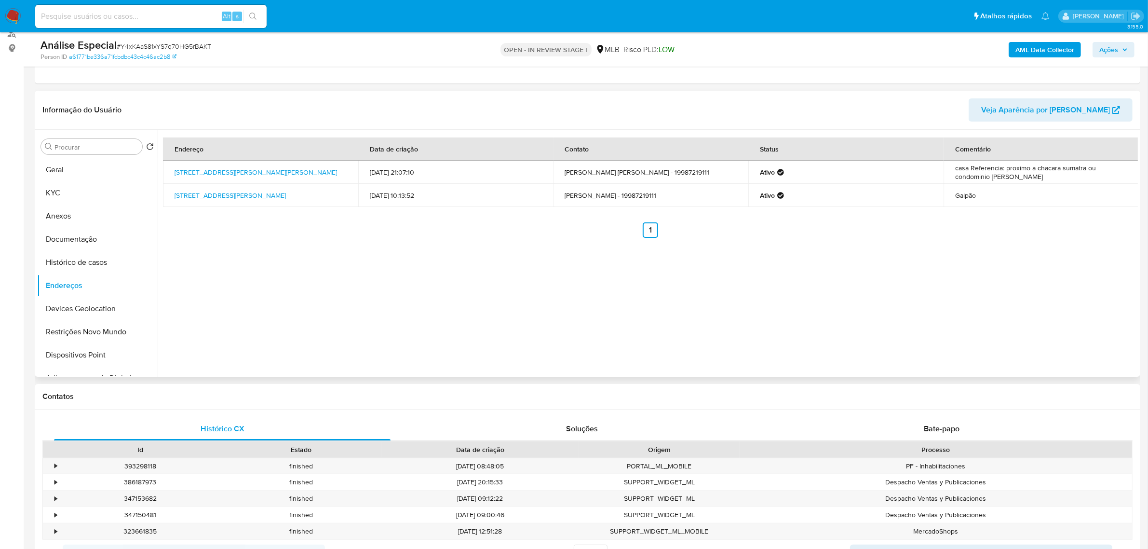
drag, startPoint x: 170, startPoint y: 167, endPoint x: 225, endPoint y: 182, distance: 57.1
click at [225, 182] on td "[STREET_ADDRESS][PERSON_NAME][PERSON_NAME]" at bounding box center [260, 172] width 195 height 23
copy link "[STREET_ADDRESS][PERSON_NAME][PERSON_NAME],"
click at [188, 174] on link "[STREET_ADDRESS][PERSON_NAME][PERSON_NAME]" at bounding box center [256, 172] width 163 height 10
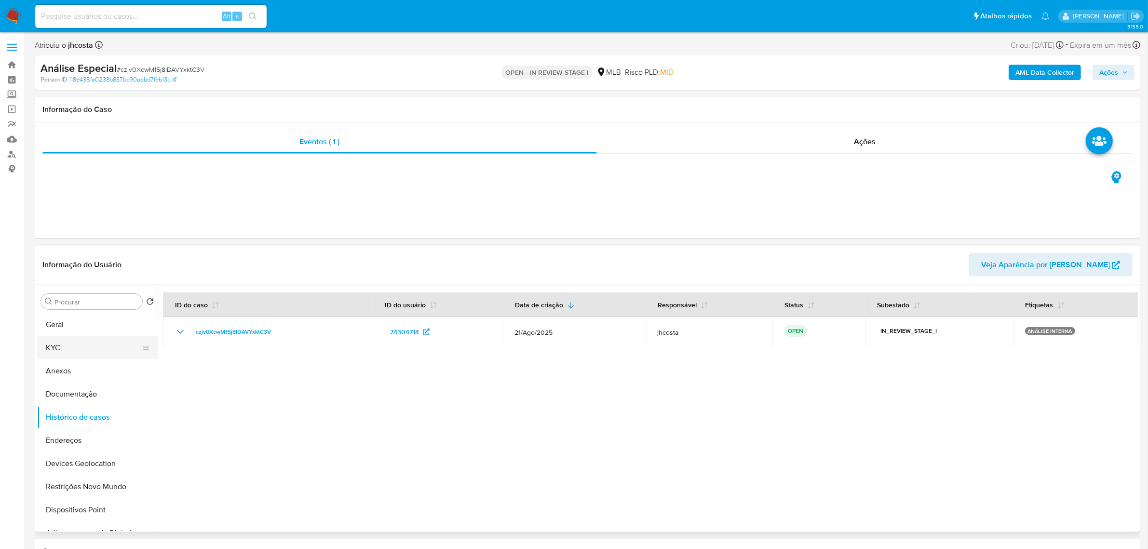
click at [82, 353] on button "KYC" at bounding box center [93, 347] width 113 height 23
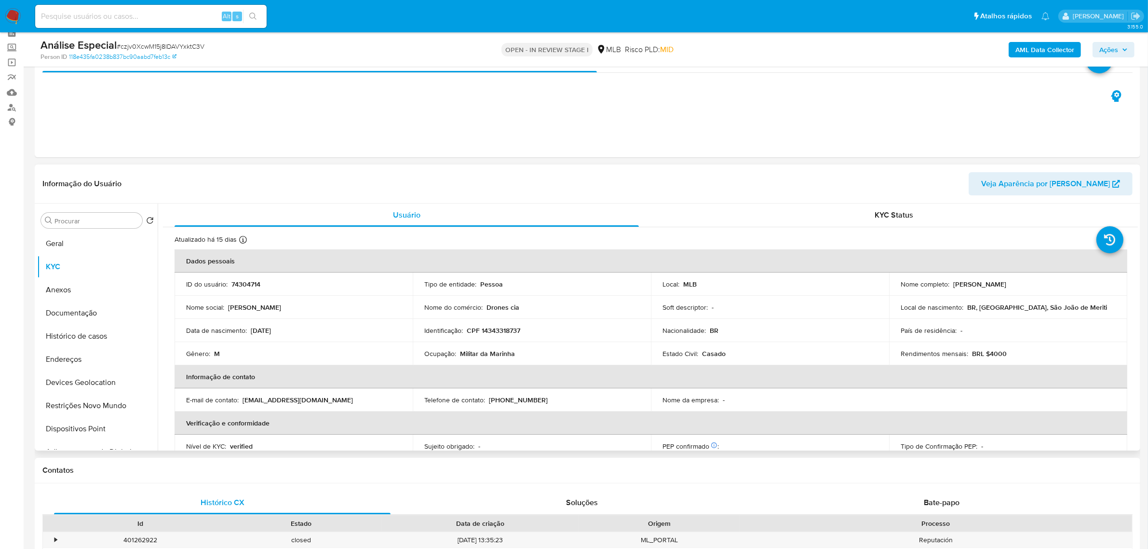
scroll to position [60, 0]
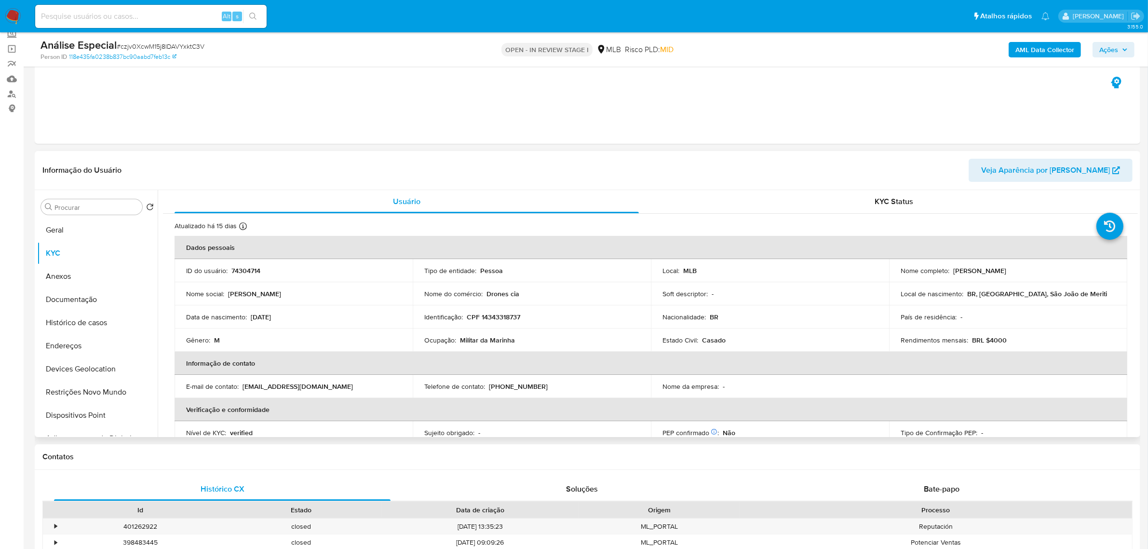
click at [495, 317] on p "CPF 14343318737" at bounding box center [494, 316] width 54 height 9
copy p "14343318737"
